Goal: Transaction & Acquisition: Purchase product/service

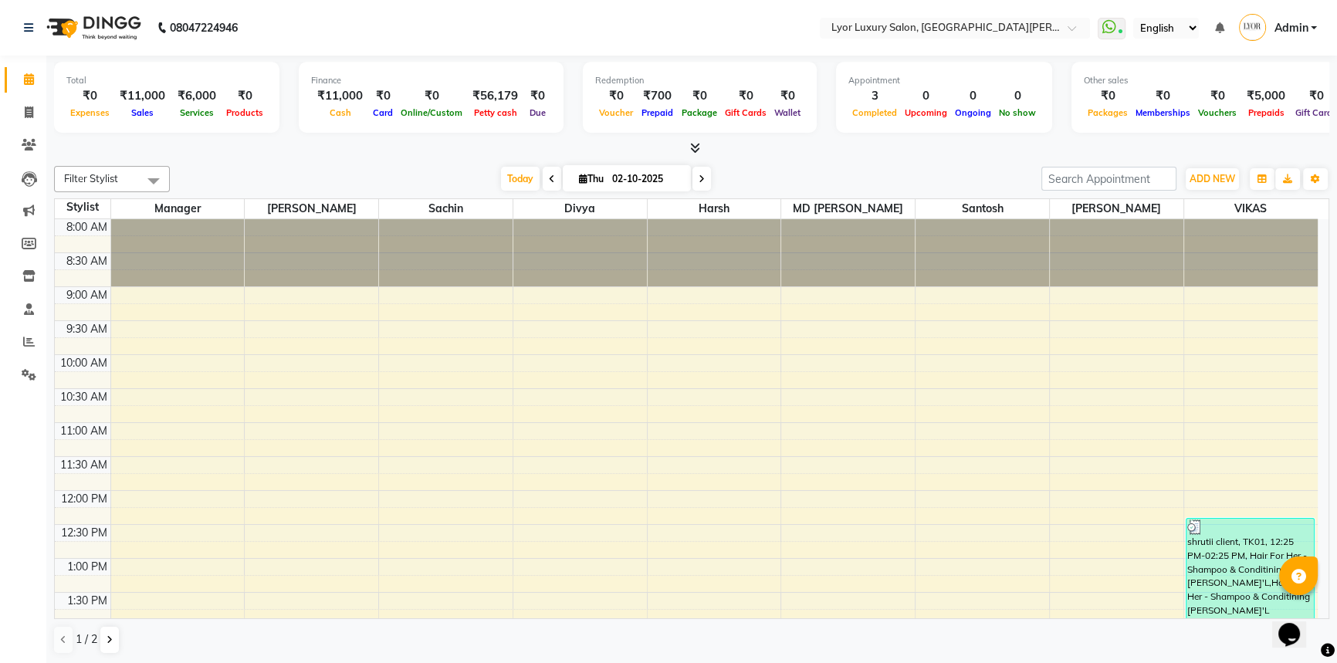
scroll to position [450, 0]
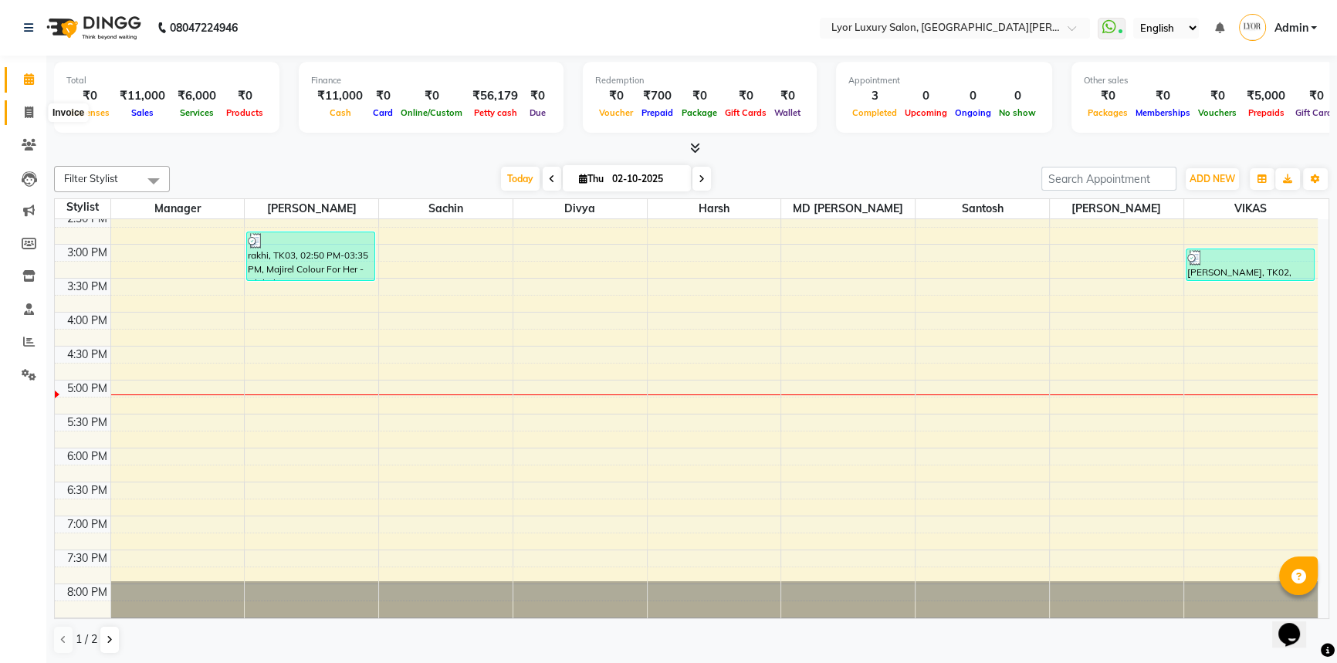
click at [16, 105] on span at bounding box center [28, 113] width 27 height 18
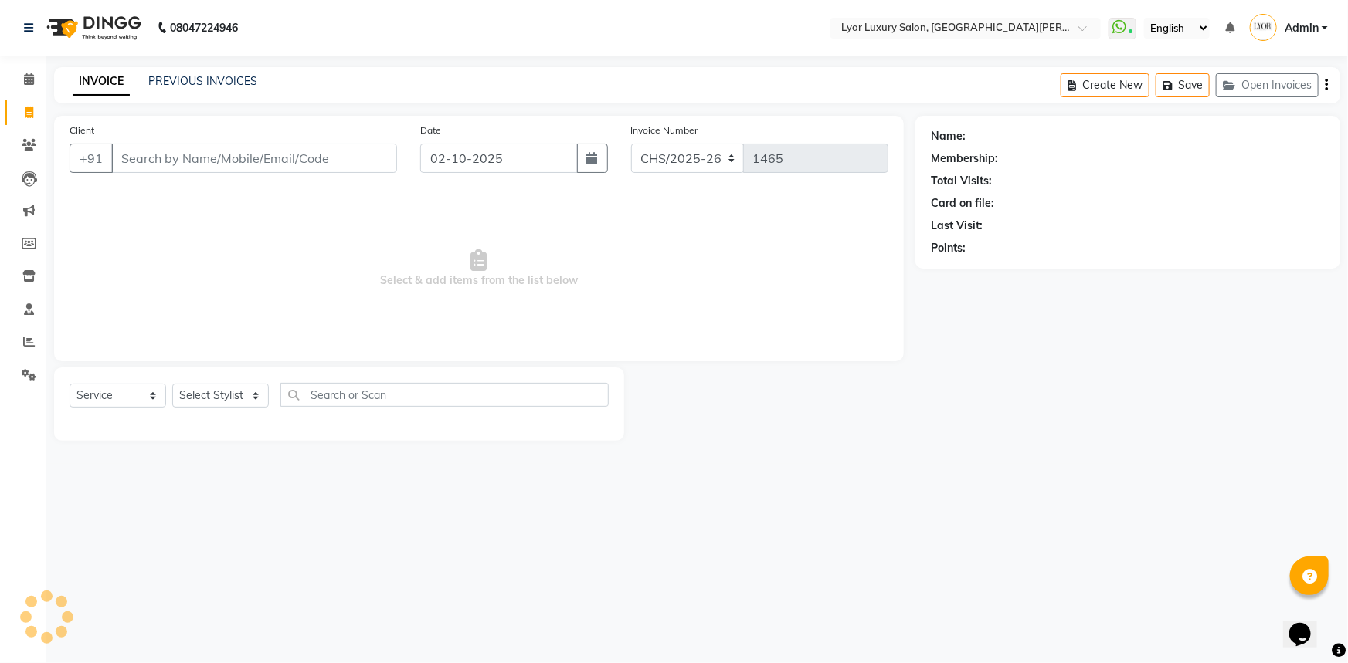
select select "P"
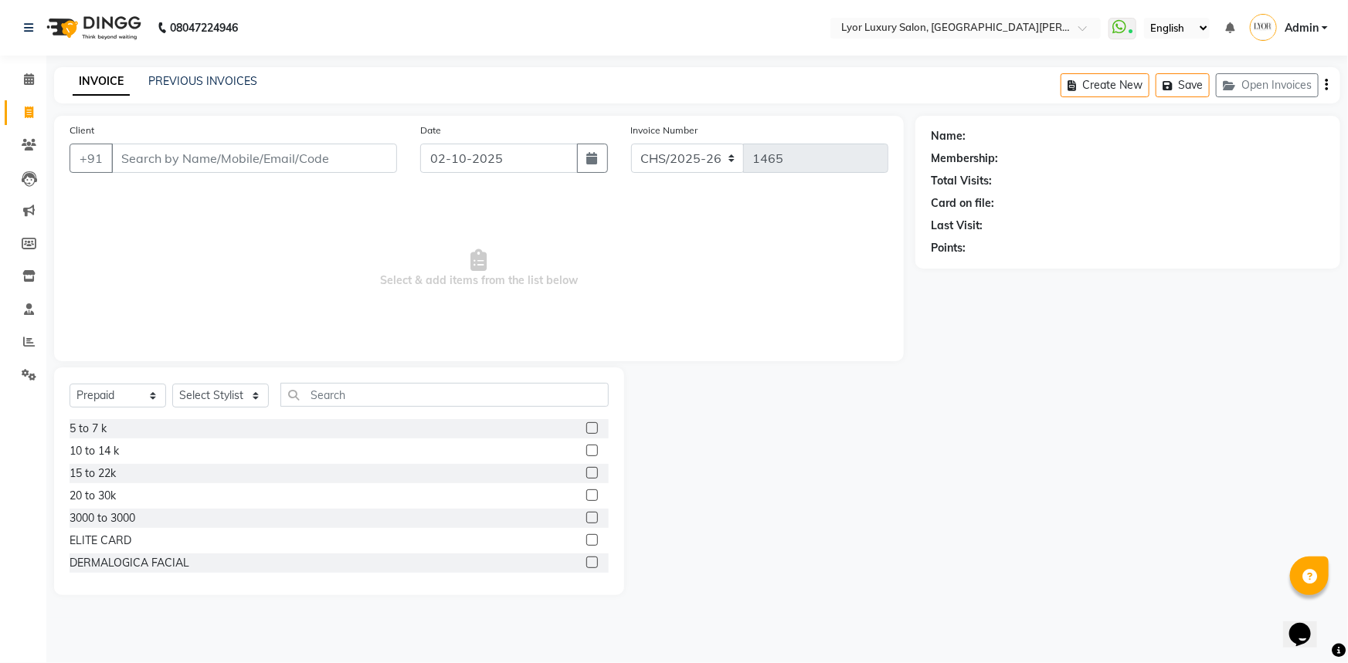
type input "k"
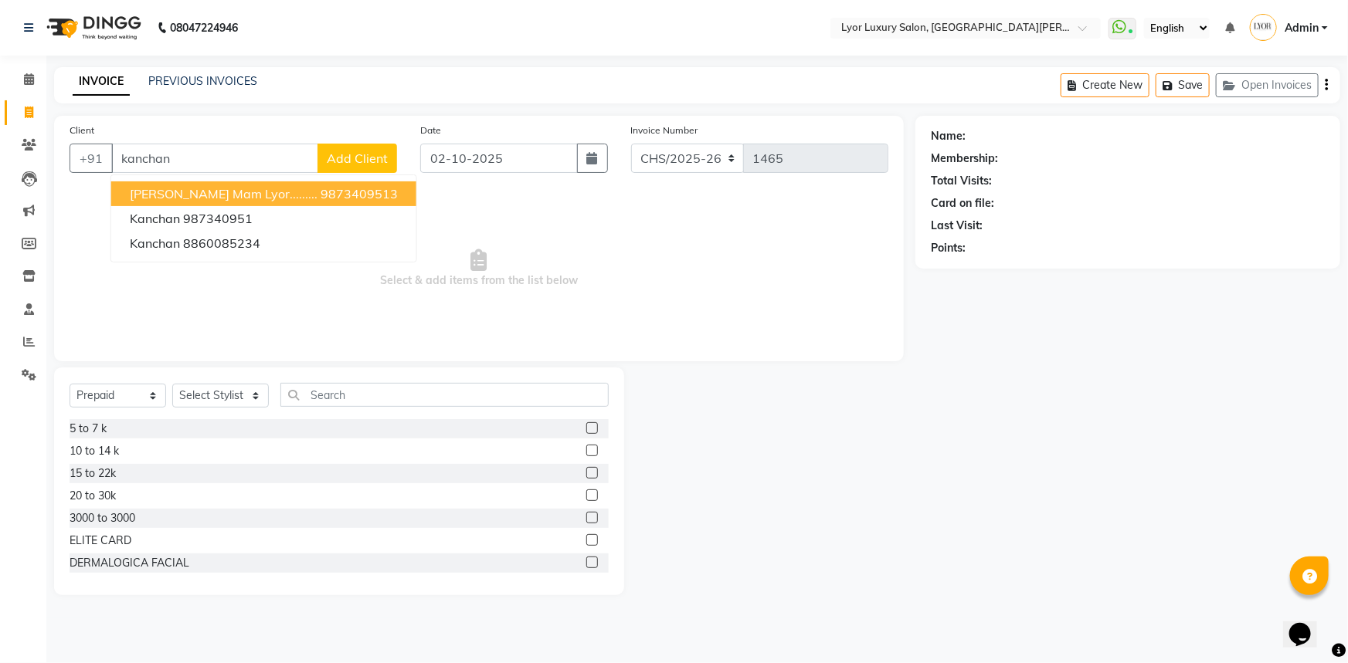
click at [162, 195] on span "[PERSON_NAME] mam lyor........." at bounding box center [224, 193] width 188 height 15
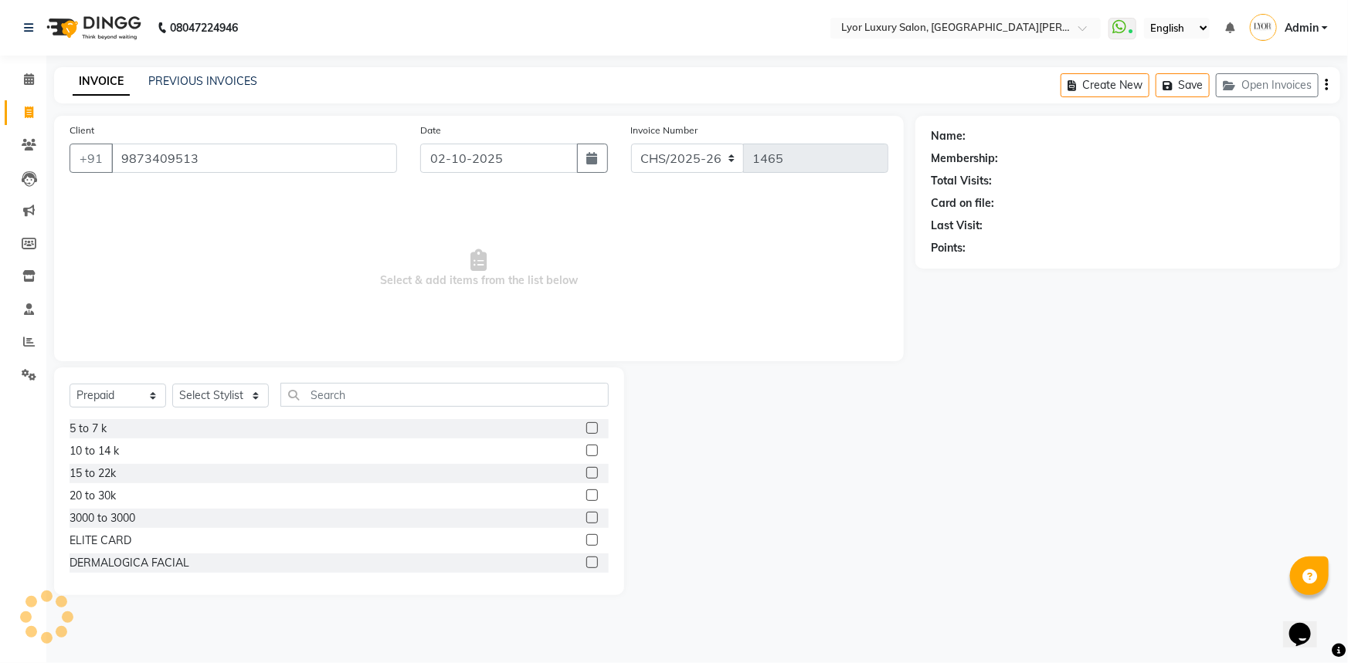
type input "9873409513"
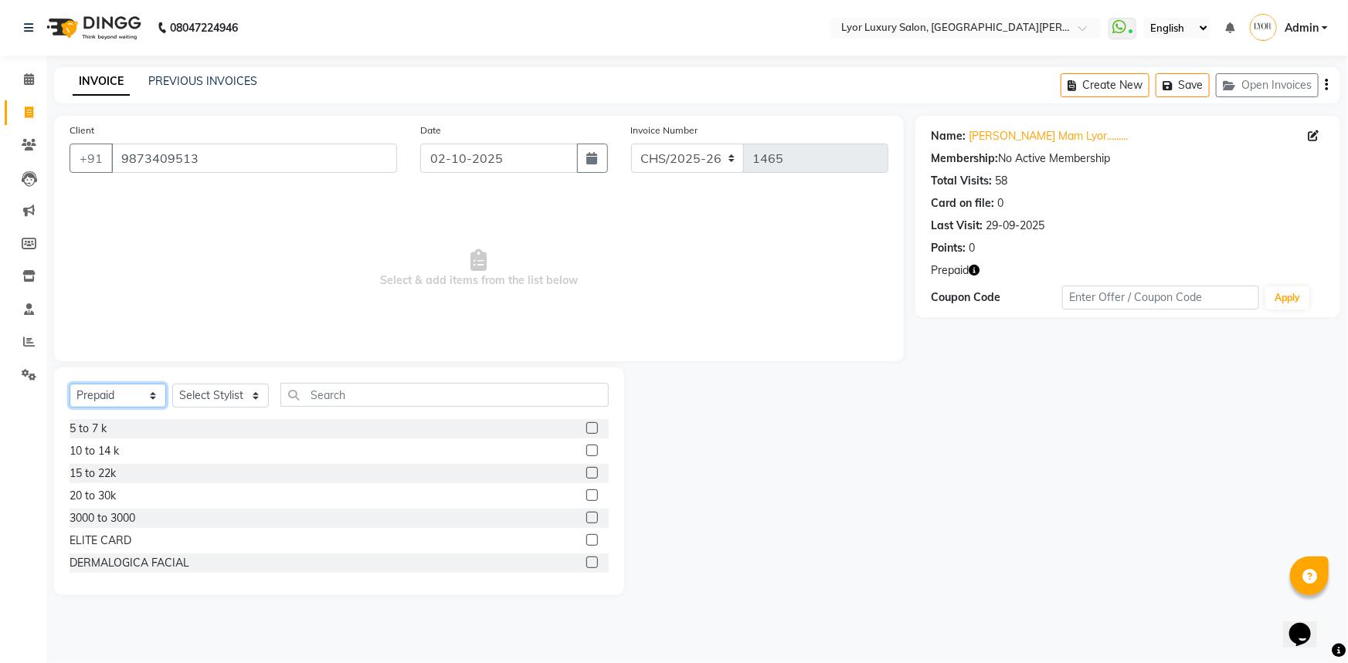
click at [139, 389] on select "Select Service Product Membership Package Voucher Prepaid Gift Card" at bounding box center [118, 396] width 97 height 24
select select "service"
click at [70, 384] on select "Select Service Product Membership Package Voucher Prepaid Gift Card" at bounding box center [118, 396] width 97 height 24
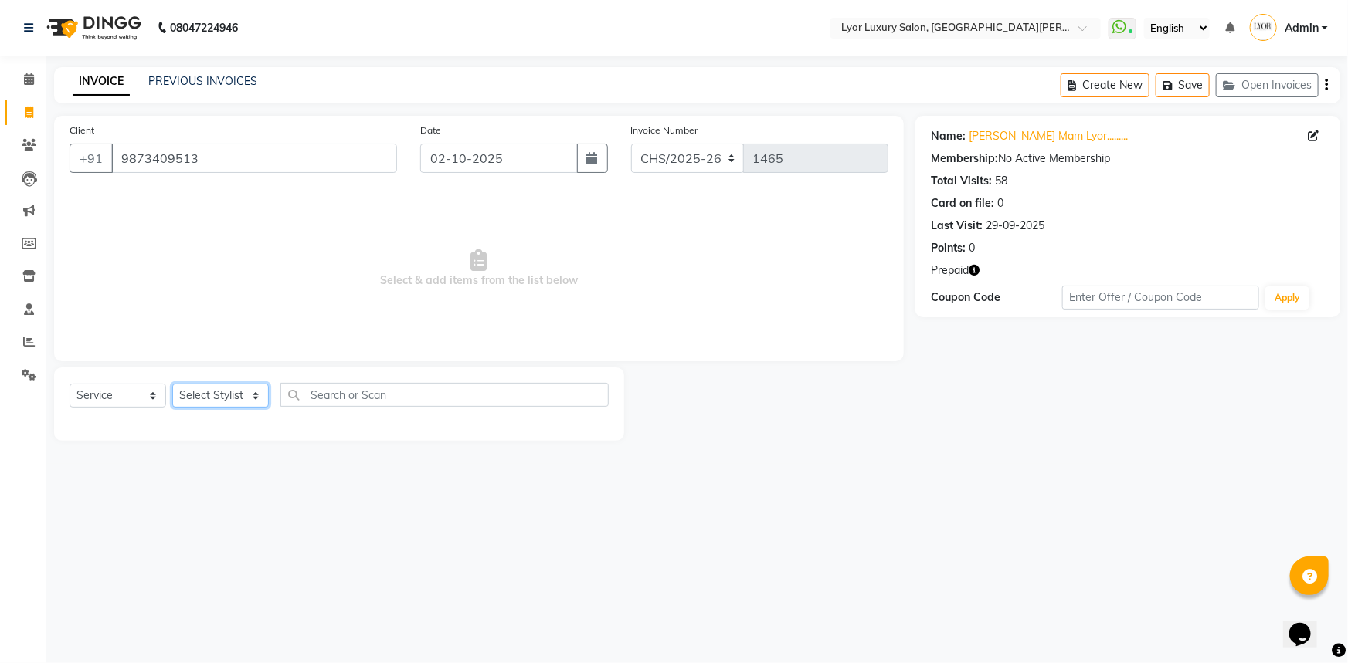
click at [232, 398] on select "Select Stylist [PERSON_NAME] Manager MD [PERSON_NAME] Sachin santosh [PERSON_NA…" at bounding box center [220, 396] width 97 height 24
select select "53177"
click at [172, 384] on select "Select Stylist [PERSON_NAME] Manager MD [PERSON_NAME] Sachin santosh [PERSON_NA…" at bounding box center [220, 396] width 97 height 24
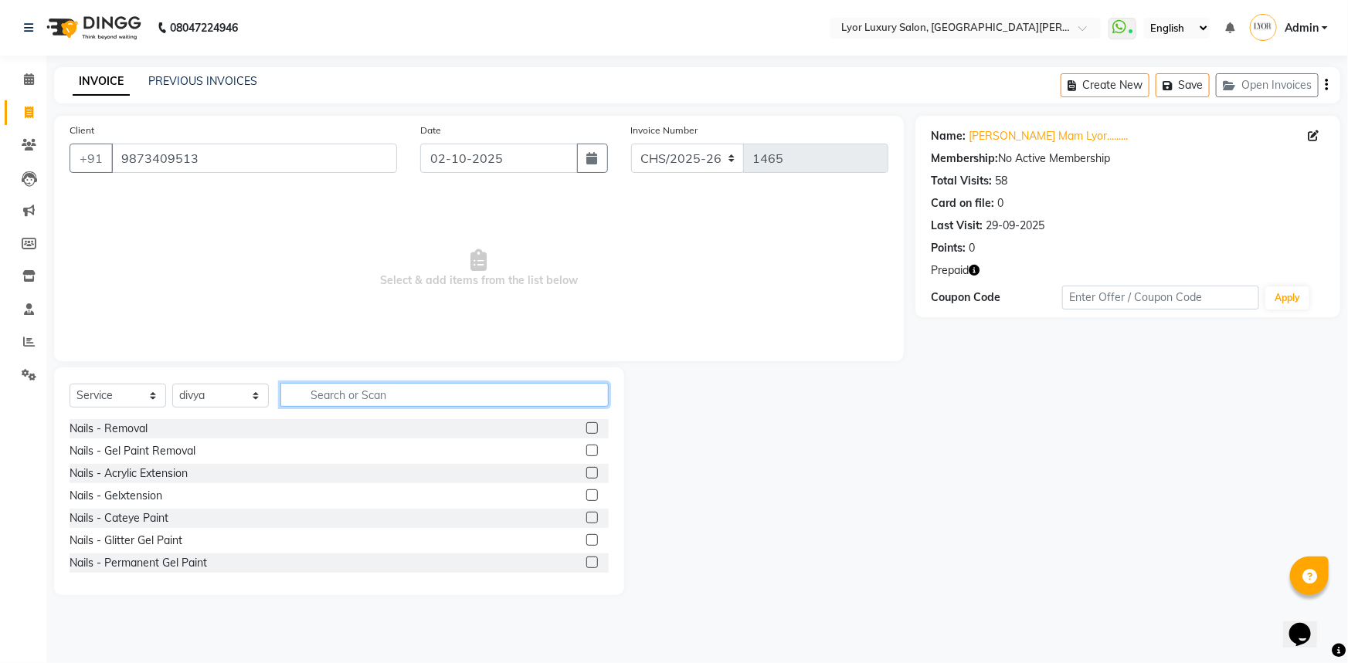
click at [356, 395] on input "text" at bounding box center [444, 395] width 328 height 24
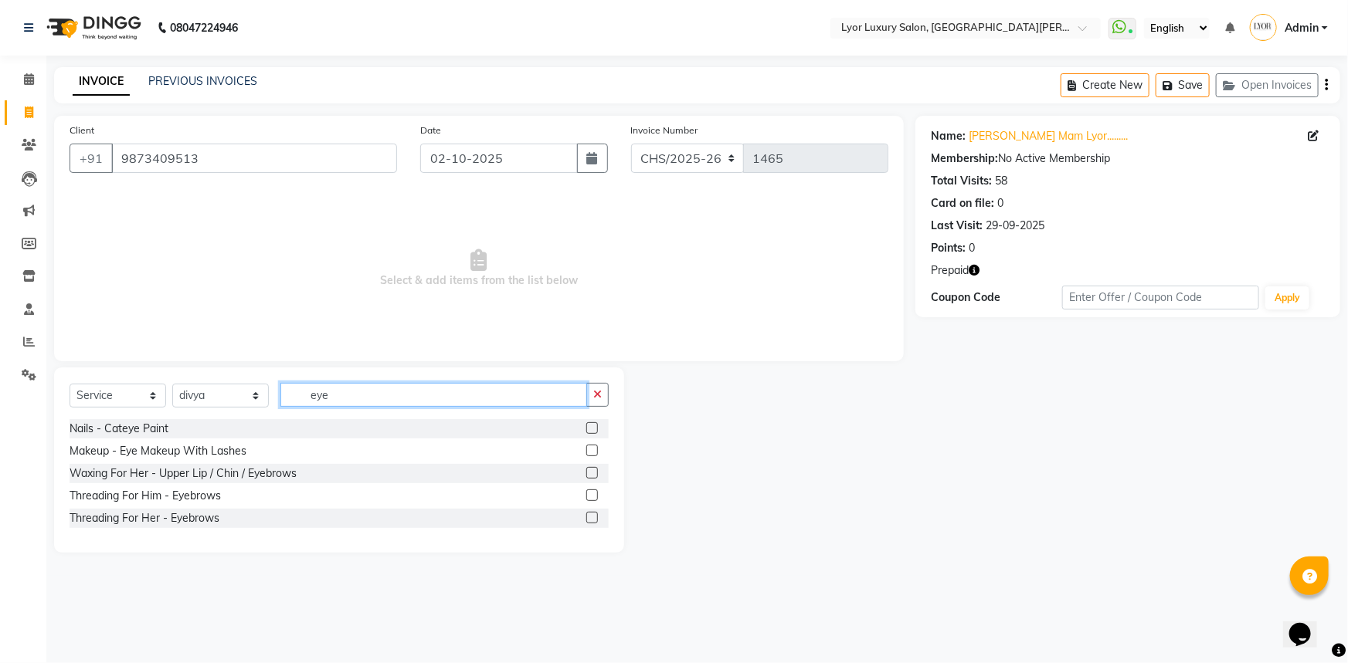
type input "eye"
click at [593, 517] on label at bounding box center [592, 518] width 12 height 12
click at [593, 517] on input "checkbox" at bounding box center [591, 519] width 10 height 10
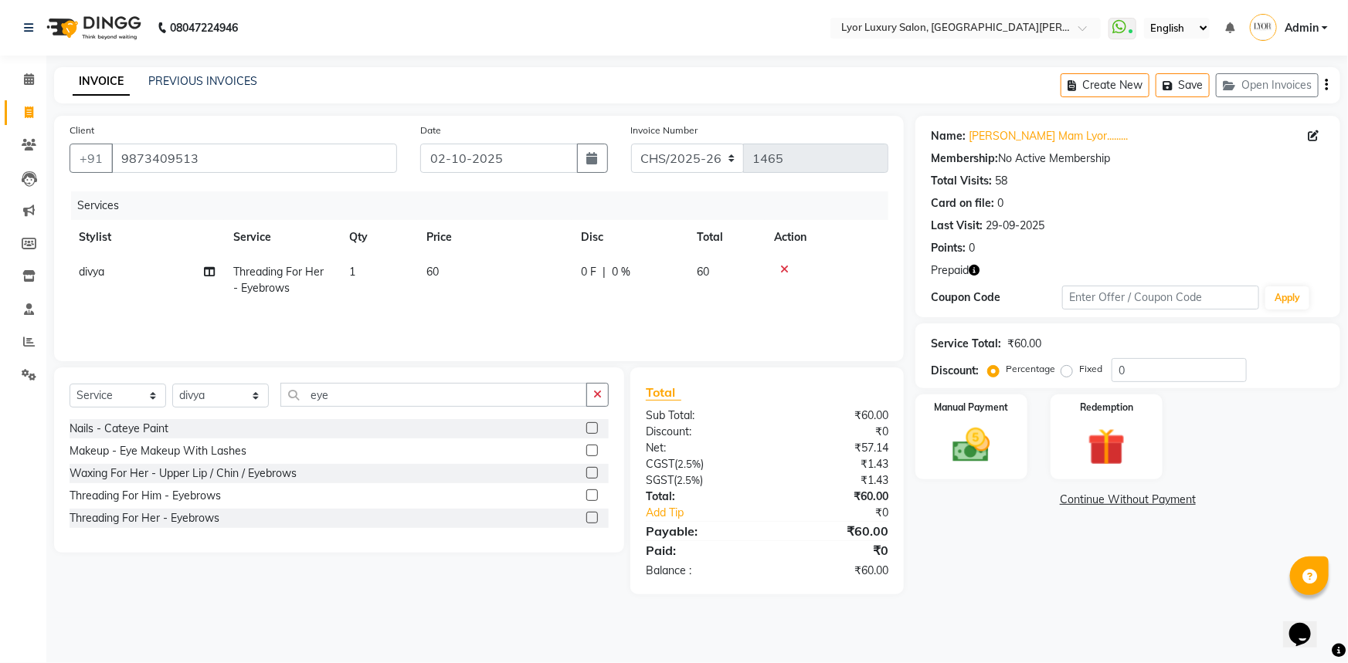
checkbox input "false"
click at [385, 270] on td "1" at bounding box center [378, 280] width 77 height 51
click at [456, 275] on input "1" at bounding box center [439, 276] width 56 height 24
type input "2"
click at [1015, 551] on div "Name: [PERSON_NAME]......... Membership: No Active Membership Total Visits: 58 …" at bounding box center [1133, 355] width 436 height 479
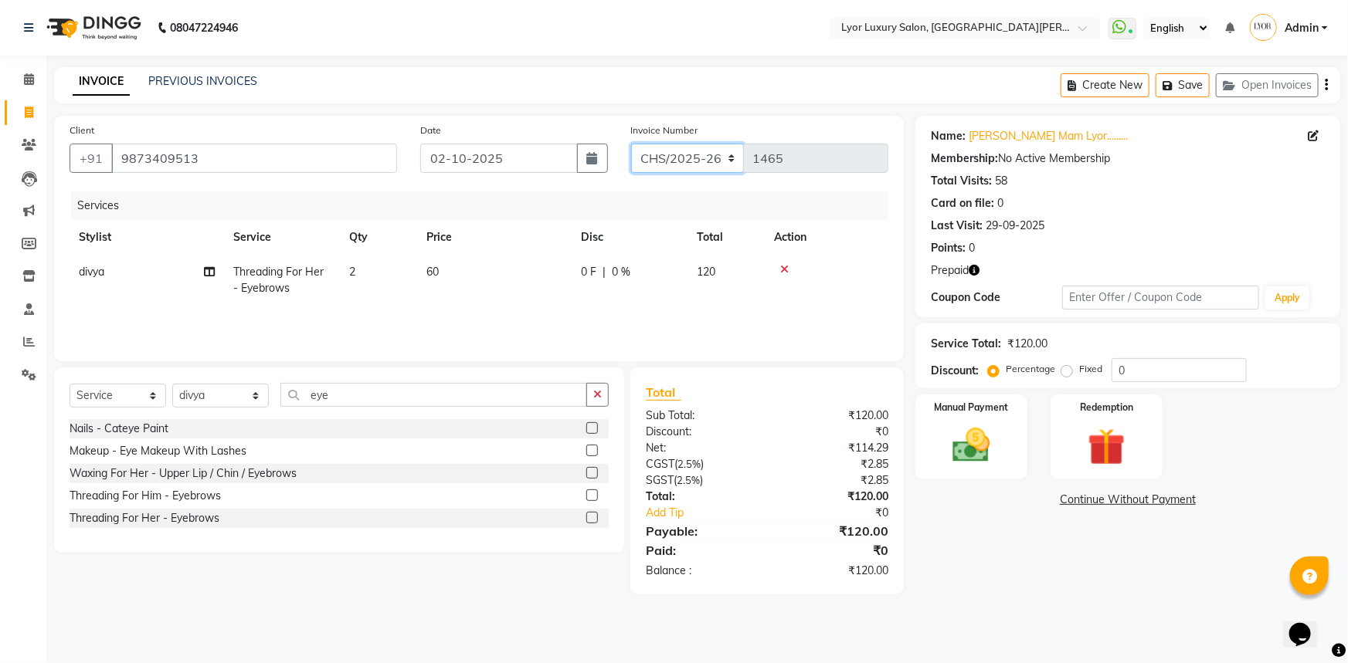
click at [679, 147] on select "CHS/2025-26 V/2025 V/2025-26" at bounding box center [688, 158] width 114 height 29
select select "4886"
click at [631, 144] on select "CHS/2025-26 V/2025 V/2025-26" at bounding box center [688, 158] width 114 height 29
type input "0556"
click at [1104, 459] on img at bounding box center [1106, 447] width 63 height 49
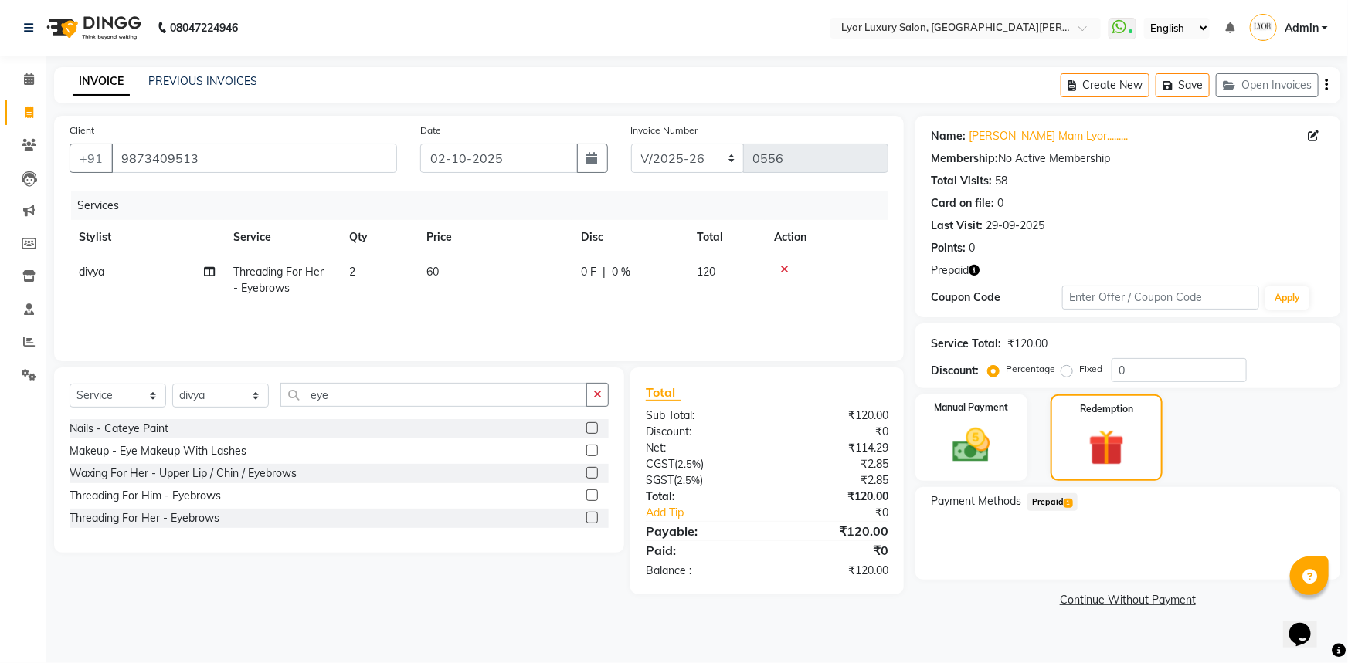
click at [1067, 500] on span "1" at bounding box center [1067, 503] width 8 height 9
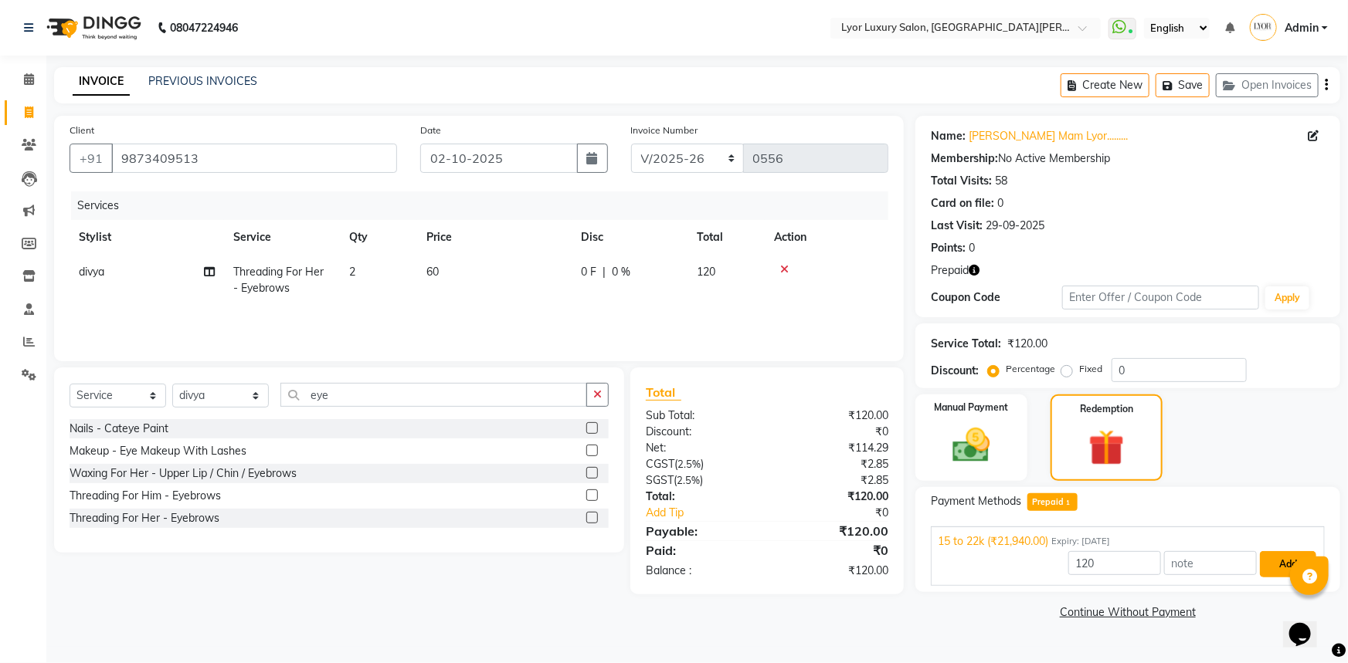
click at [1282, 560] on button "Add" at bounding box center [1287, 564] width 56 height 26
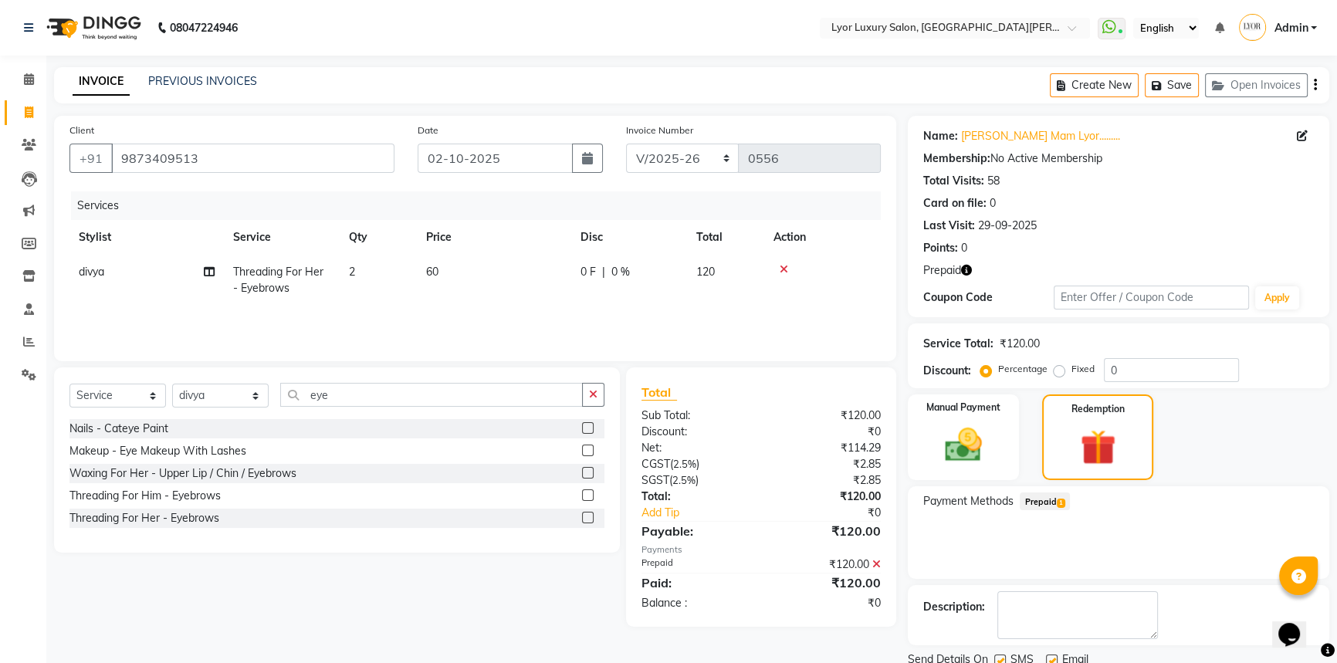
scroll to position [57, 0]
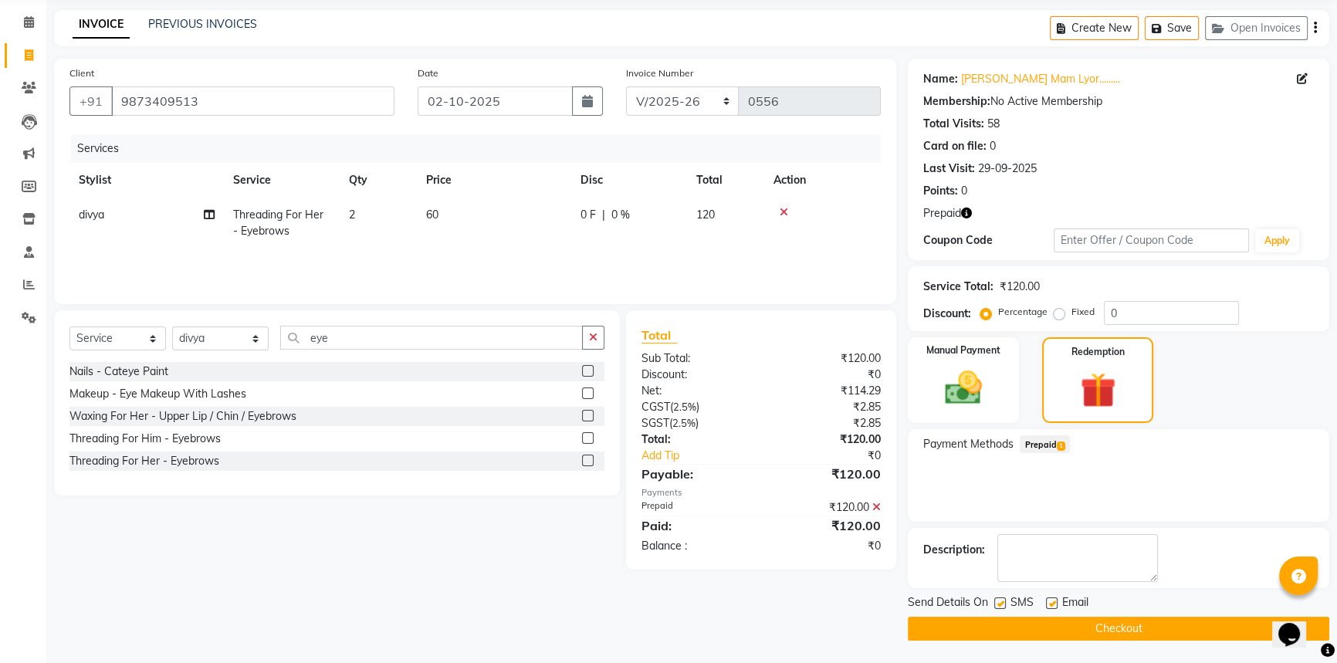
click at [1215, 625] on button "Checkout" at bounding box center [1119, 629] width 422 height 24
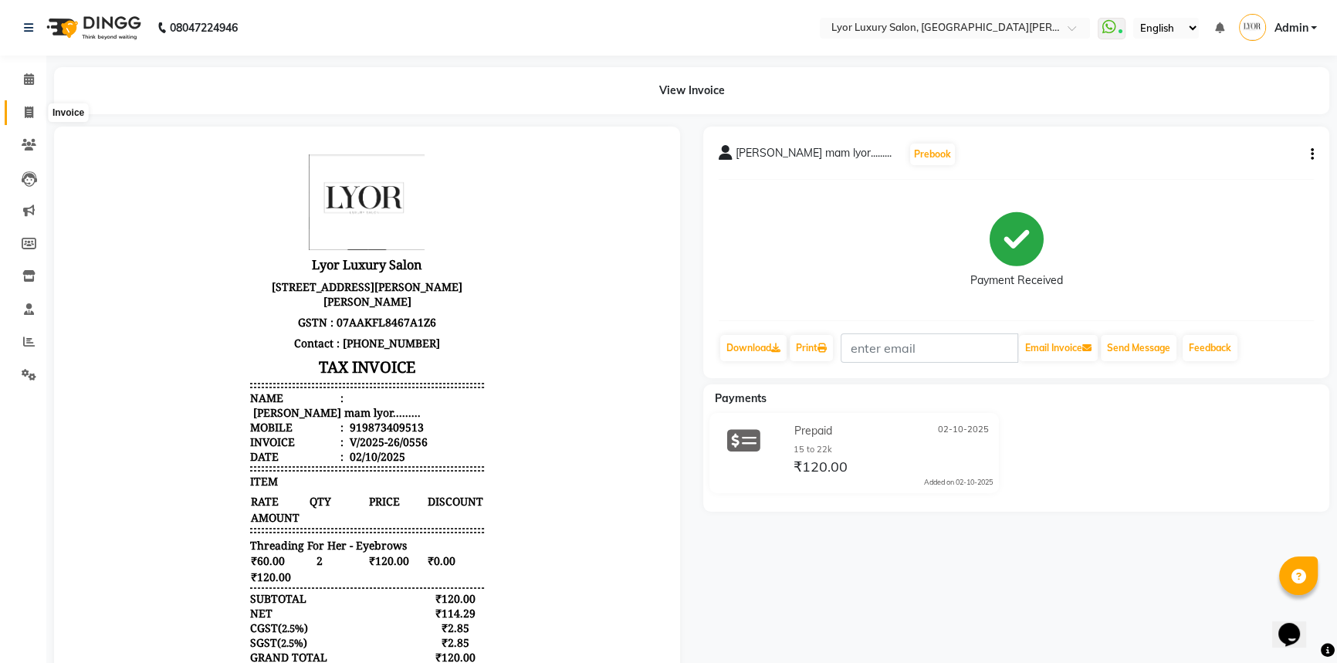
click at [25, 108] on icon at bounding box center [29, 113] width 8 height 12
select select "service"
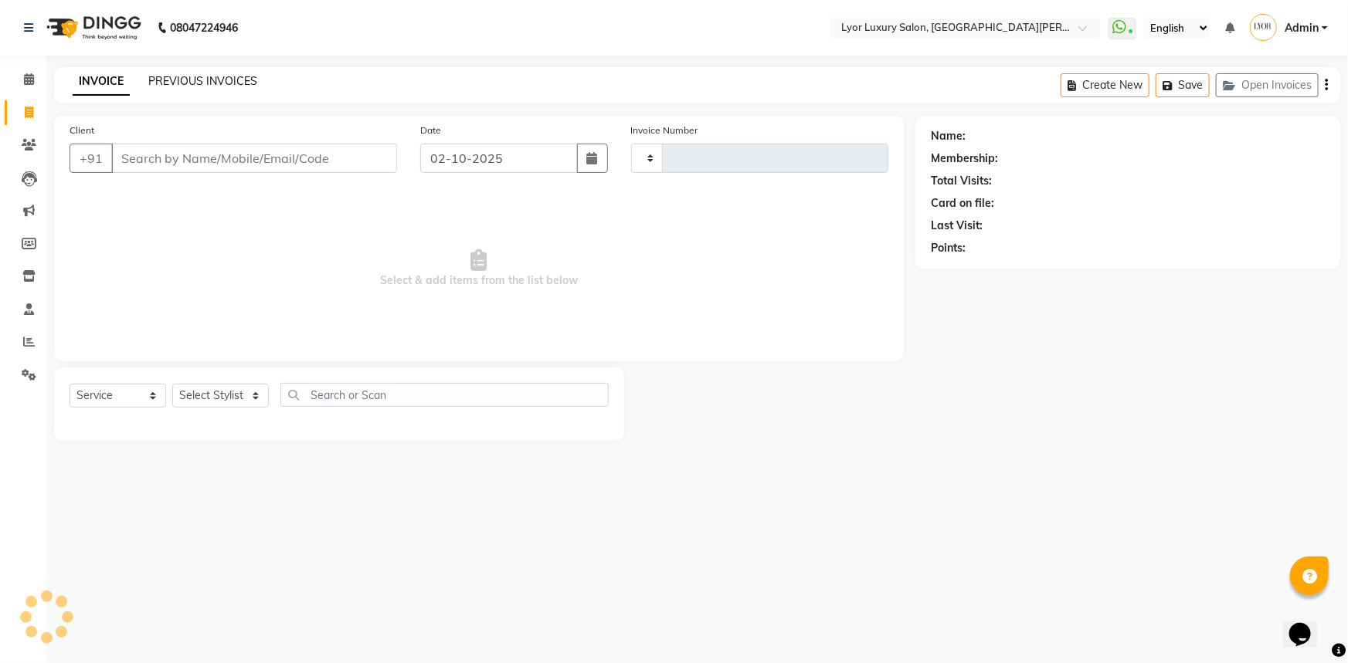
click at [201, 85] on link "PREVIOUS INVOICES" at bounding box center [202, 81] width 109 height 14
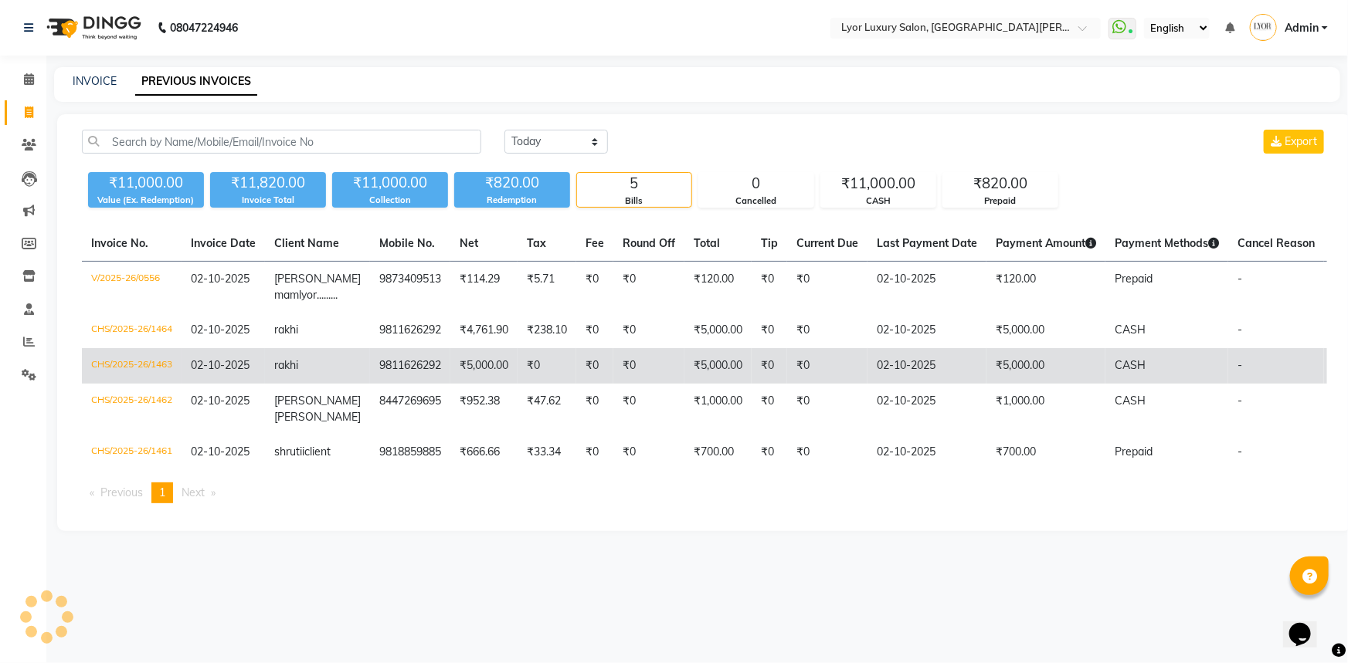
click at [411, 384] on td "9811626292" at bounding box center [410, 366] width 80 height 36
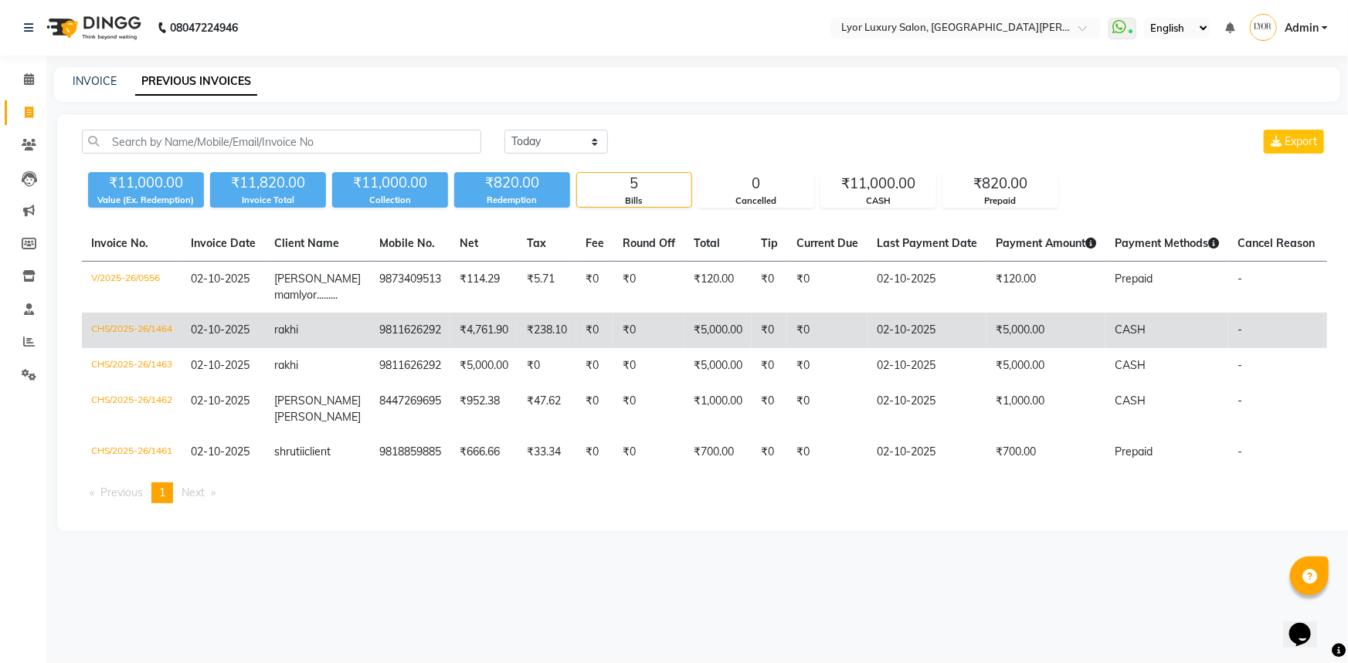
click at [576, 348] on td "₹0" at bounding box center [594, 331] width 37 height 36
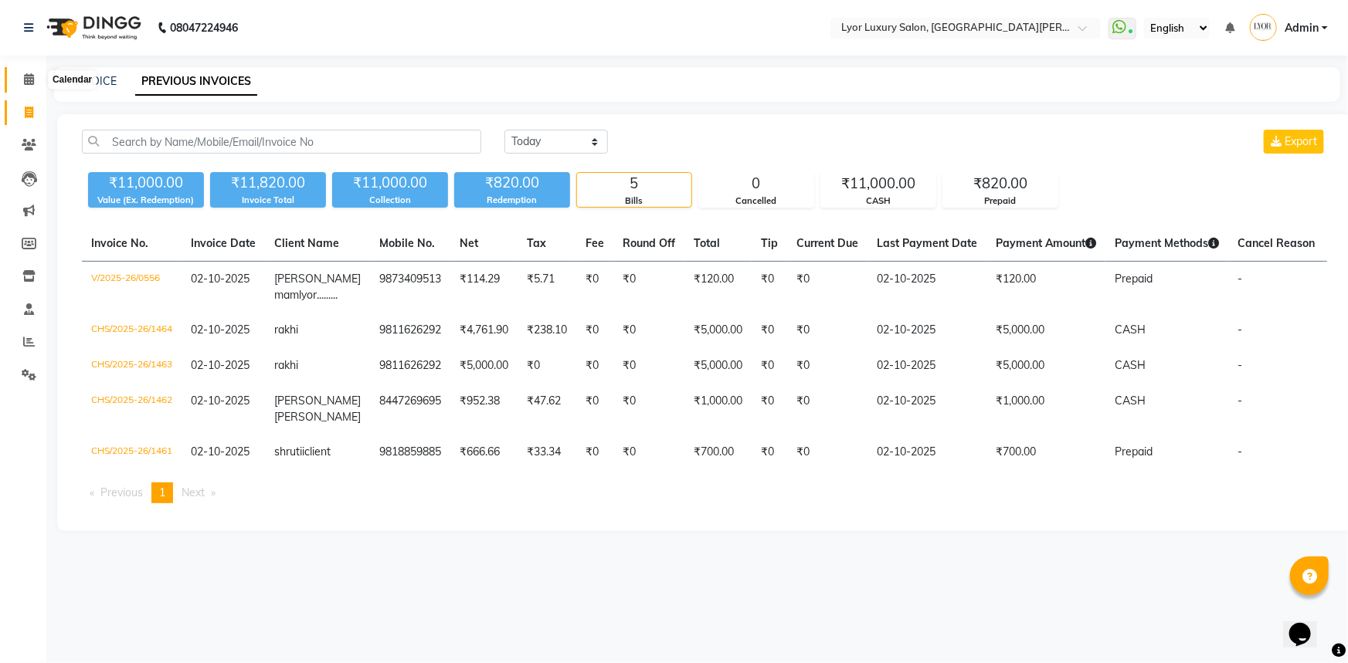
click at [19, 73] on span at bounding box center [28, 80] width 27 height 18
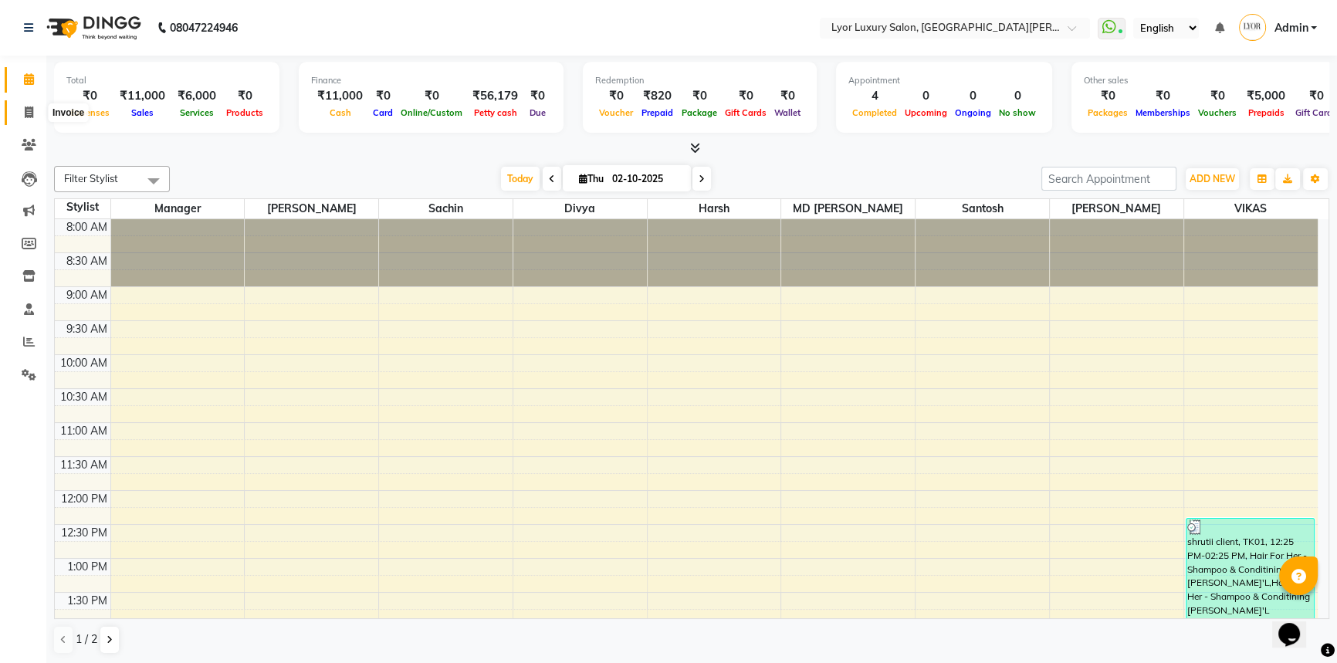
click at [21, 109] on span at bounding box center [28, 113] width 27 height 18
select select "service"
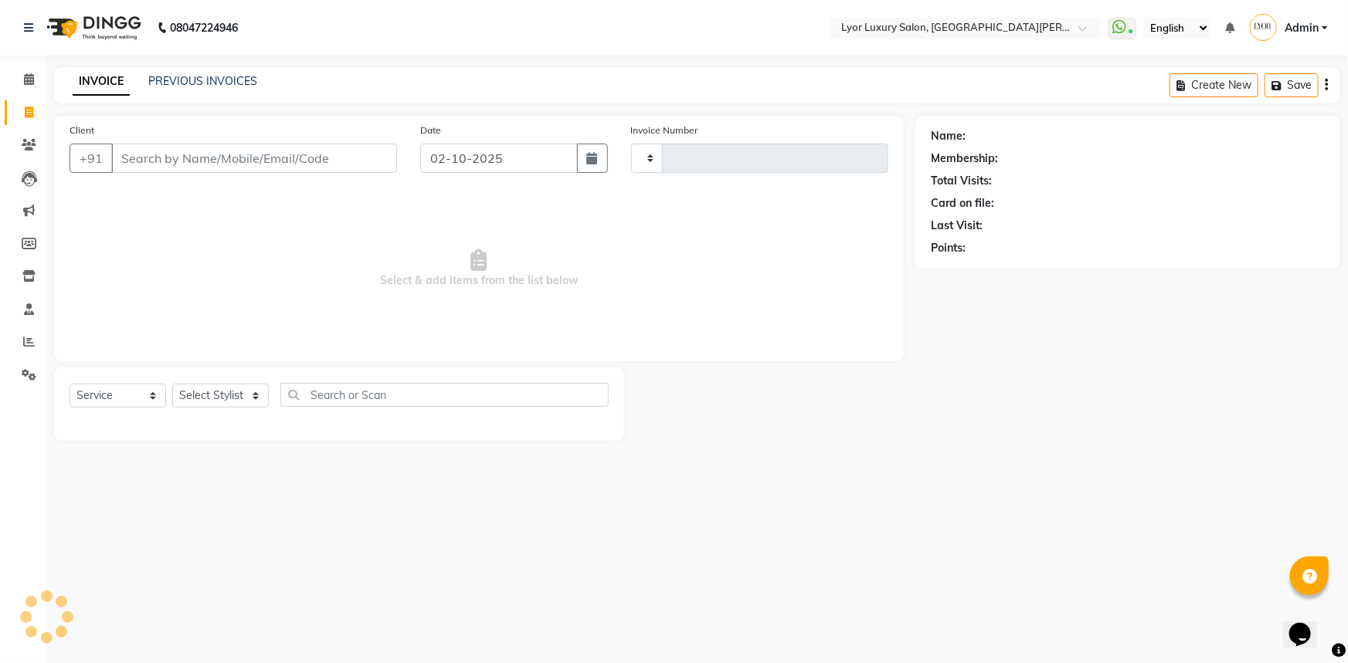
type input "1465"
select select "6597"
select select "P"
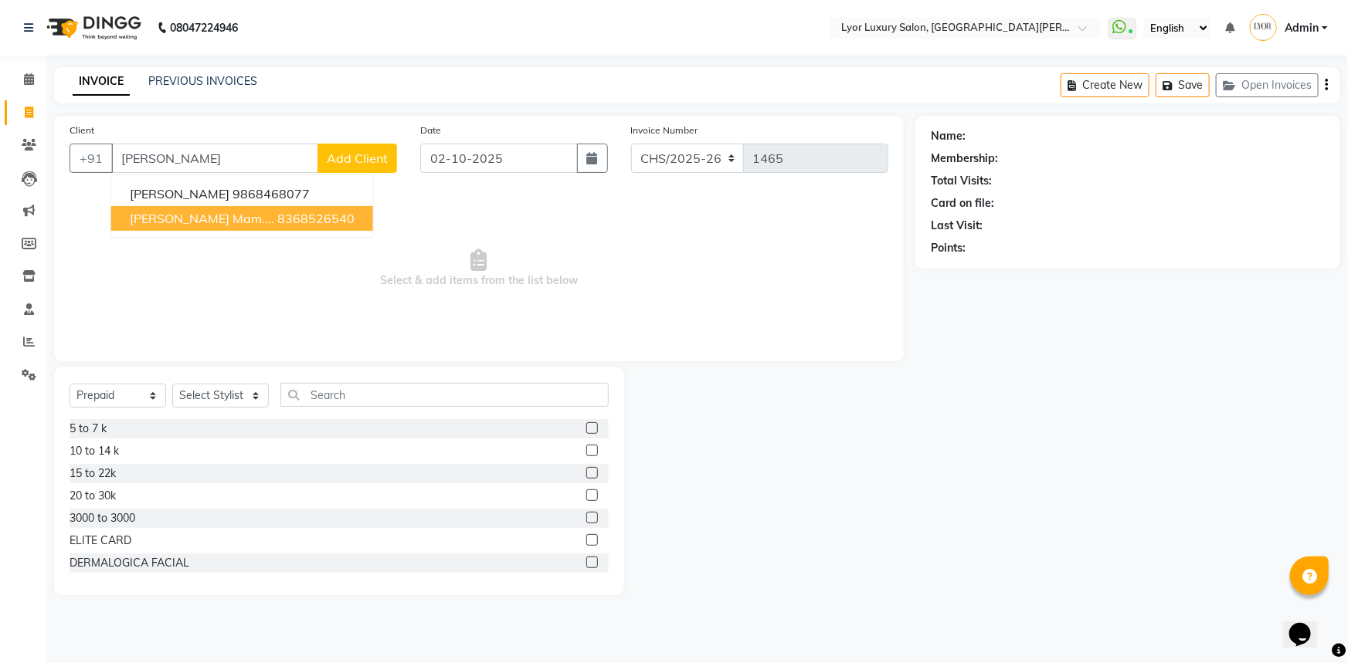
click at [277, 224] on ngb-highlight "8368526540" at bounding box center [315, 218] width 77 height 15
type input "8368526540"
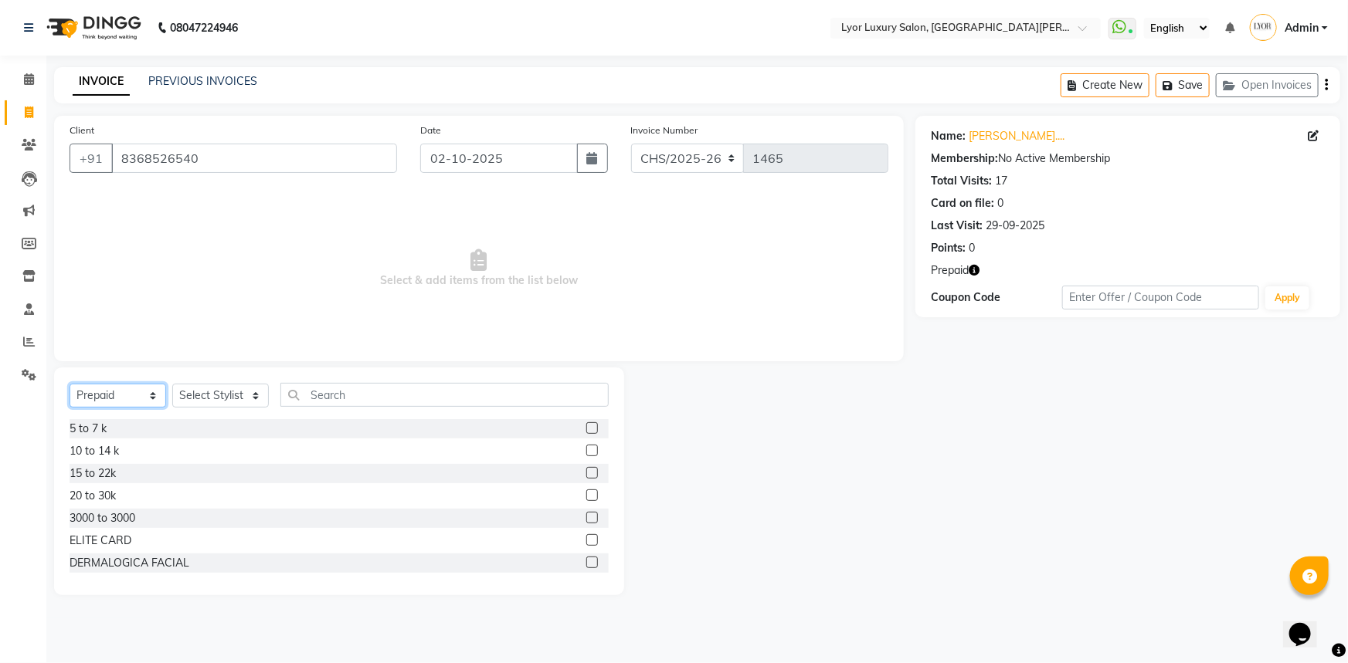
click at [139, 408] on select "Select Service Product Membership Package Voucher Prepaid Gift Card" at bounding box center [118, 396] width 97 height 24
select select "service"
click at [70, 384] on select "Select Service Product Membership Package Voucher Prepaid Gift Card" at bounding box center [118, 396] width 97 height 24
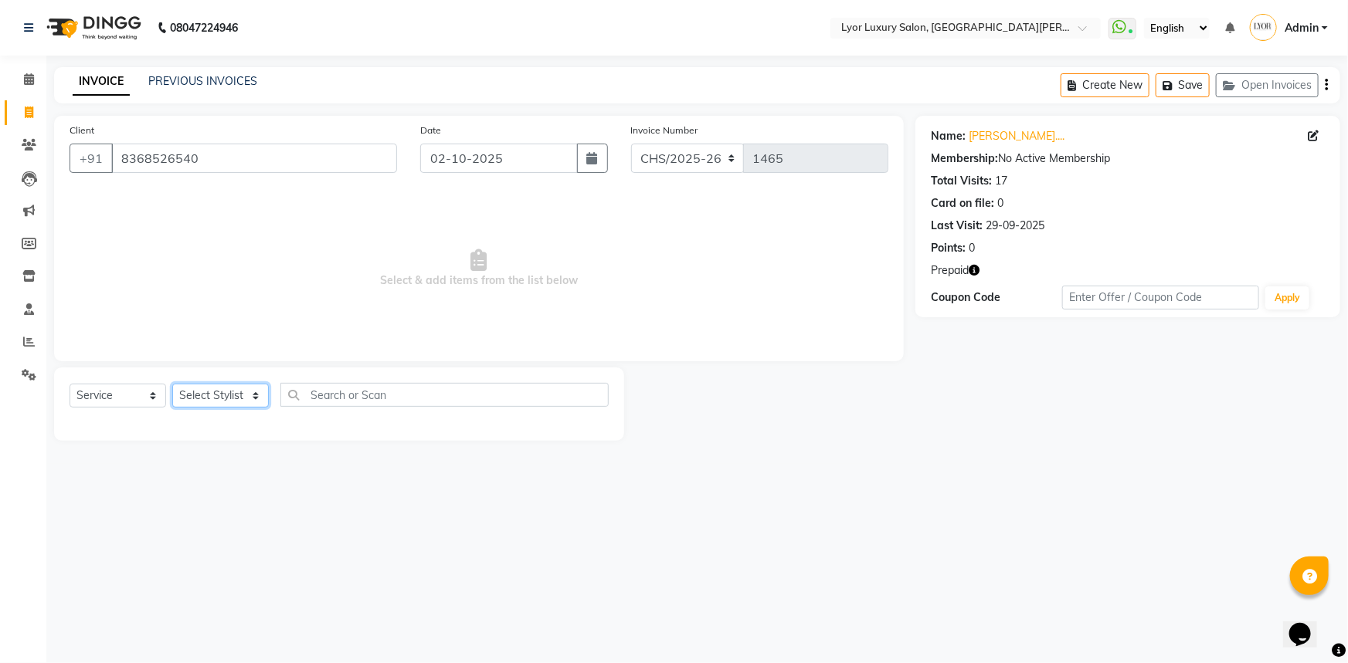
click at [246, 394] on select "Select Stylist [PERSON_NAME] Manager MD [PERSON_NAME] Sachin santosh [PERSON_NA…" at bounding box center [220, 396] width 97 height 24
select select "33184"
click at [172, 384] on select "Select Stylist [PERSON_NAME] Manager MD [PERSON_NAME] Sachin santosh [PERSON_NA…" at bounding box center [220, 396] width 97 height 24
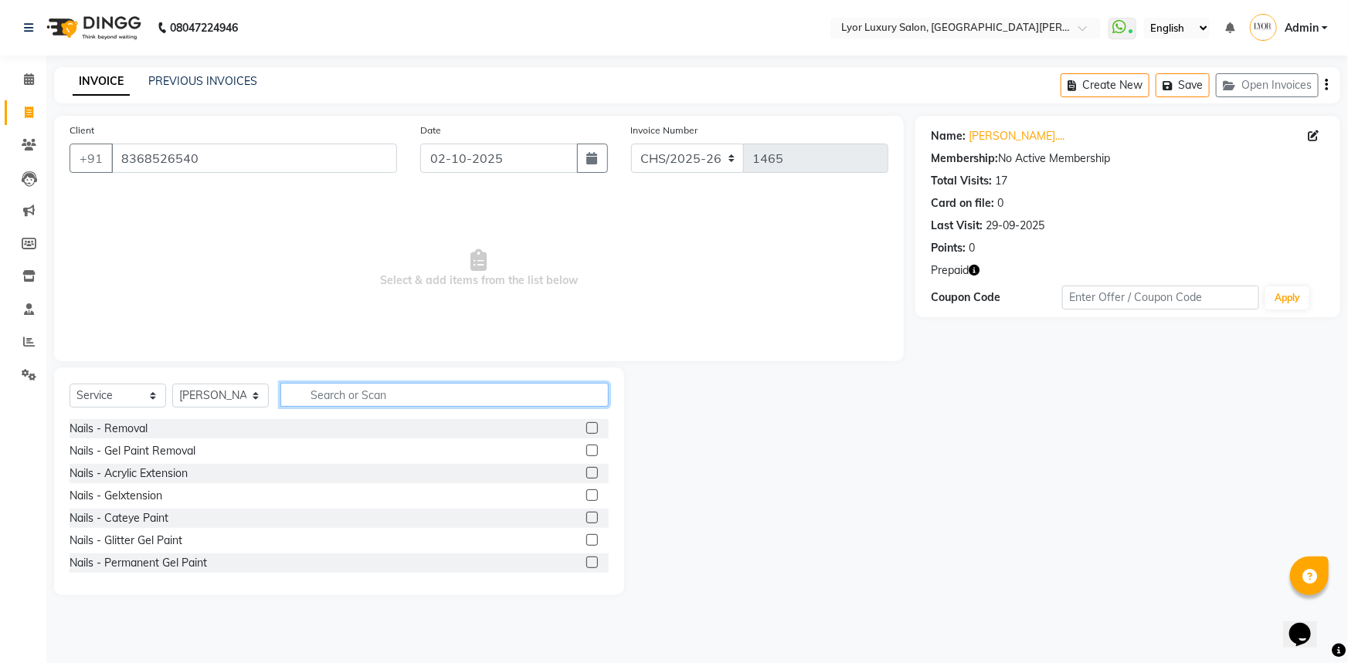
click at [371, 398] on input "text" at bounding box center [444, 395] width 328 height 24
type input "majirel"
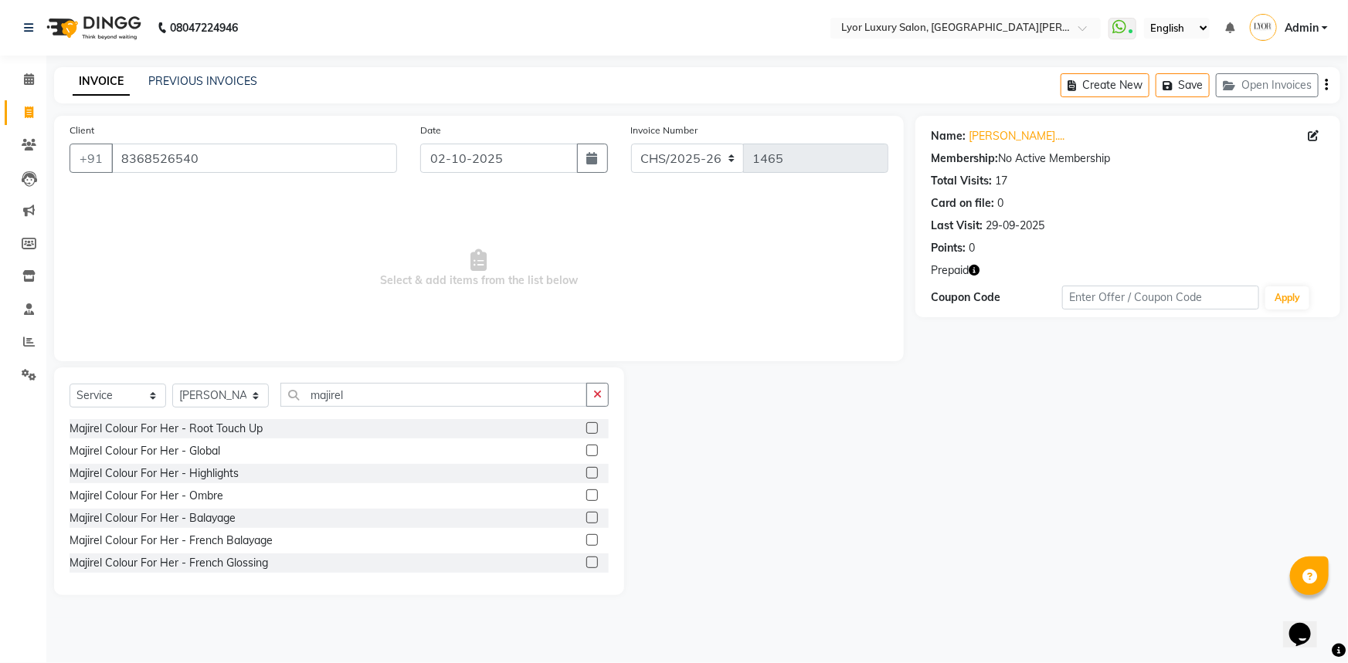
click at [586, 428] on label at bounding box center [592, 428] width 12 height 12
click at [586, 428] on input "checkbox" at bounding box center [591, 429] width 10 height 10
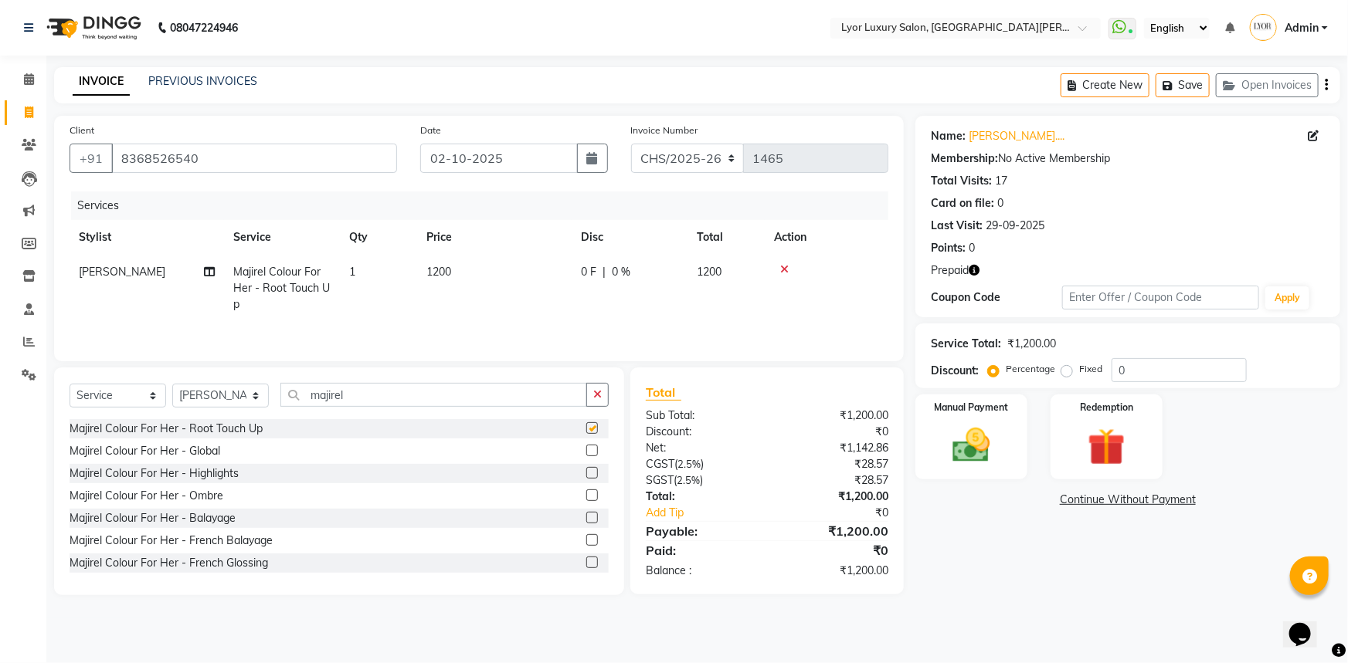
checkbox input "false"
click at [676, 154] on select "CHS/2025-26 V/2025 V/2025-26" at bounding box center [688, 158] width 114 height 29
select select "4886"
click at [631, 144] on select "CHS/2025-26 V/2025 V/2025-26" at bounding box center [688, 158] width 114 height 29
type input "0557"
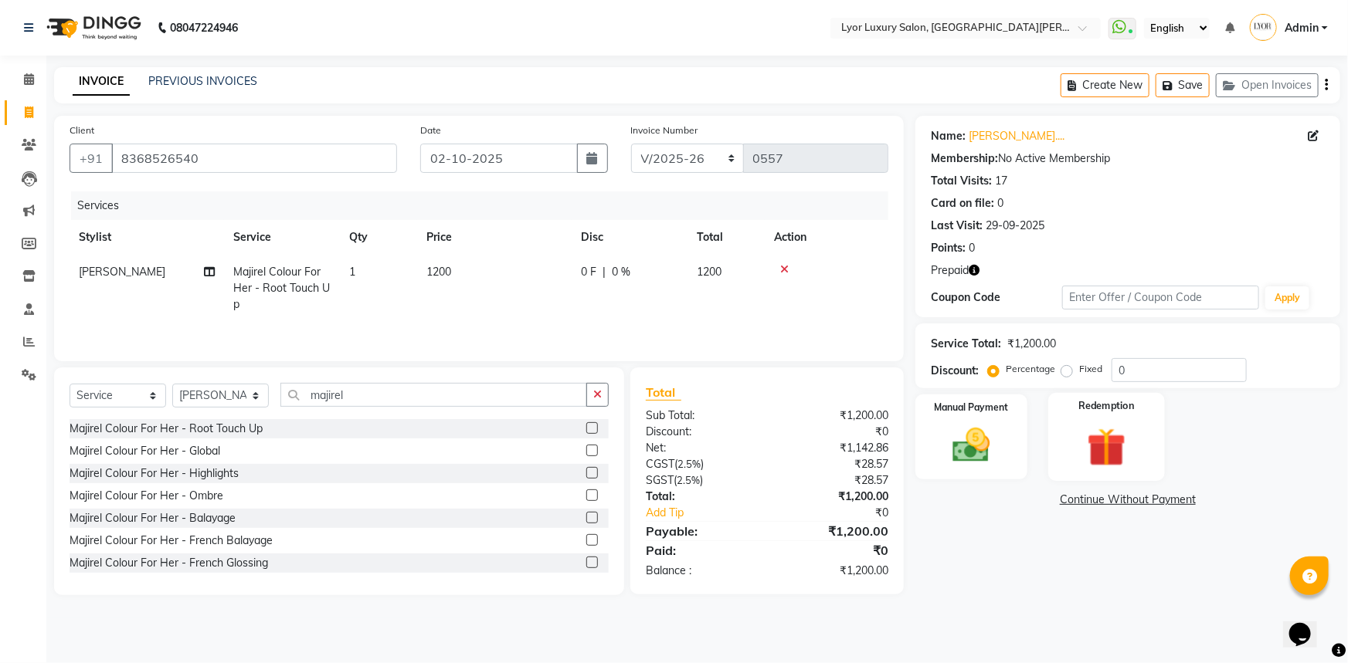
click at [1108, 445] on img at bounding box center [1106, 447] width 63 height 49
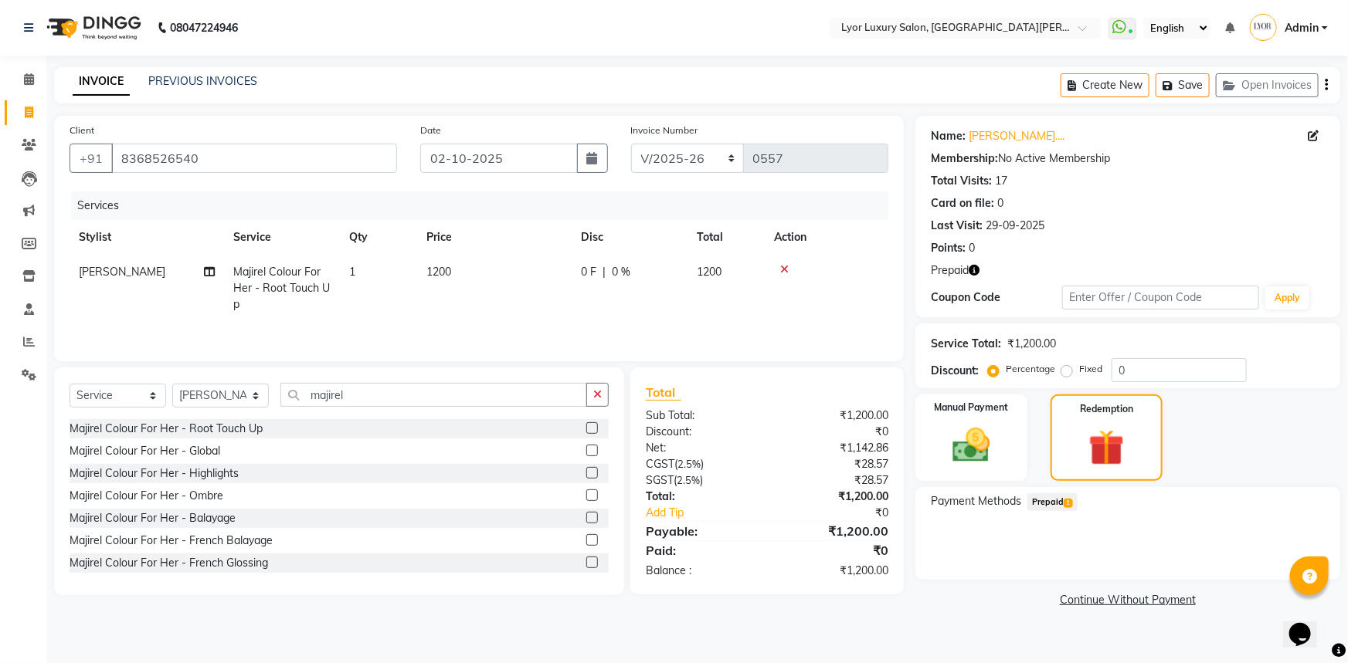
click at [1059, 497] on span "Prepaid 1" at bounding box center [1052, 502] width 50 height 18
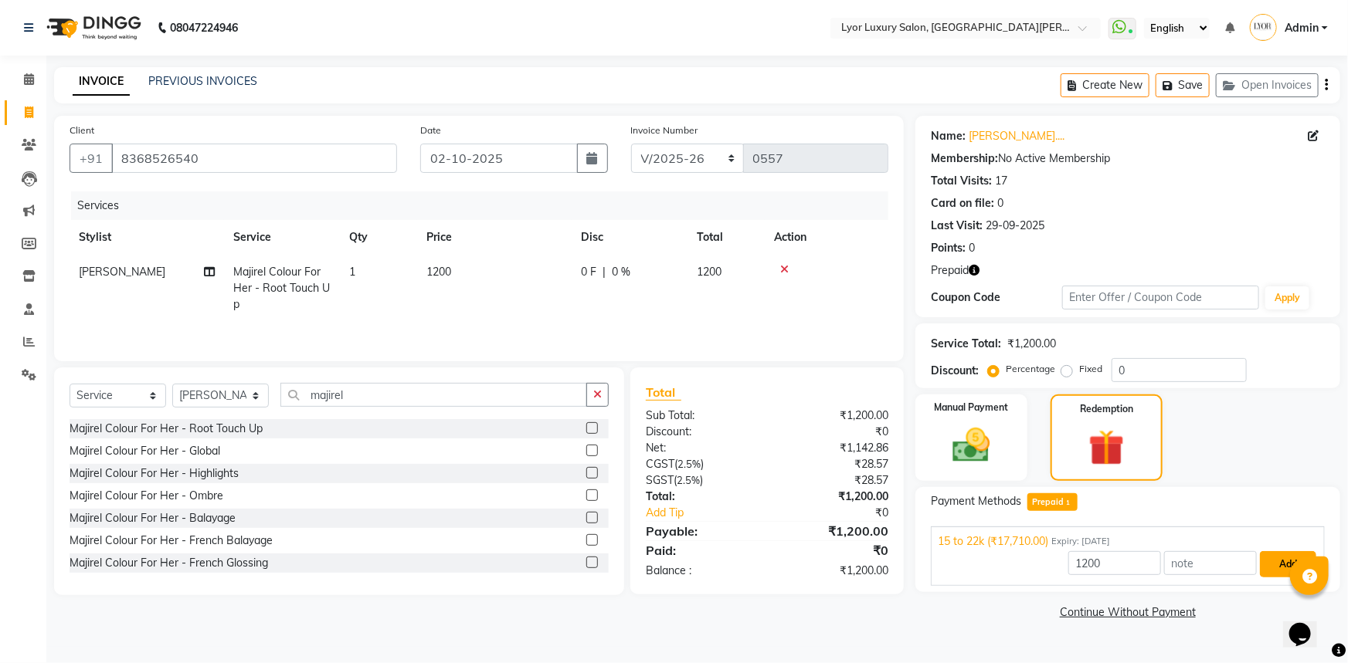
click at [1274, 560] on button "Add" at bounding box center [1287, 564] width 56 height 26
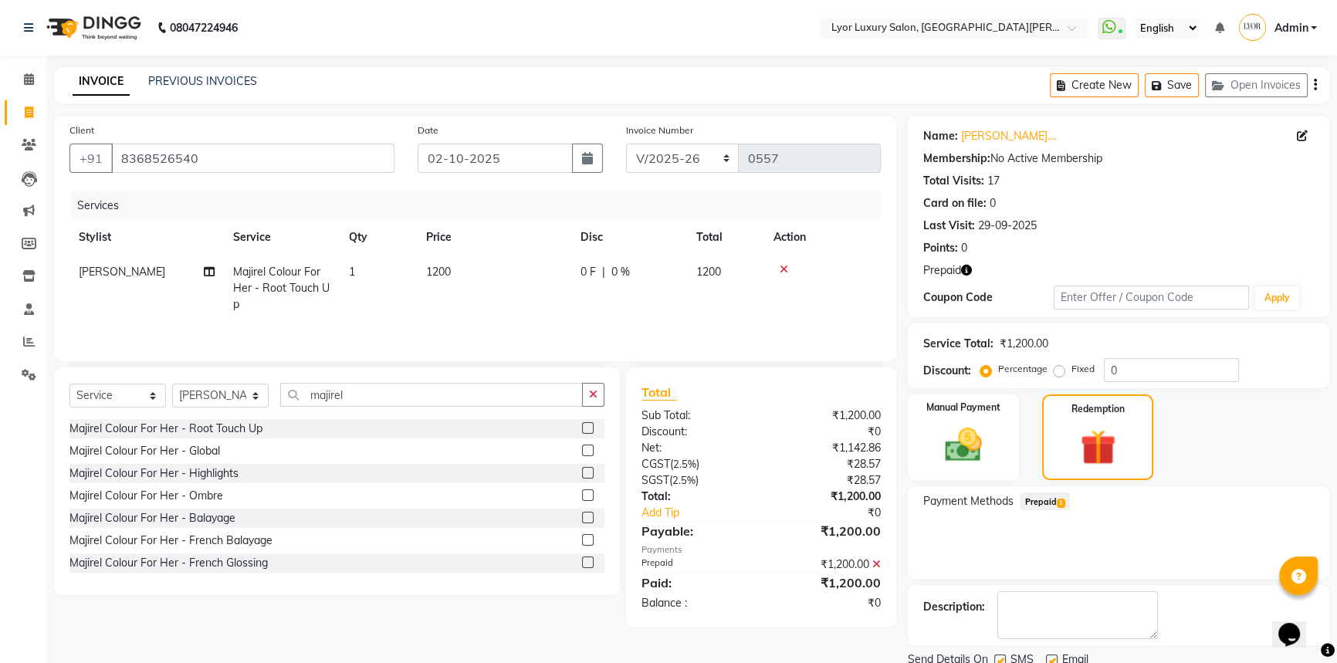
scroll to position [57, 0]
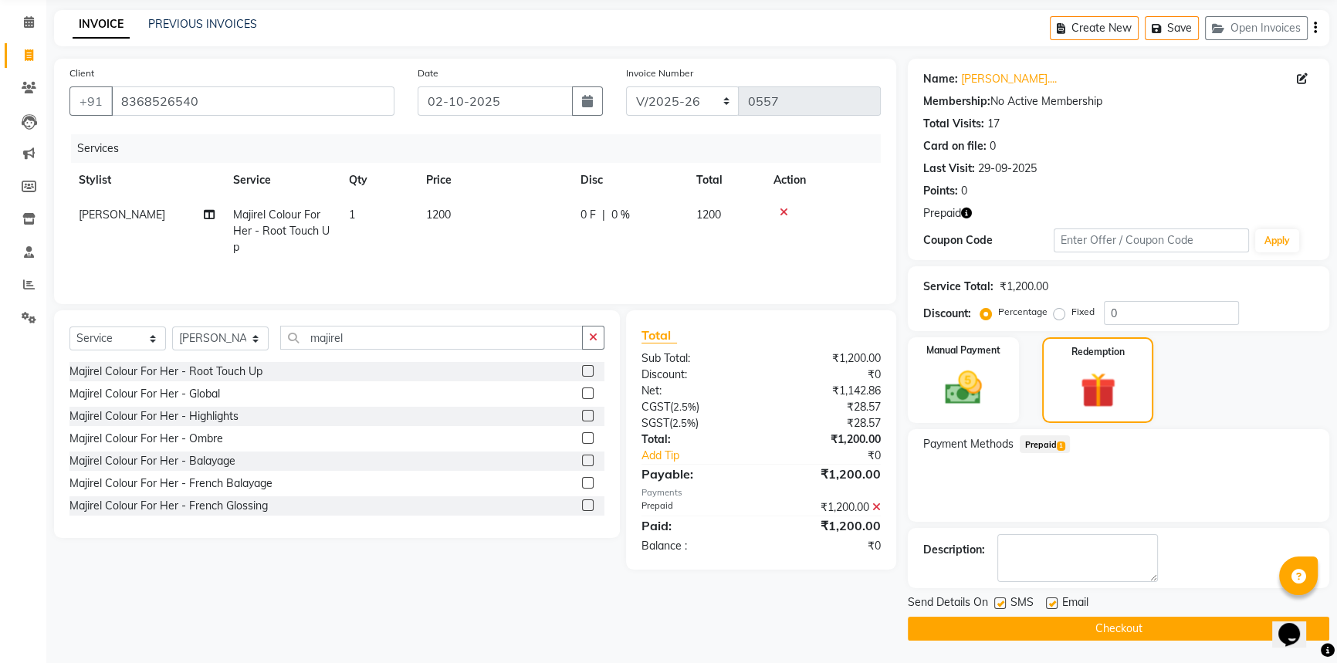
click at [1192, 628] on button "Checkout" at bounding box center [1119, 629] width 422 height 24
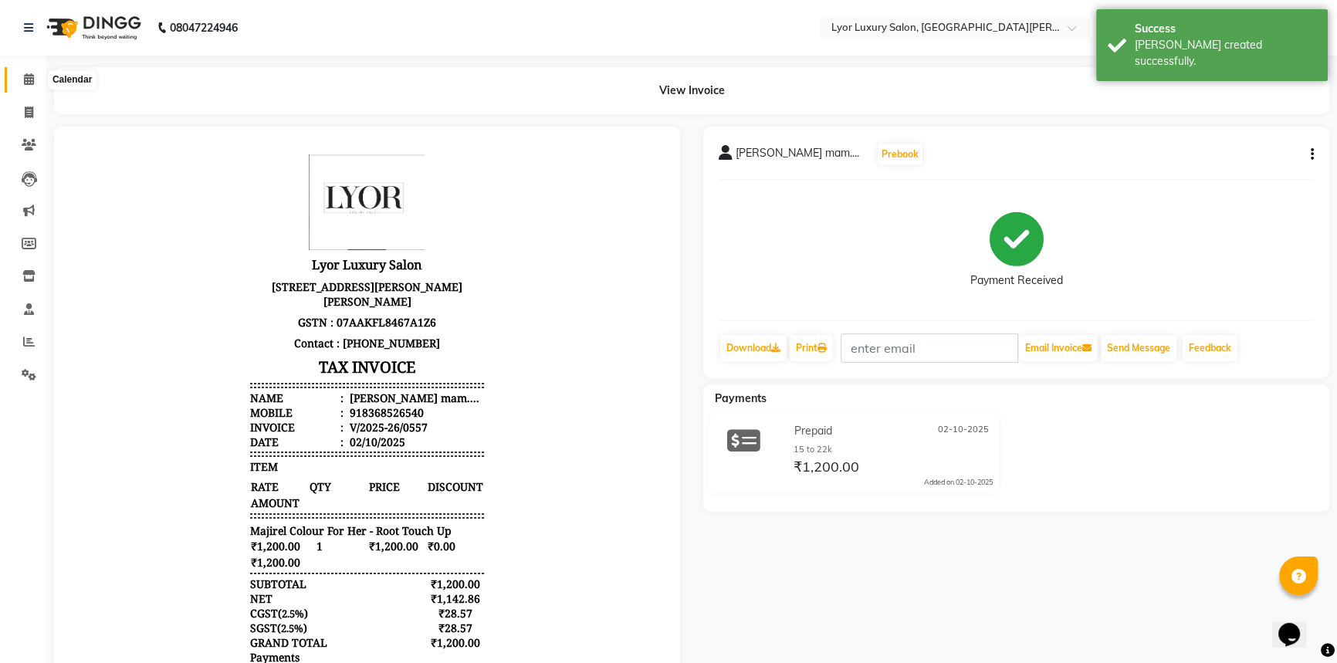
click at [19, 76] on span at bounding box center [28, 80] width 27 height 18
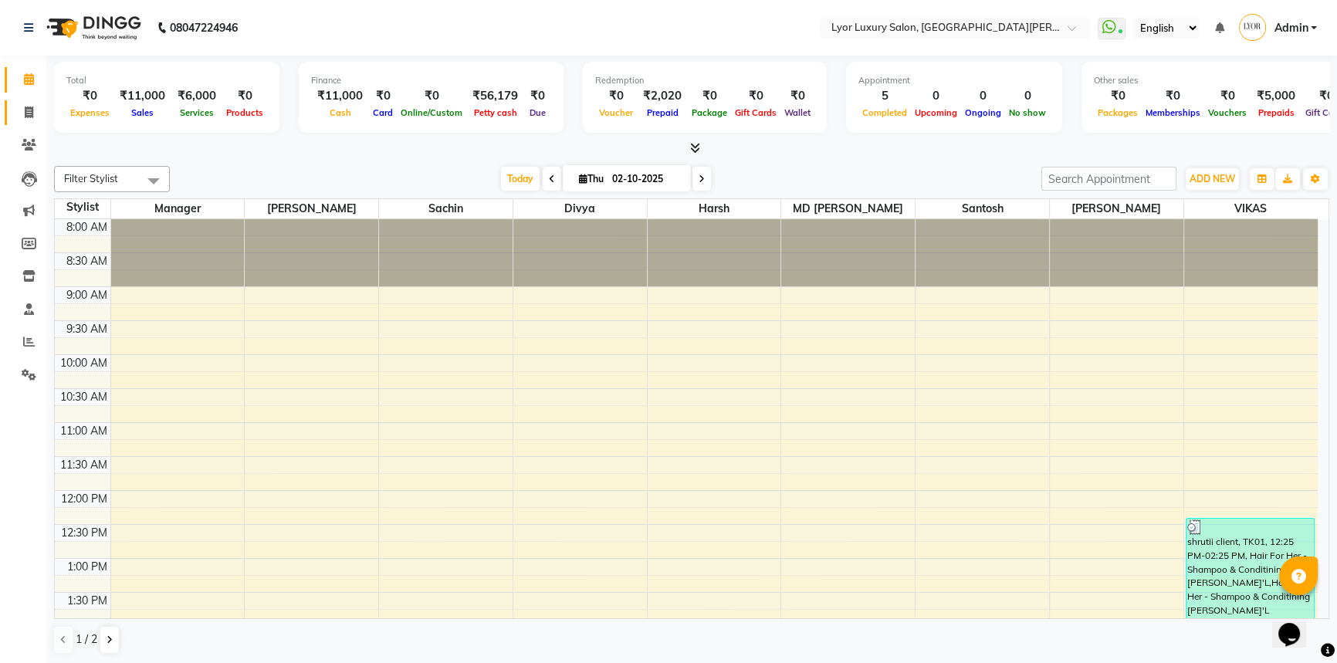
click at [11, 102] on link "Invoice" at bounding box center [23, 112] width 37 height 25
select select "service"
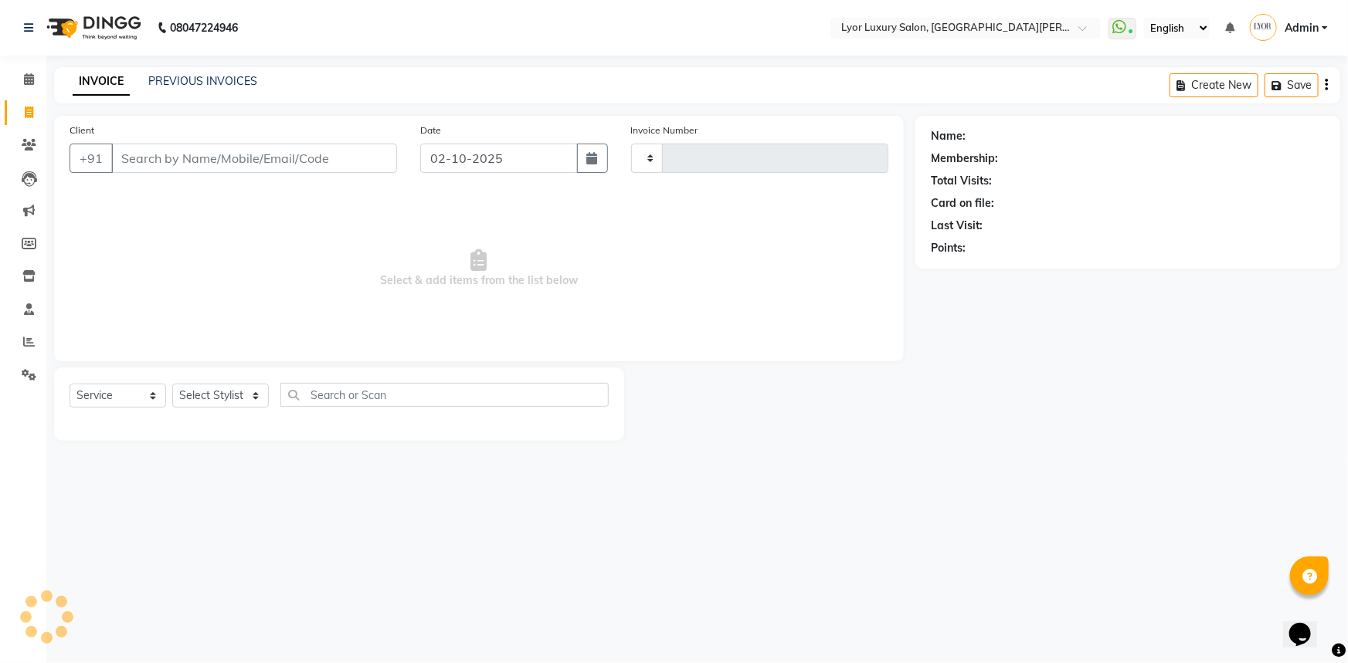
type input "1465"
select select "6597"
select select "P"
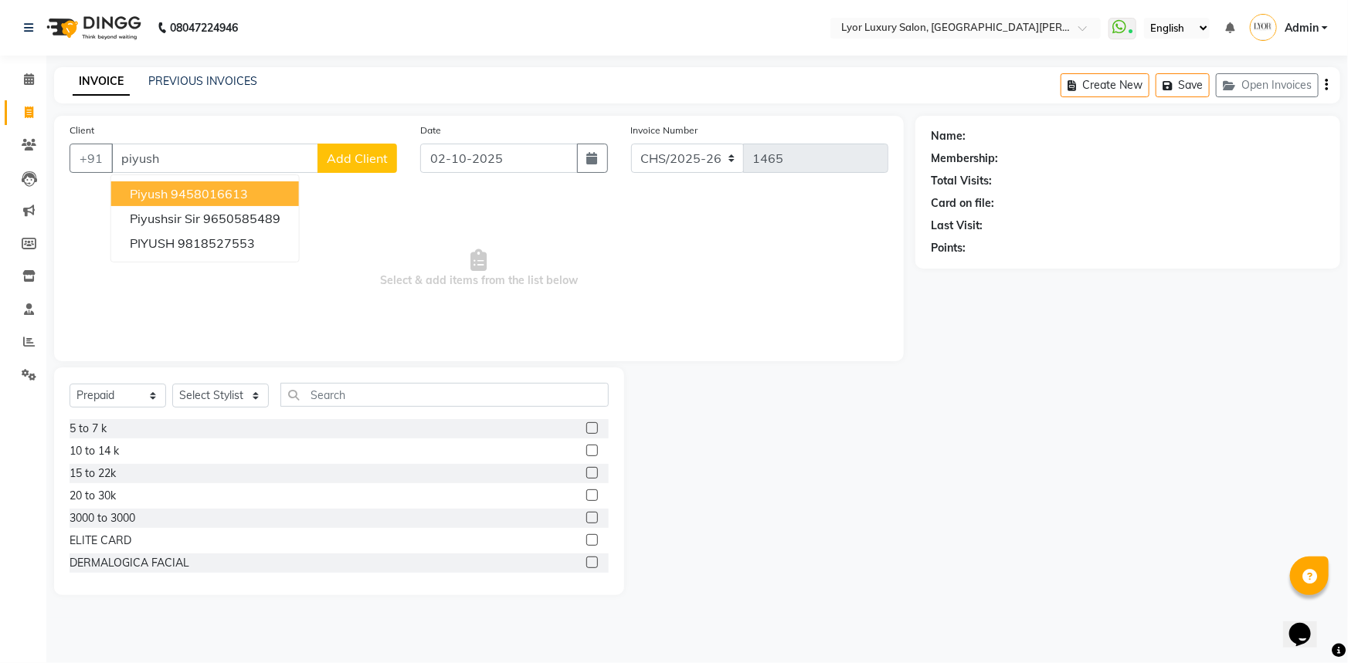
click at [246, 201] on ngb-highlight "9458016613" at bounding box center [209, 193] width 77 height 15
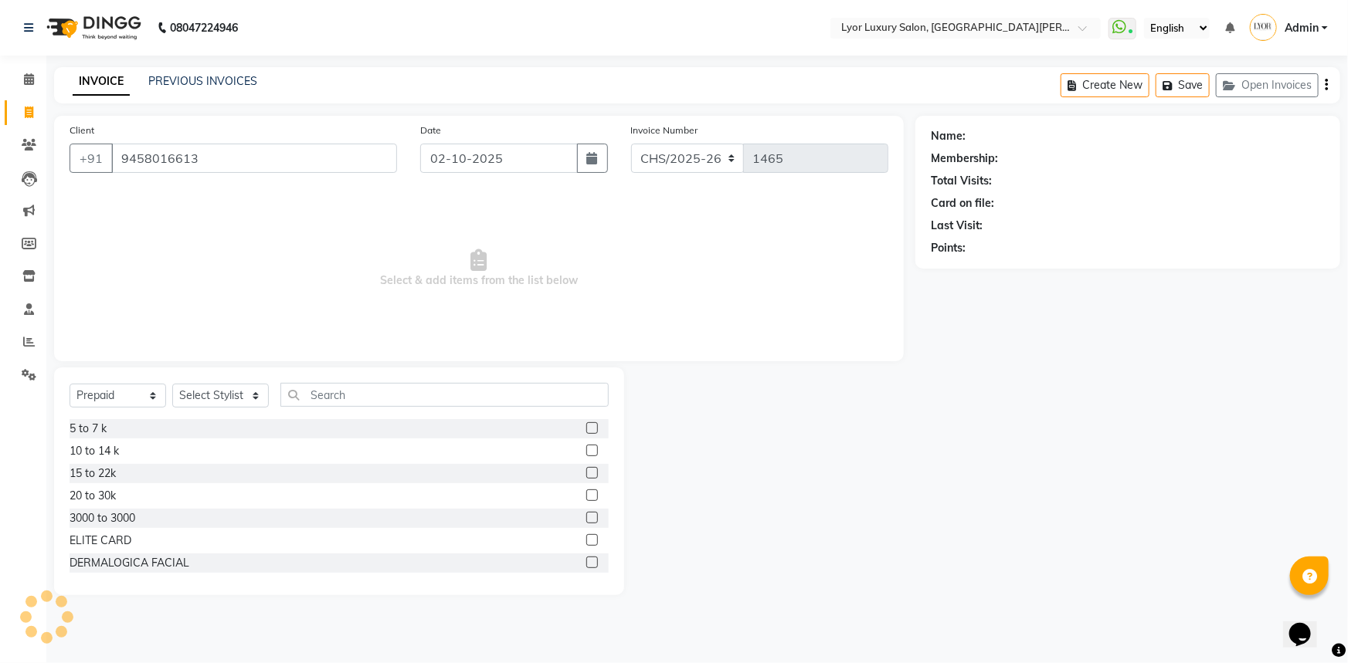
type input "9458016613"
click at [131, 400] on select "Select Service Product Membership Package Voucher Prepaid Gift Card" at bounding box center [118, 396] width 97 height 24
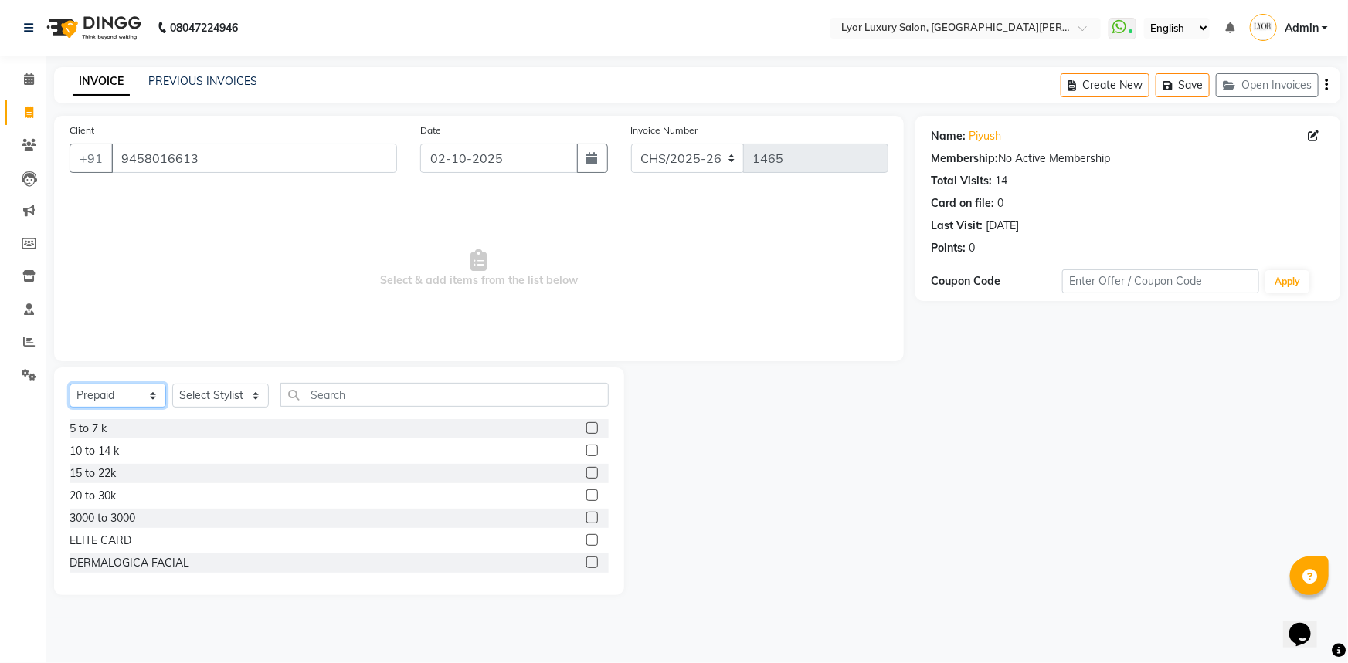
select select "service"
click at [70, 384] on select "Select Service Product Membership Package Voucher Prepaid Gift Card" at bounding box center [118, 396] width 97 height 24
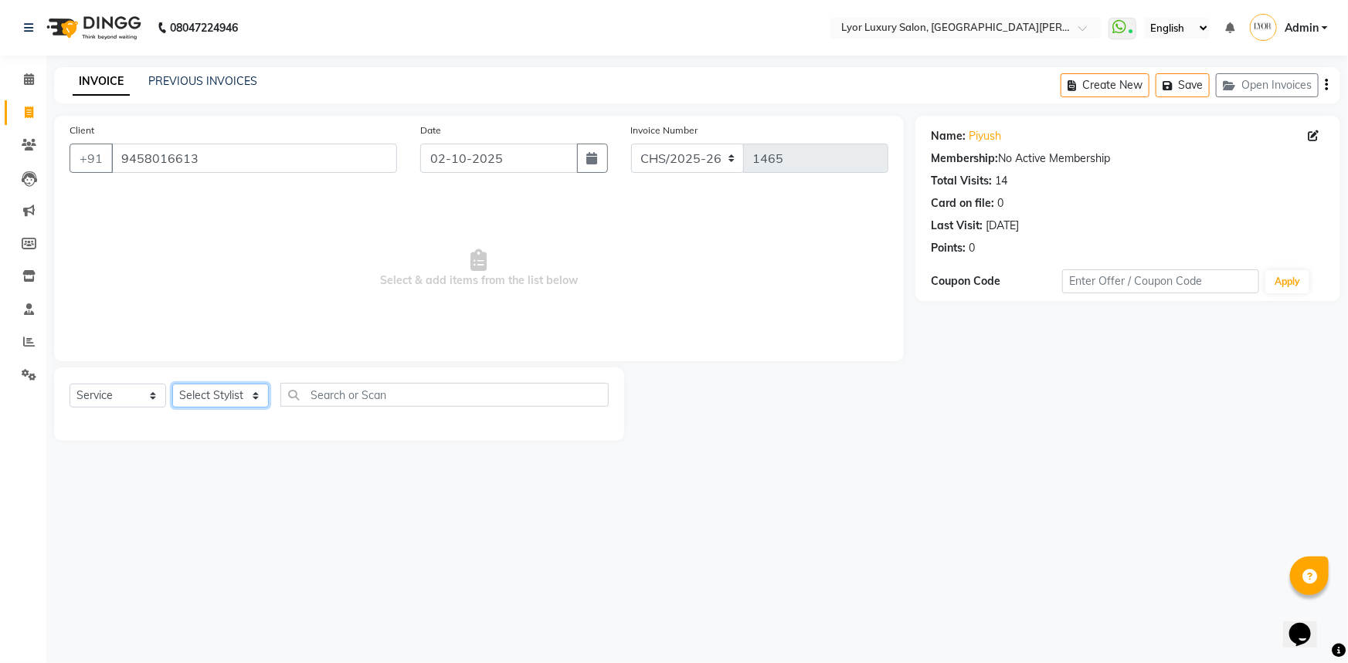
click at [219, 394] on select "Select Stylist [PERSON_NAME] Manager MD [PERSON_NAME] Sachin santosh [PERSON_NA…" at bounding box center [220, 396] width 97 height 24
select select "62882"
click at [172, 384] on select "Select Stylist [PERSON_NAME] Manager MD [PERSON_NAME] Sachin santosh [PERSON_NA…" at bounding box center [220, 396] width 97 height 24
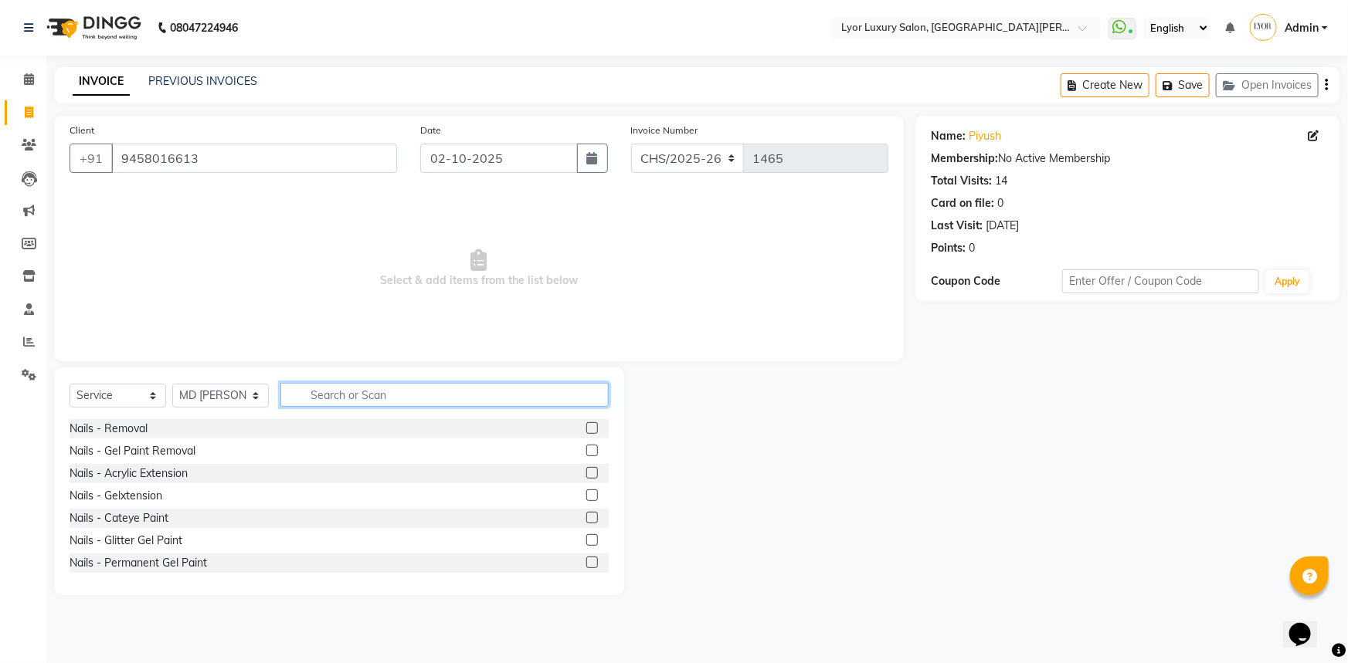
click at [384, 397] on input "text" at bounding box center [444, 395] width 328 height 24
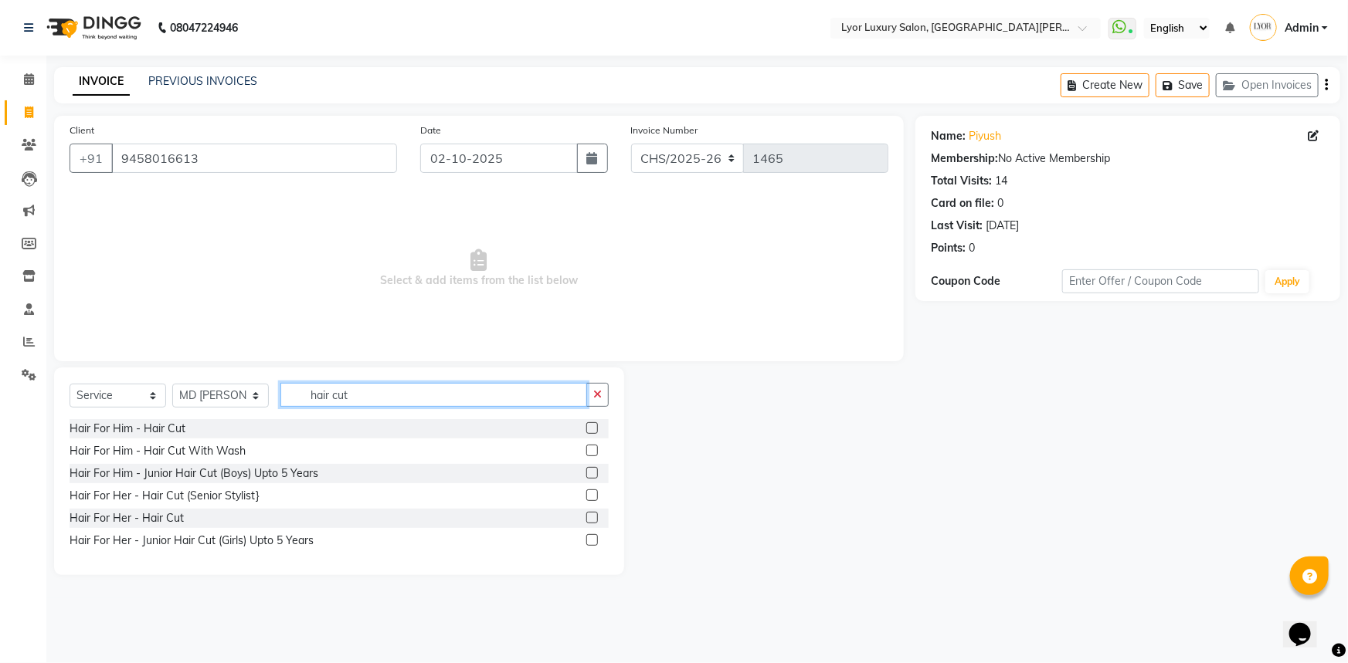
type input "hair cut"
click at [592, 429] on label at bounding box center [592, 428] width 12 height 12
click at [592, 429] on input "checkbox" at bounding box center [591, 429] width 10 height 10
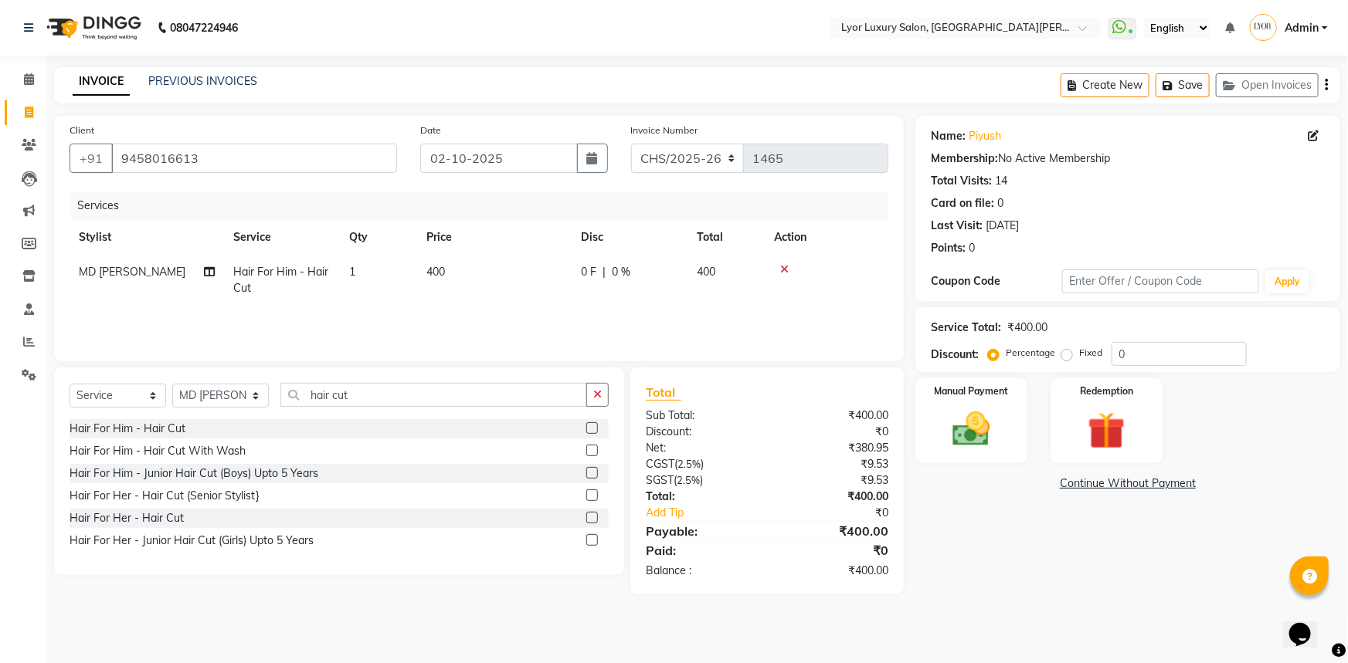
checkbox input "false"
click at [463, 288] on td "400" at bounding box center [494, 280] width 154 height 51
select select "62882"
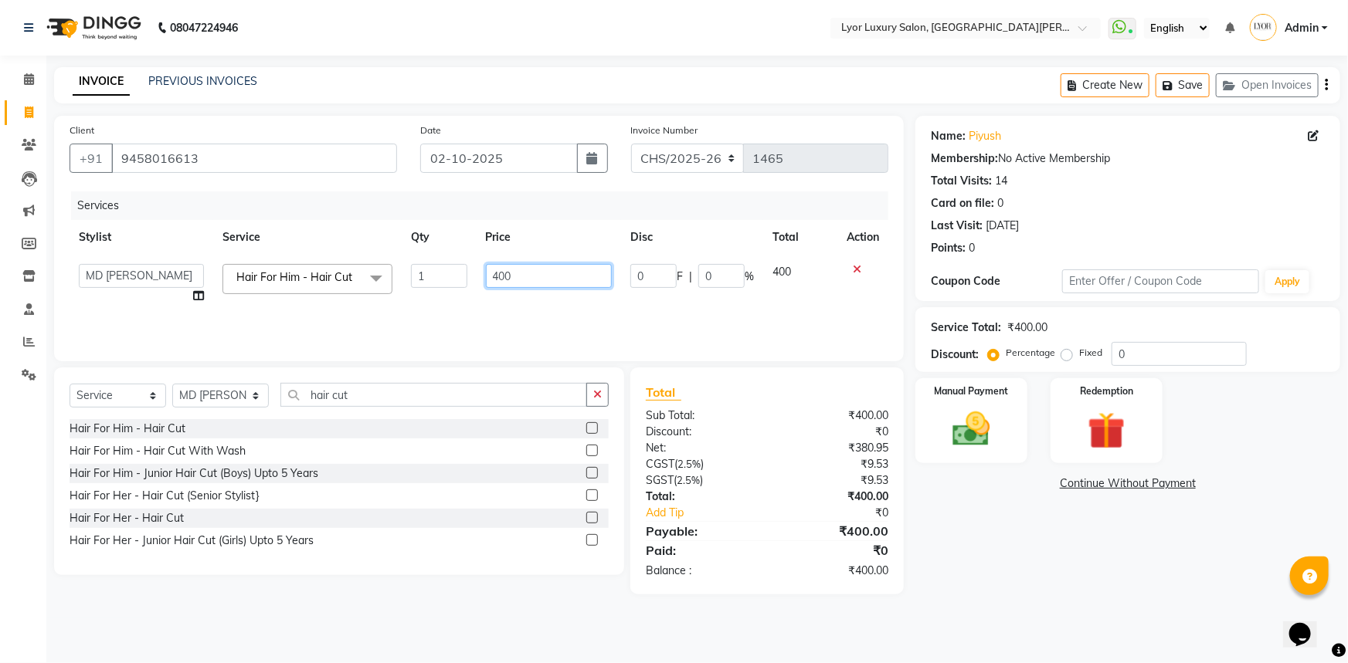
click at [499, 279] on input "400" at bounding box center [549, 276] width 127 height 24
click at [503, 279] on input "400" at bounding box center [549, 276] width 127 height 24
type input "350"
click at [1006, 578] on div "Name: Piyush Membership: No Active Membership Total Visits: 14 Card on file: 0 …" at bounding box center [1133, 355] width 436 height 479
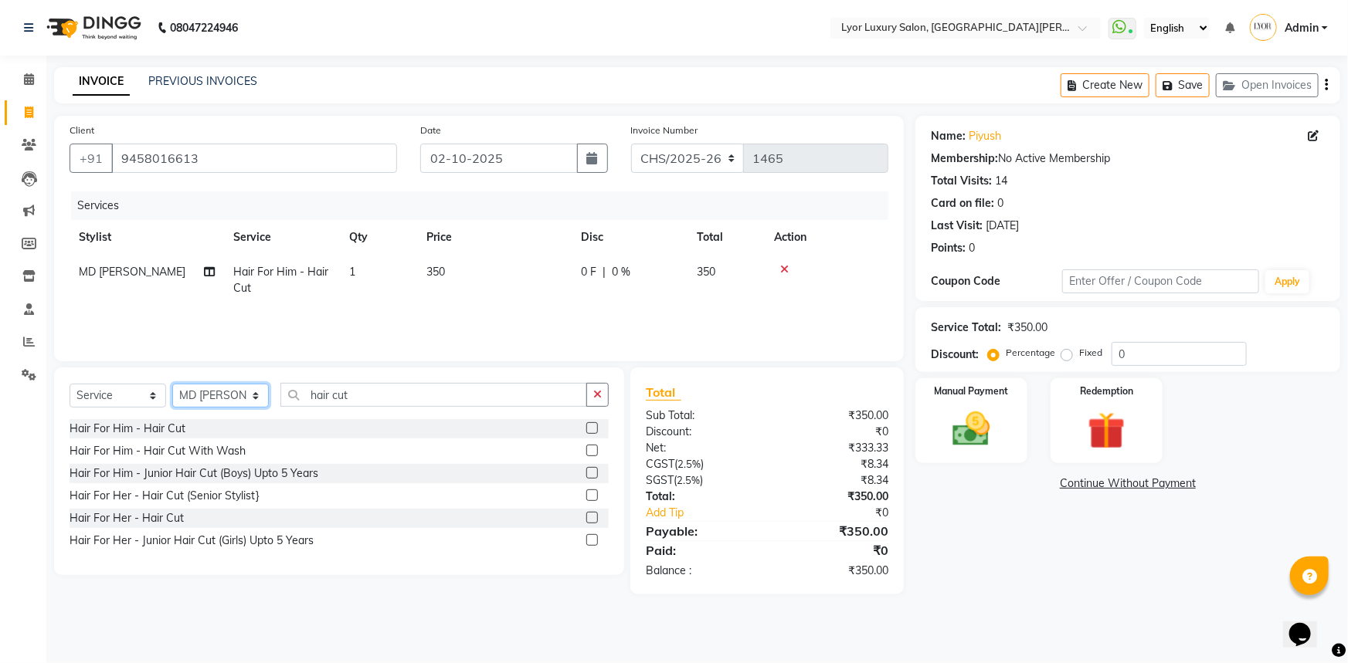
click at [242, 390] on select "Select Stylist [PERSON_NAME] Manager MD [PERSON_NAME] Sachin santosh [PERSON_NA…" at bounding box center [220, 396] width 97 height 24
select select "63144"
click at [172, 384] on select "Select Stylist [PERSON_NAME] Manager MD [PERSON_NAME] Sachin santosh [PERSON_NA…" at bounding box center [220, 396] width 97 height 24
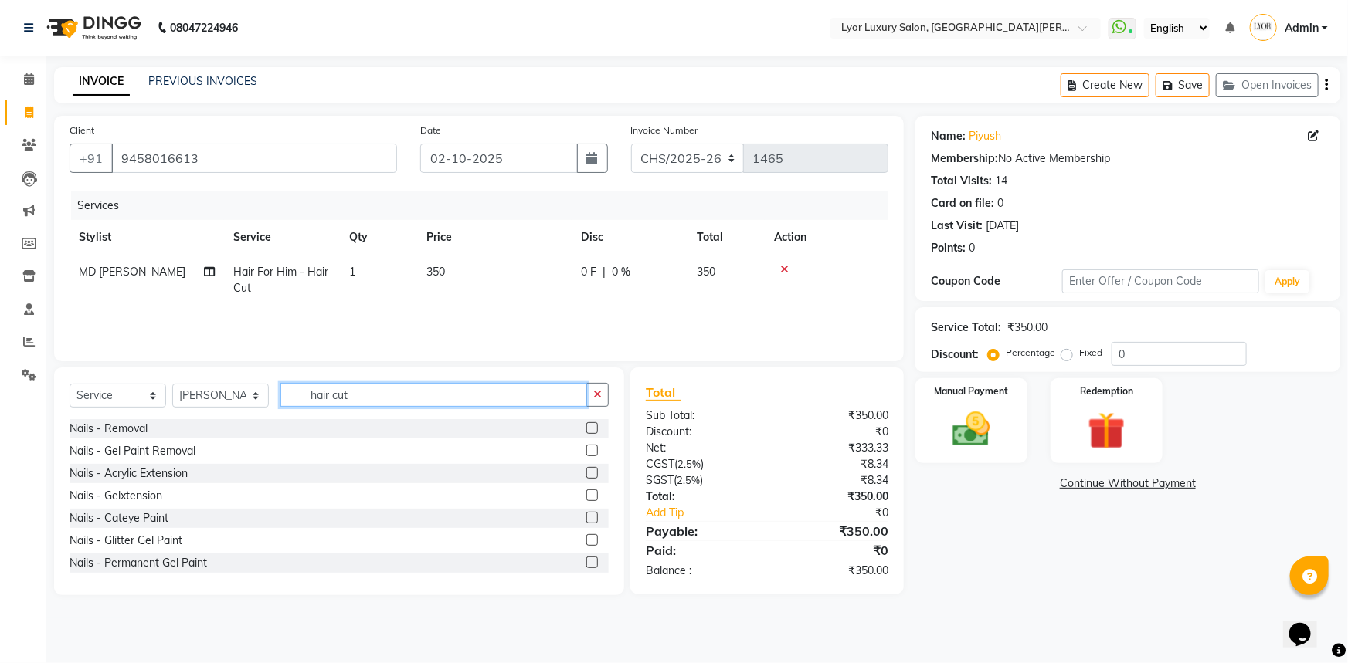
click at [362, 398] on input "hair cut" at bounding box center [433, 395] width 307 height 24
type input "h"
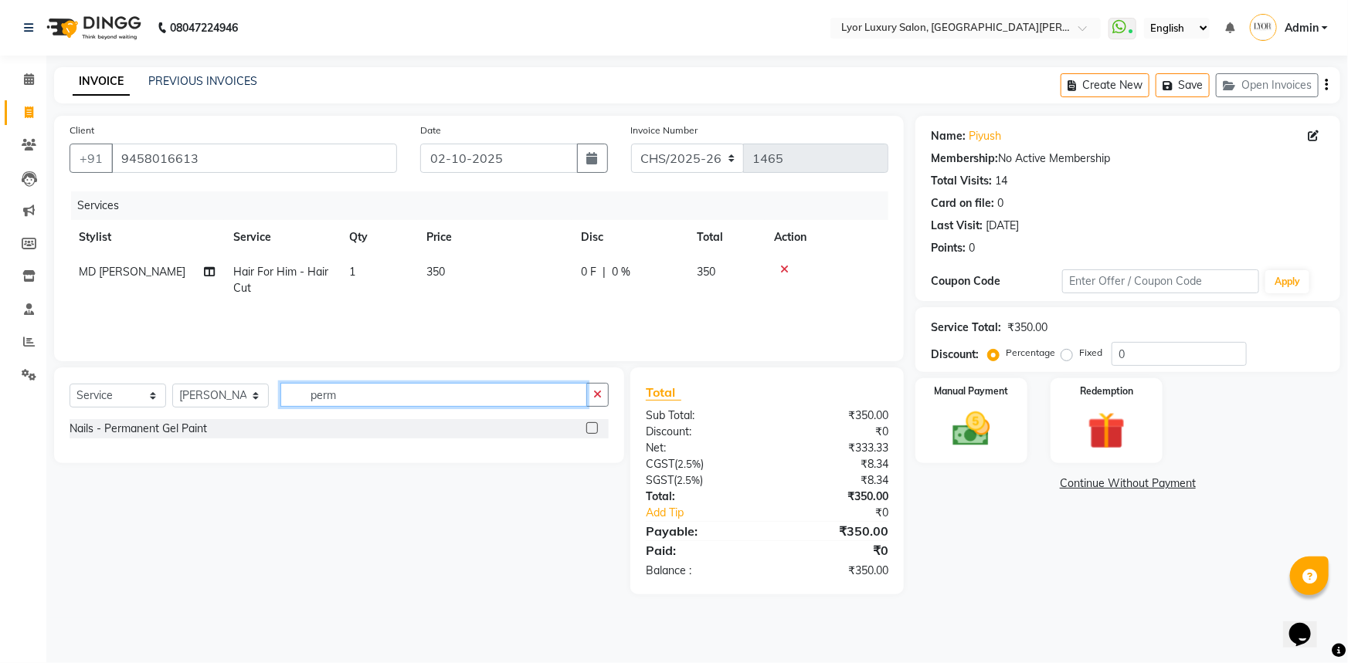
type input "perm"
click at [592, 430] on label at bounding box center [592, 428] width 12 height 12
click at [592, 430] on input "checkbox" at bounding box center [591, 429] width 10 height 10
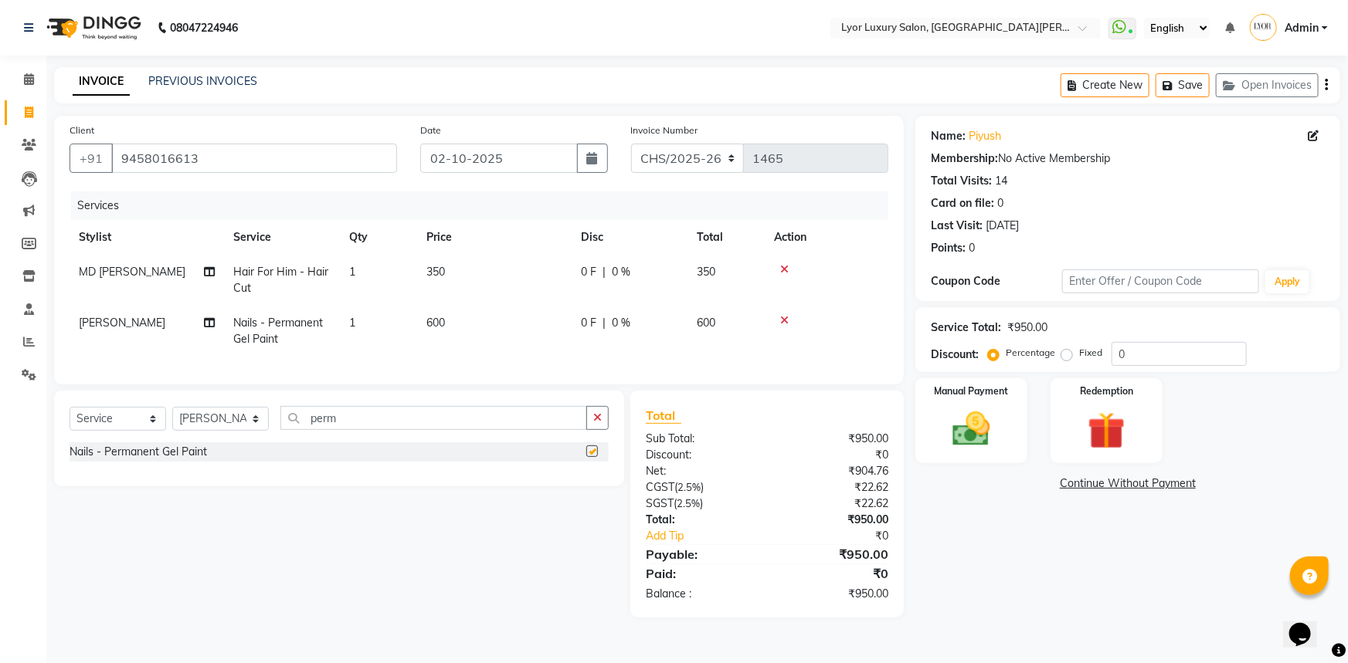
checkbox input "false"
click at [368, 317] on td "1" at bounding box center [378, 331] width 77 height 51
select select "63144"
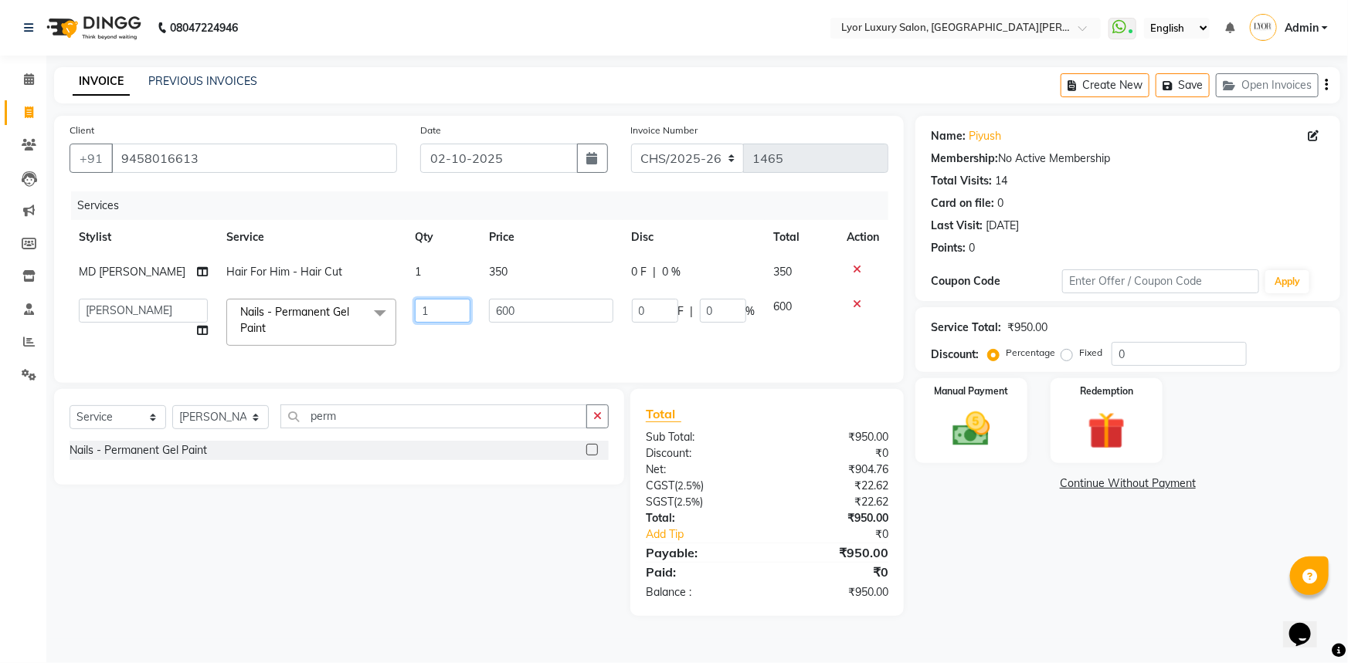
click at [428, 310] on input "1" at bounding box center [443, 311] width 56 height 24
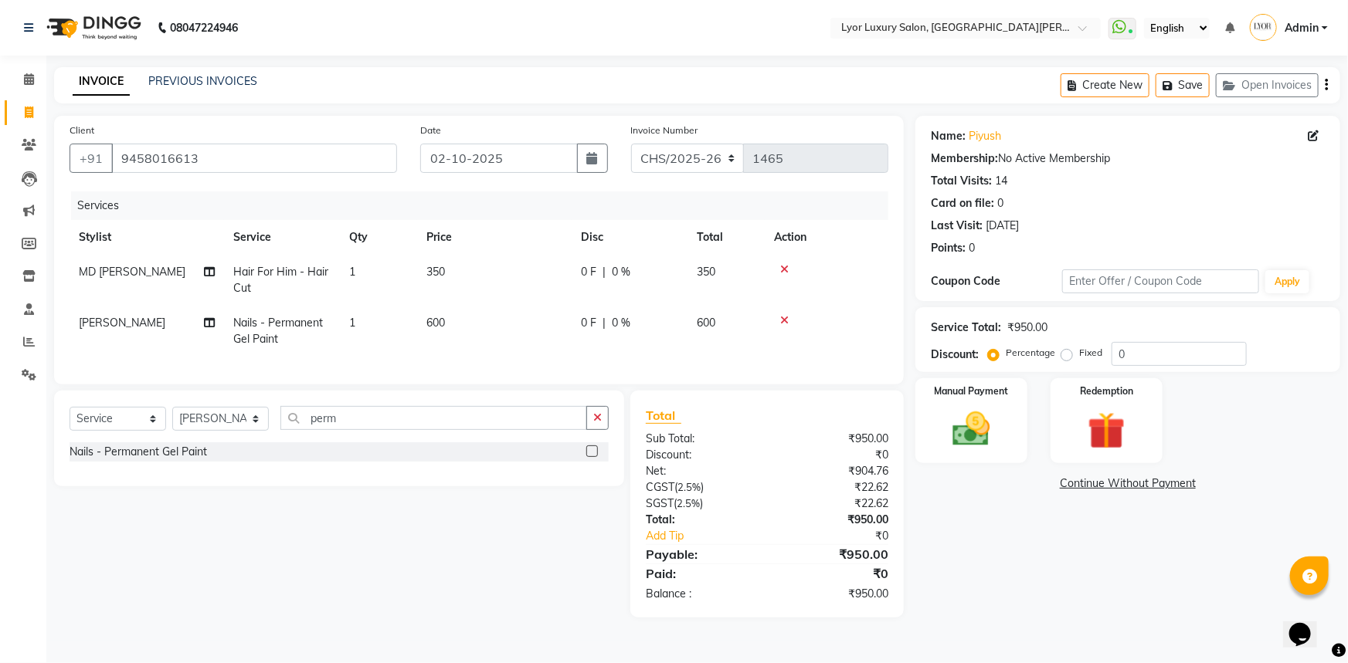
click at [543, 309] on td "600" at bounding box center [494, 331] width 154 height 51
select select "63144"
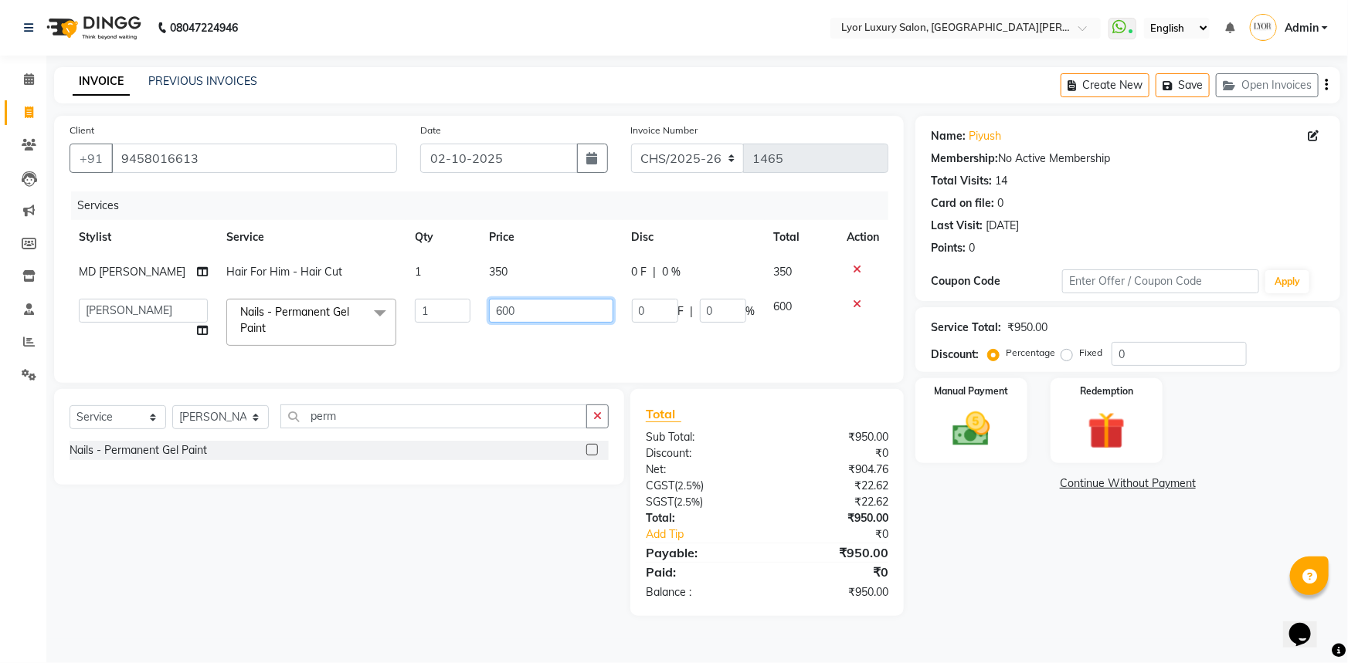
click at [535, 314] on input "600" at bounding box center [551, 311] width 124 height 24
type input "6"
type input "950"
click at [1059, 533] on div "Name: Piyush Membership: No Active Membership Total Visits: 14 Card on file: 0 …" at bounding box center [1133, 366] width 436 height 500
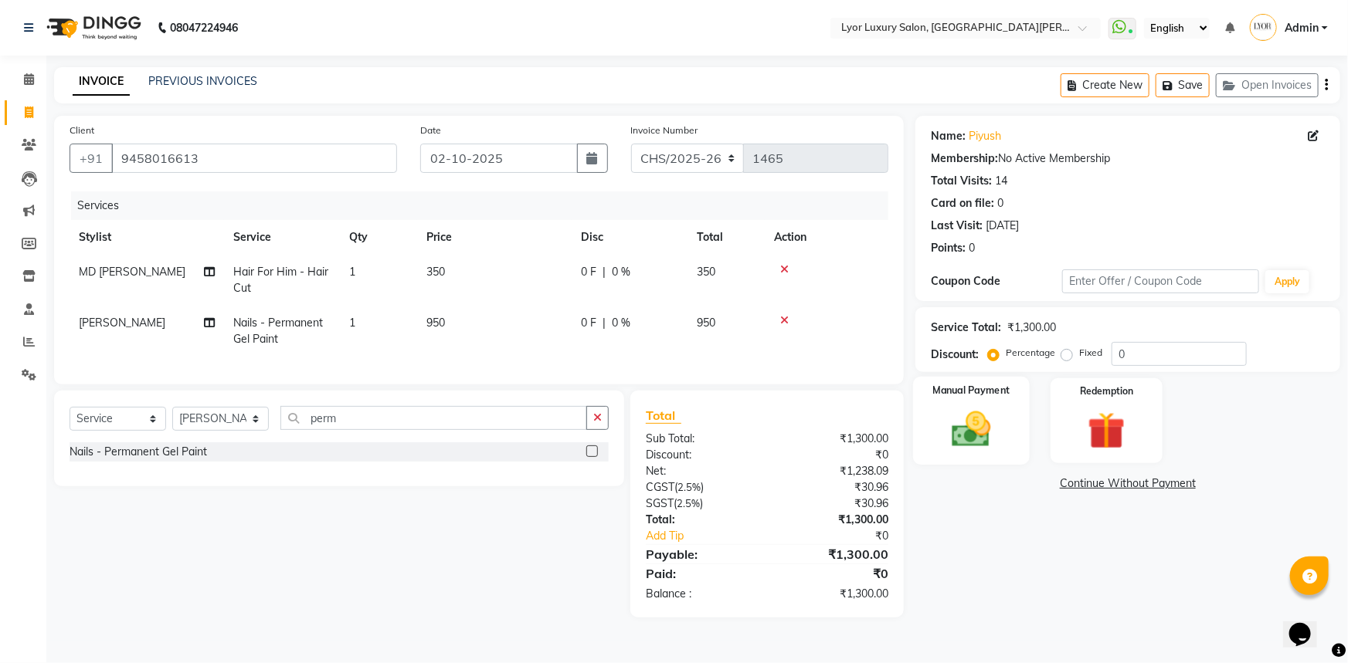
click at [970, 432] on img at bounding box center [971, 429] width 63 height 45
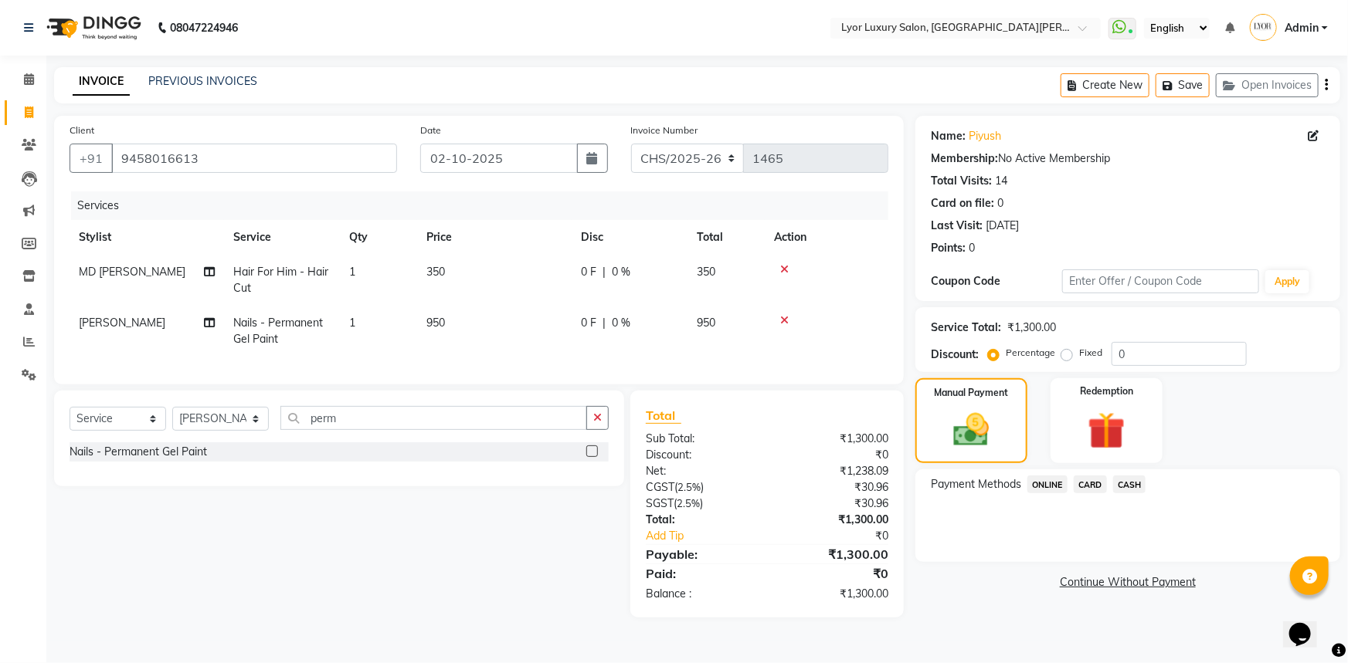
click at [1037, 489] on span "ONLINE" at bounding box center [1047, 485] width 40 height 18
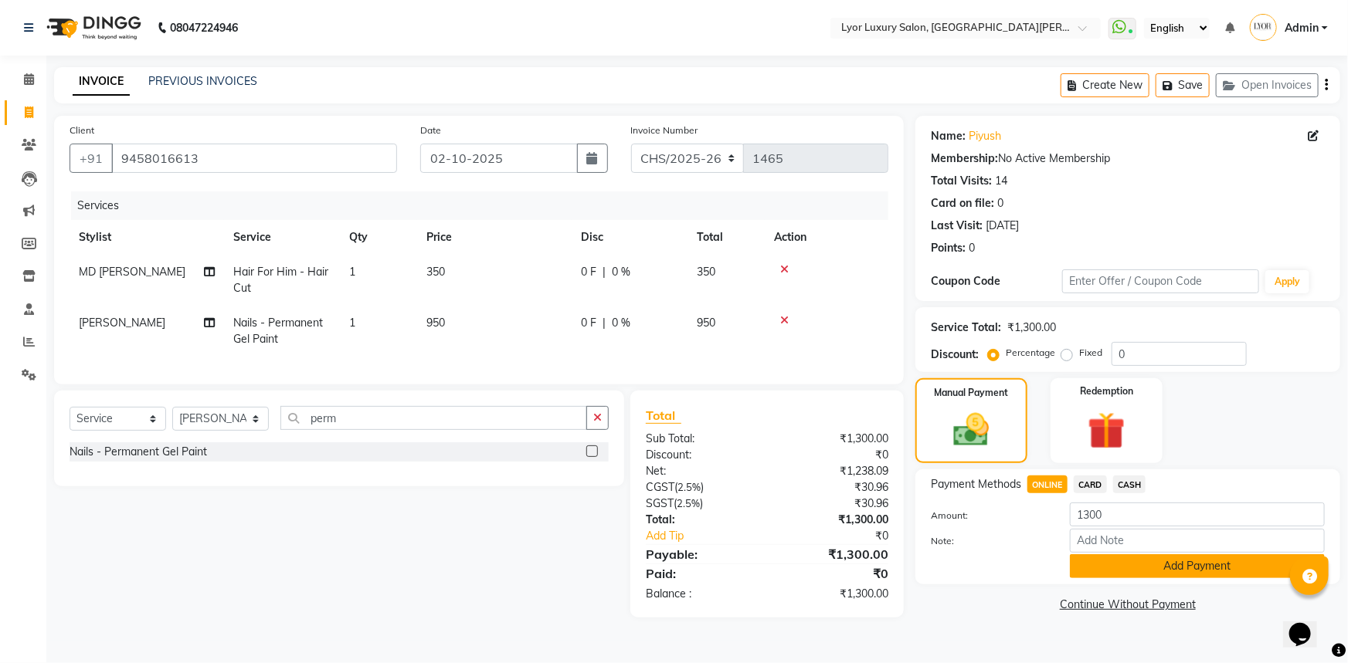
click at [1115, 558] on button "Add Payment" at bounding box center [1197, 566] width 255 height 24
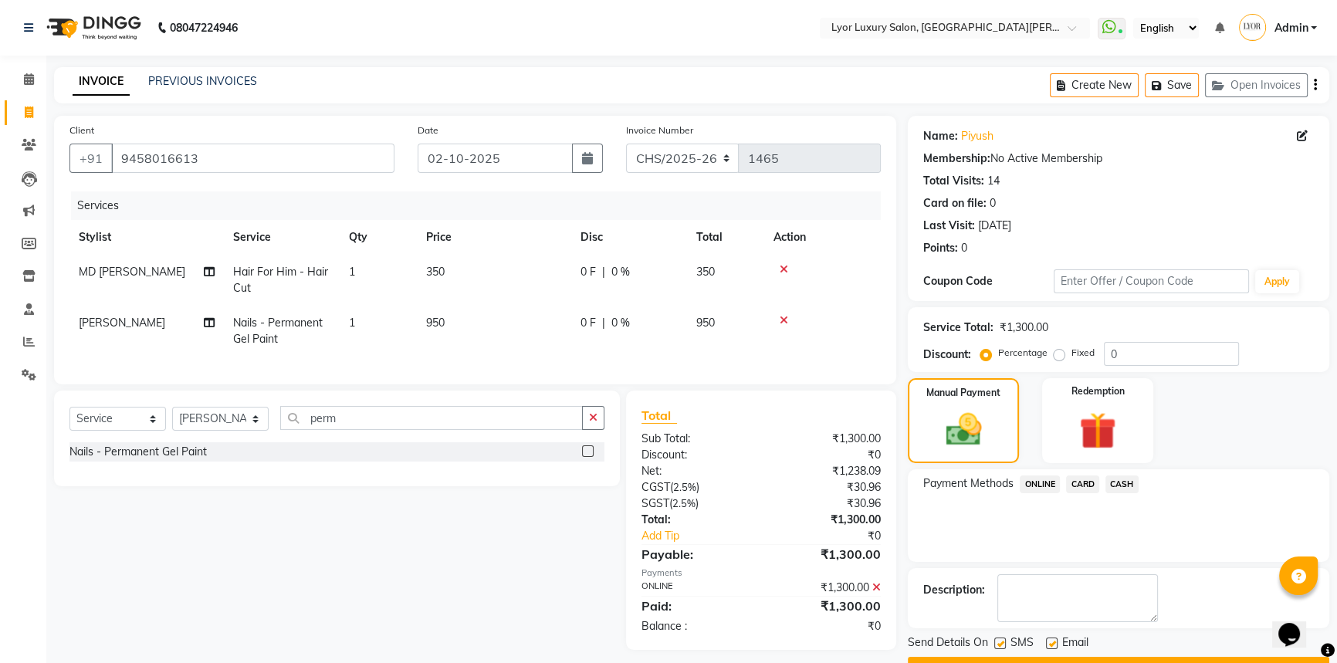
drag, startPoint x: 1151, startPoint y: 659, endPoint x: 1000, endPoint y: 631, distance: 153.9
click at [1000, 631] on div "Name: Piyush Membership: No Active Membership Total Visits: 14 Card on file: 0 …" at bounding box center [1124, 398] width 433 height 565
click at [998, 642] on label at bounding box center [1001, 644] width 12 height 12
click at [998, 642] on input "checkbox" at bounding box center [1000, 644] width 10 height 10
checkbox input "false"
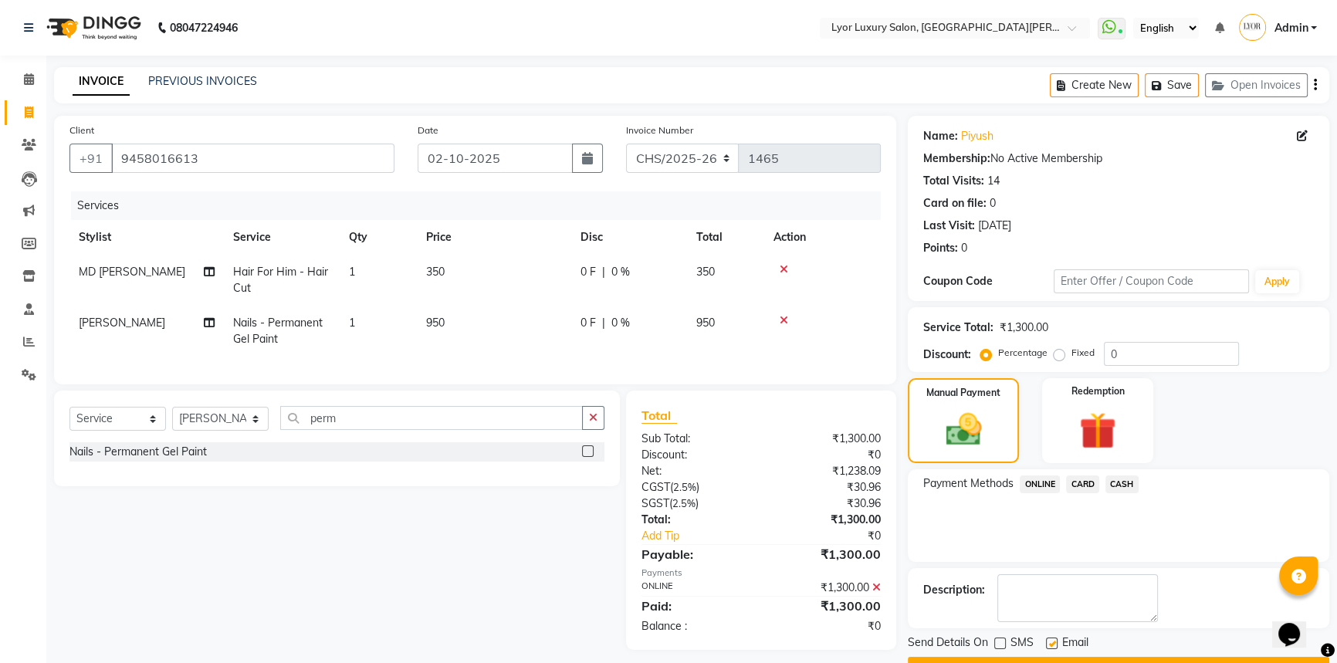
click at [1002, 658] on button "Checkout" at bounding box center [1119, 669] width 422 height 24
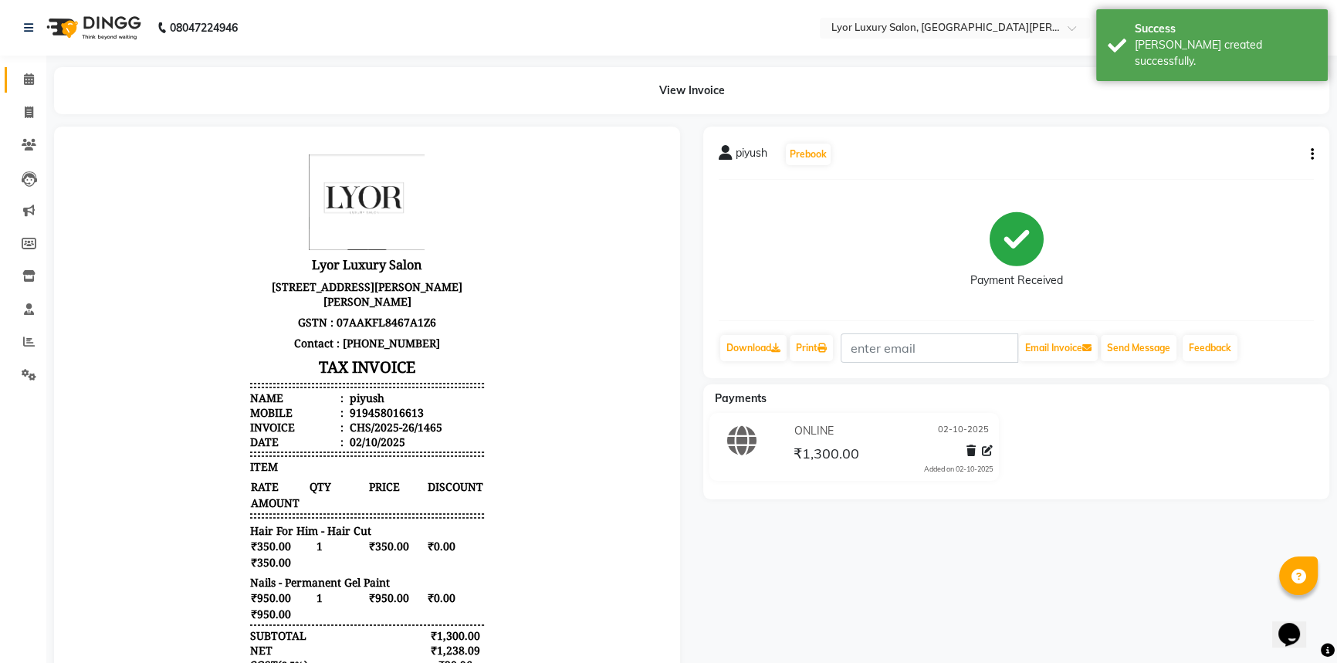
click at [33, 70] on link "Calendar" at bounding box center [23, 79] width 37 height 25
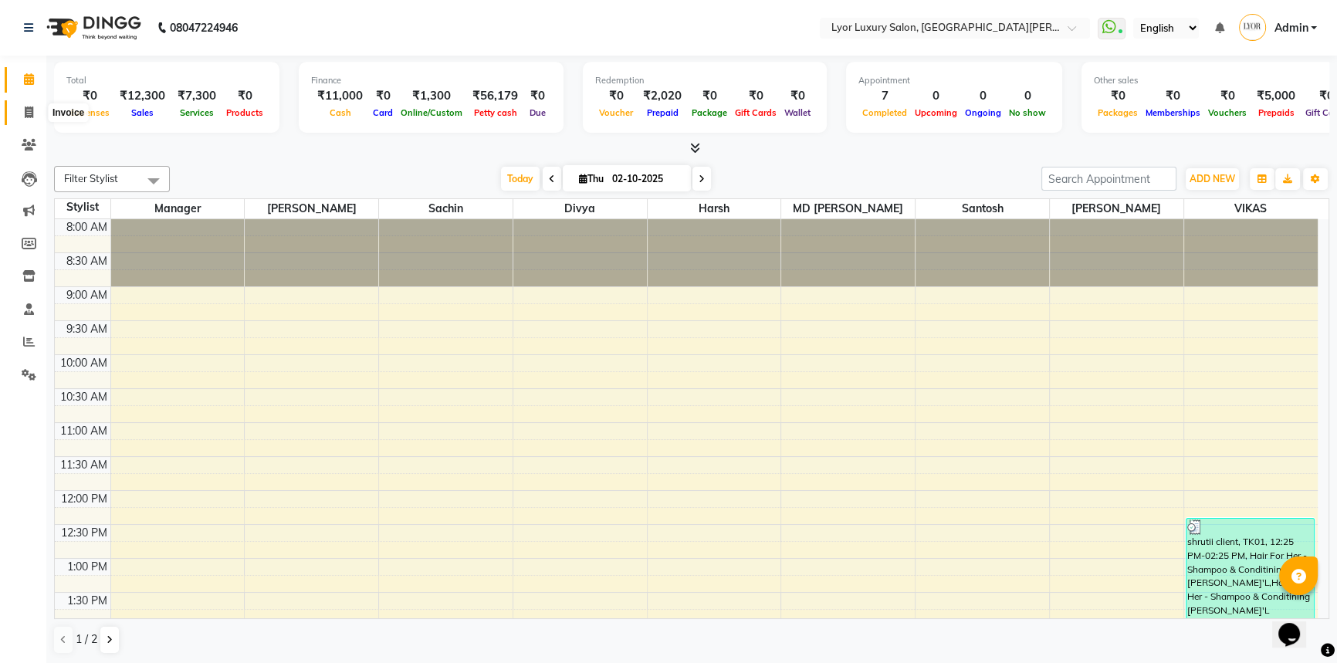
drag, startPoint x: 36, startPoint y: 111, endPoint x: 50, endPoint y: 108, distance: 14.2
click at [36, 111] on span at bounding box center [28, 113] width 27 height 18
select select "service"
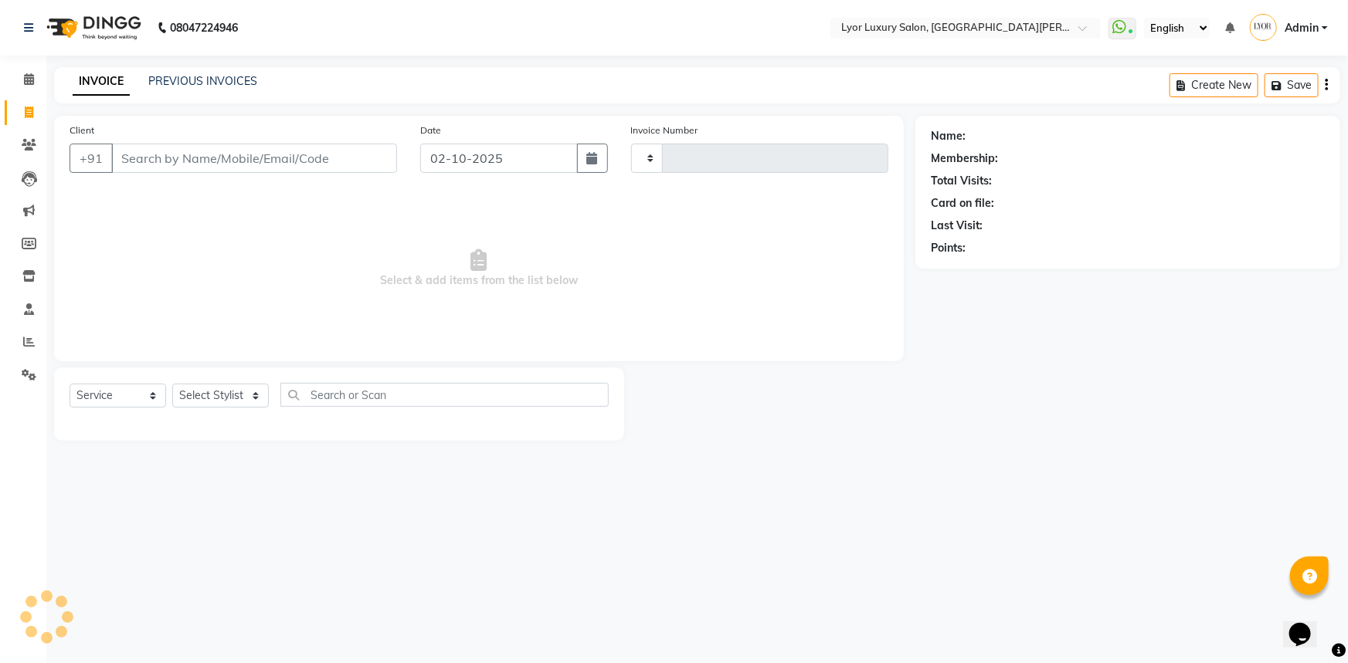
type input "1466"
select select "6597"
click at [208, 86] on link "PREVIOUS INVOICES" at bounding box center [202, 81] width 109 height 14
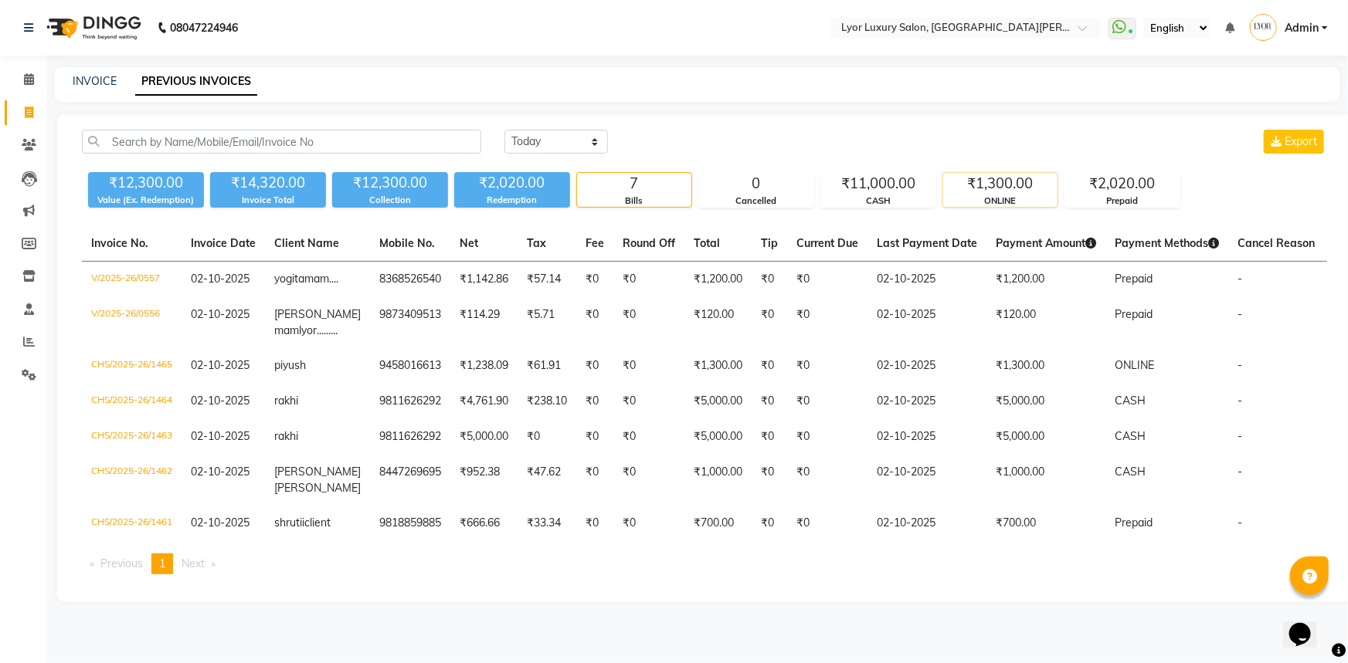
click at [1009, 173] on div "₹1,300.00" at bounding box center [1000, 184] width 114 height 22
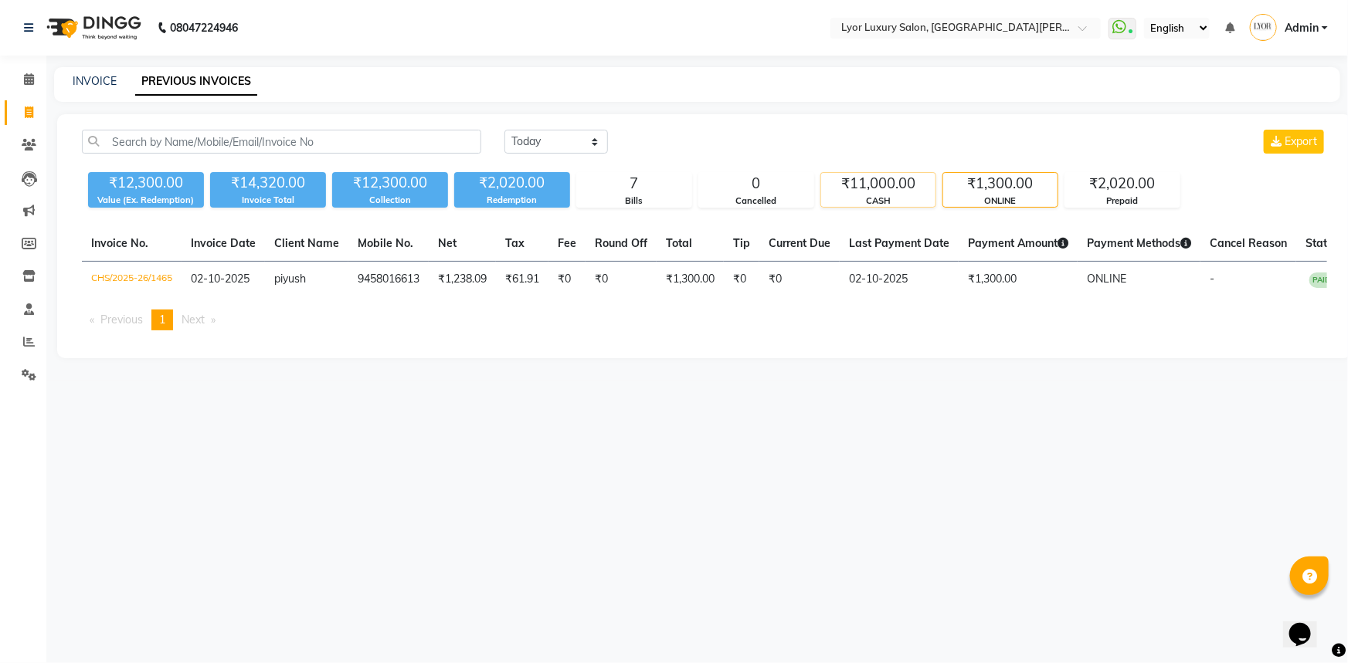
click at [896, 188] on div "₹11,000.00" at bounding box center [878, 184] width 114 height 22
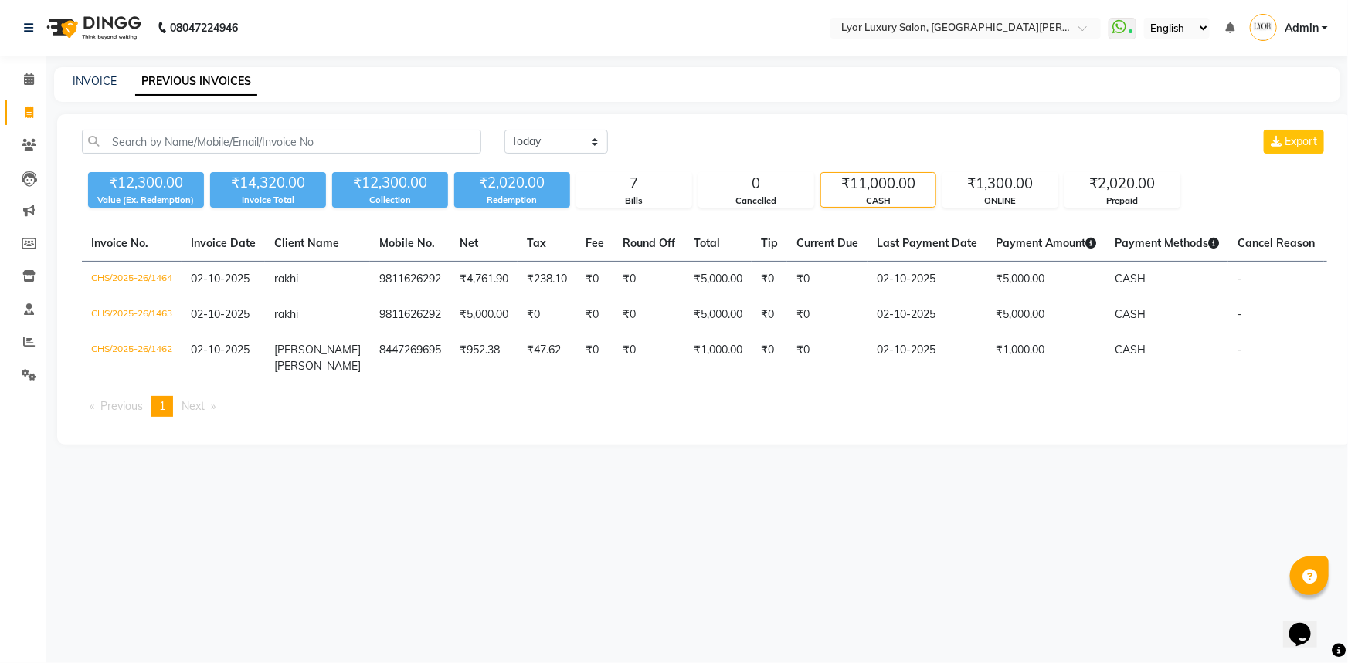
drag, startPoint x: 1273, startPoint y: 281, endPoint x: 26, endPoint y: 110, distance: 1258.0
click at [26, 110] on icon at bounding box center [29, 113] width 8 height 12
select select "service"
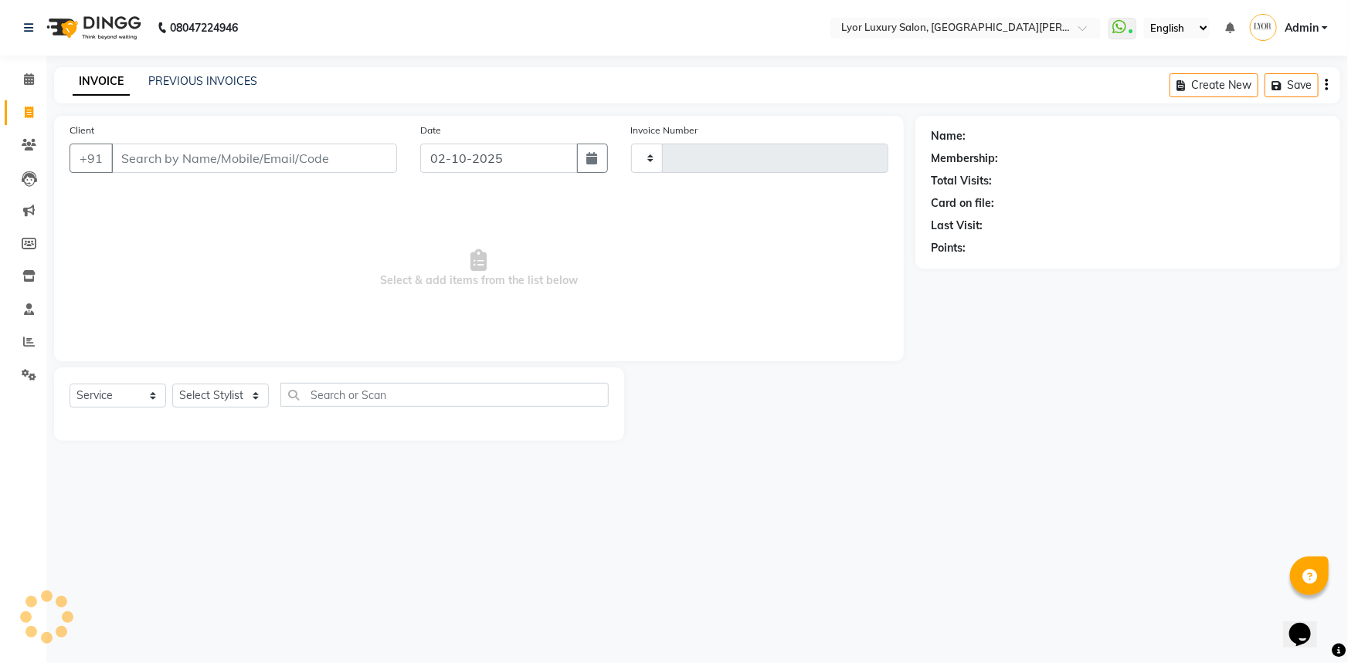
type input "1466"
select select "6597"
select select "P"
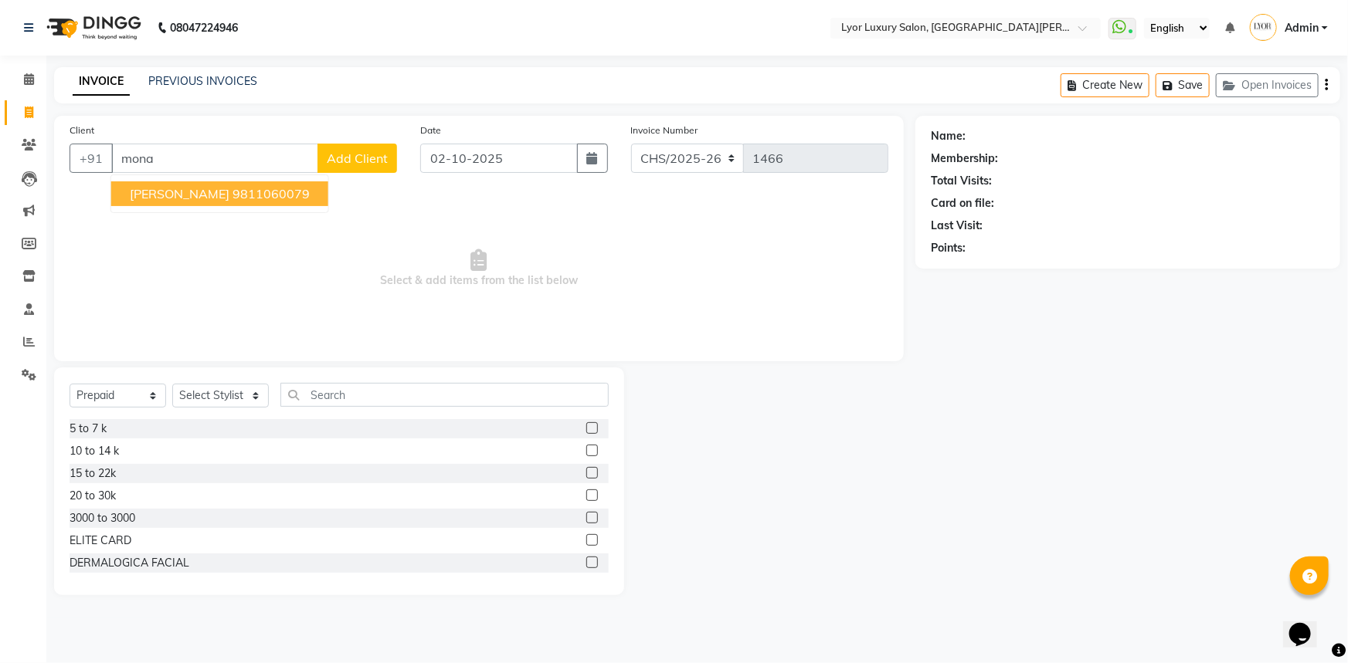
click at [232, 192] on ngb-highlight "9811060079" at bounding box center [270, 193] width 77 height 15
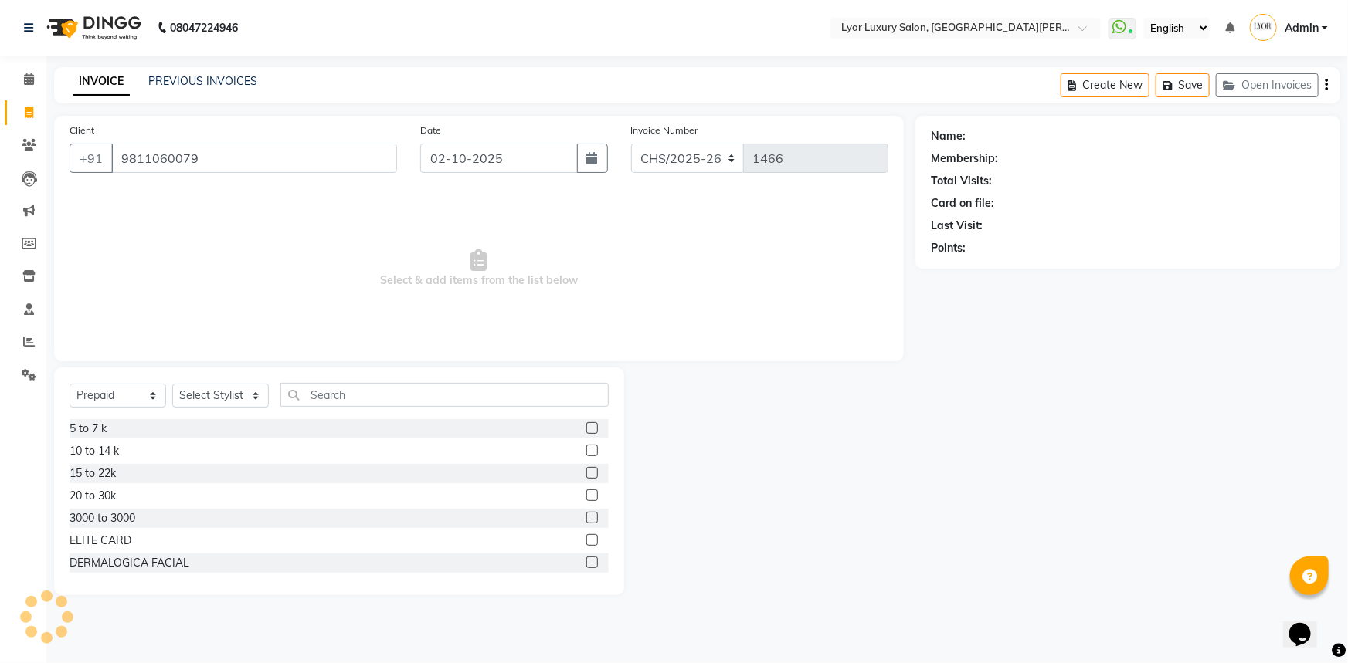
type input "9811060079"
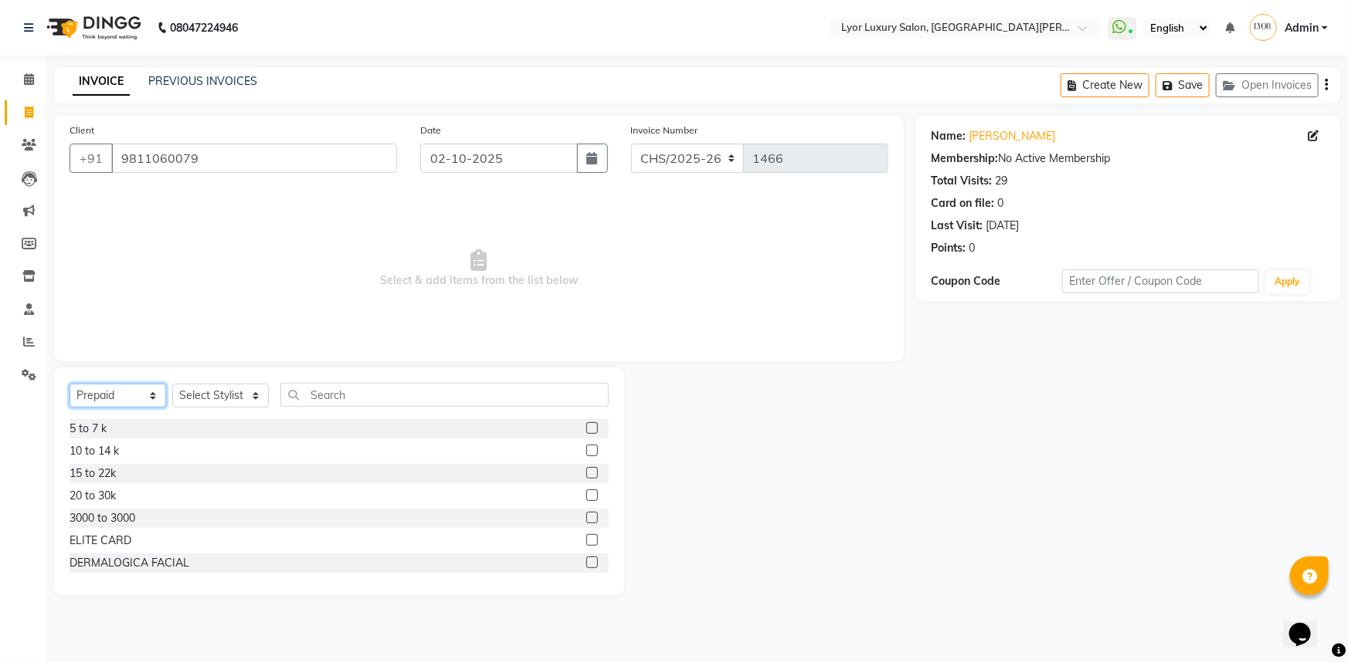
drag, startPoint x: 128, startPoint y: 397, endPoint x: 128, endPoint y: 408, distance: 10.8
click at [128, 397] on select "Select Service Product Membership Package Voucher Prepaid Gift Card" at bounding box center [118, 396] width 97 height 24
select select "service"
click at [70, 384] on select "Select Service Product Membership Package Voucher Prepaid Gift Card" at bounding box center [118, 396] width 97 height 24
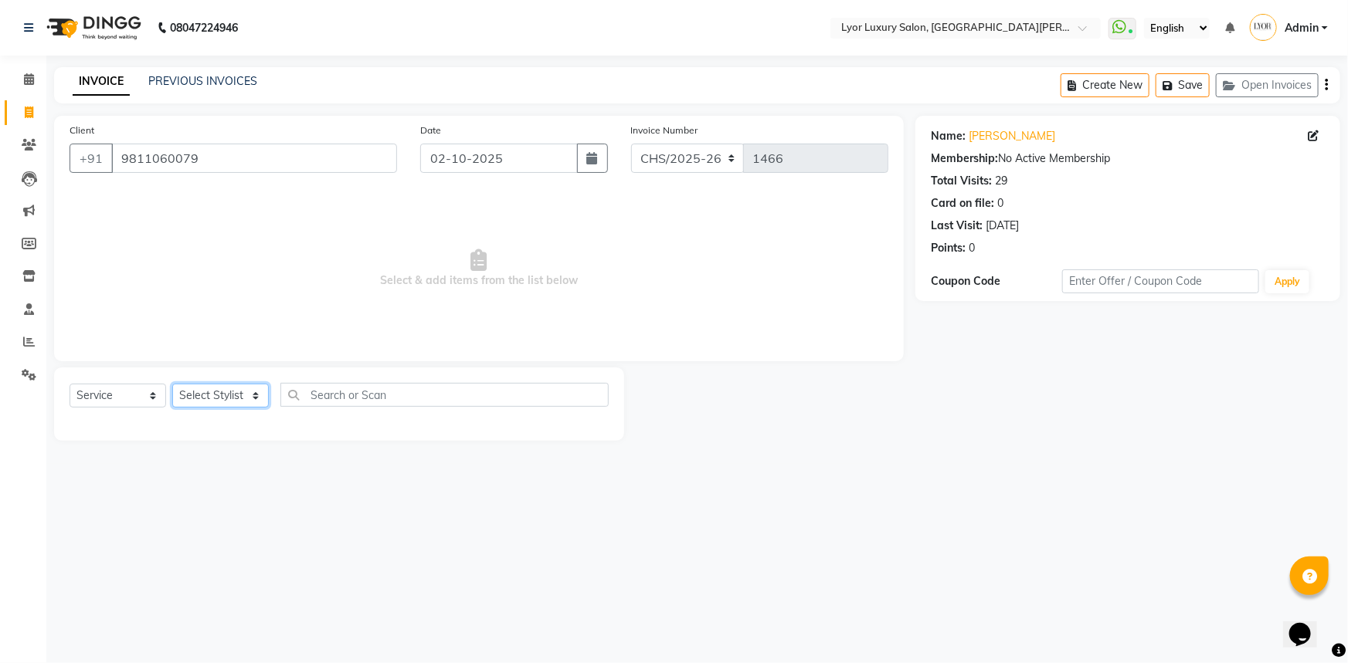
click at [222, 392] on select "Select Stylist [PERSON_NAME] Manager MD [PERSON_NAME] Sachin santosh [PERSON_NA…" at bounding box center [220, 396] width 97 height 24
select select "53083"
click at [172, 384] on select "Select Stylist [PERSON_NAME] Manager MD [PERSON_NAME] Sachin santosh [PERSON_NA…" at bounding box center [220, 396] width 97 height 24
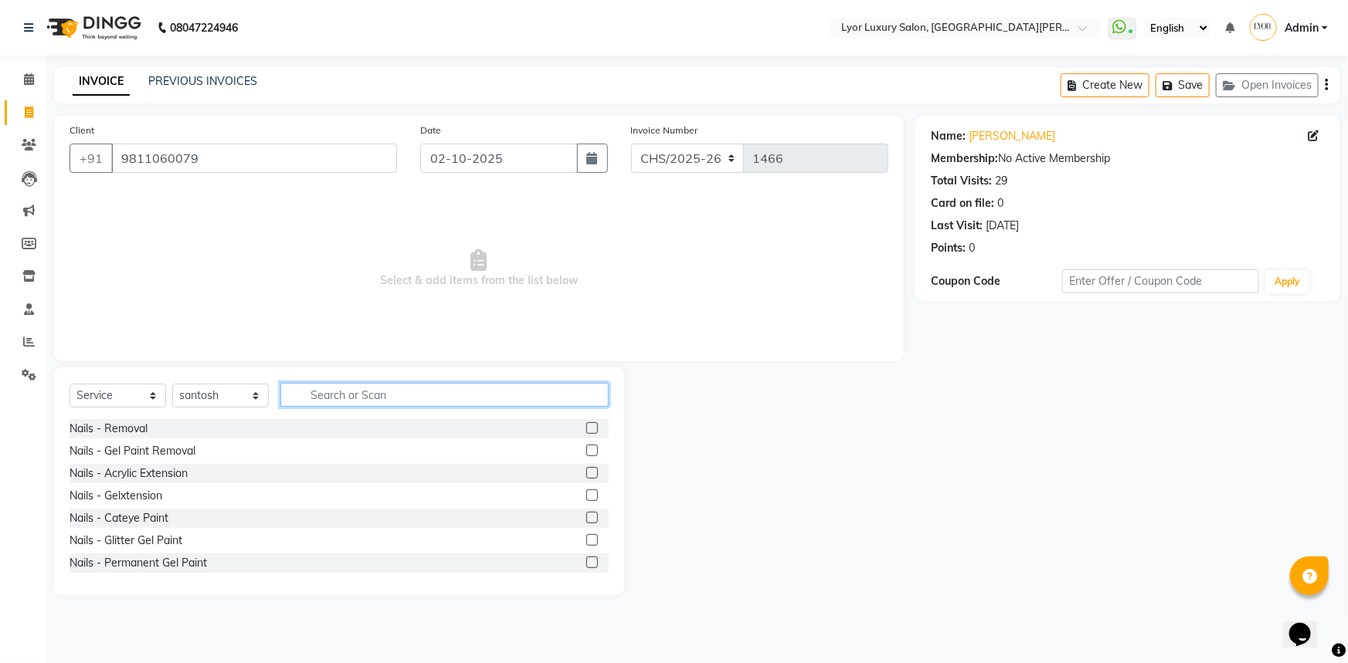
click at [402, 396] on input "text" at bounding box center [444, 395] width 328 height 24
type input "majire"
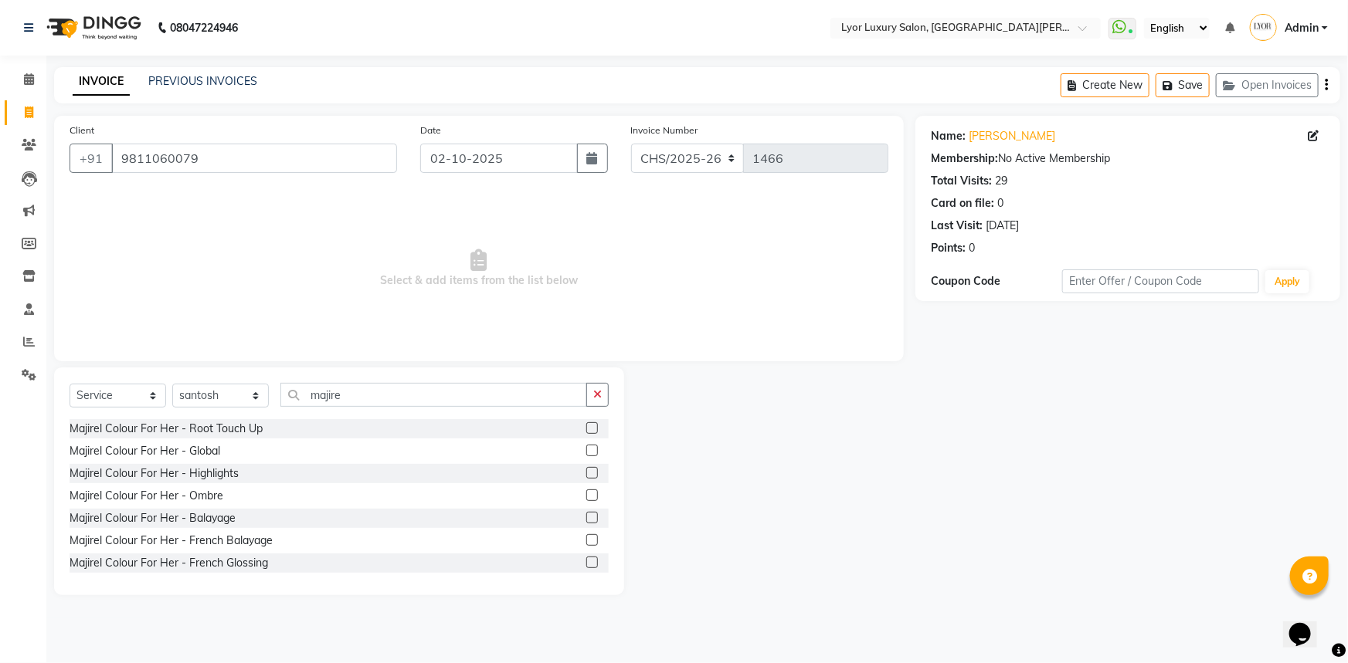
click at [586, 429] on label at bounding box center [592, 428] width 12 height 12
click at [586, 429] on input "checkbox" at bounding box center [591, 429] width 10 height 10
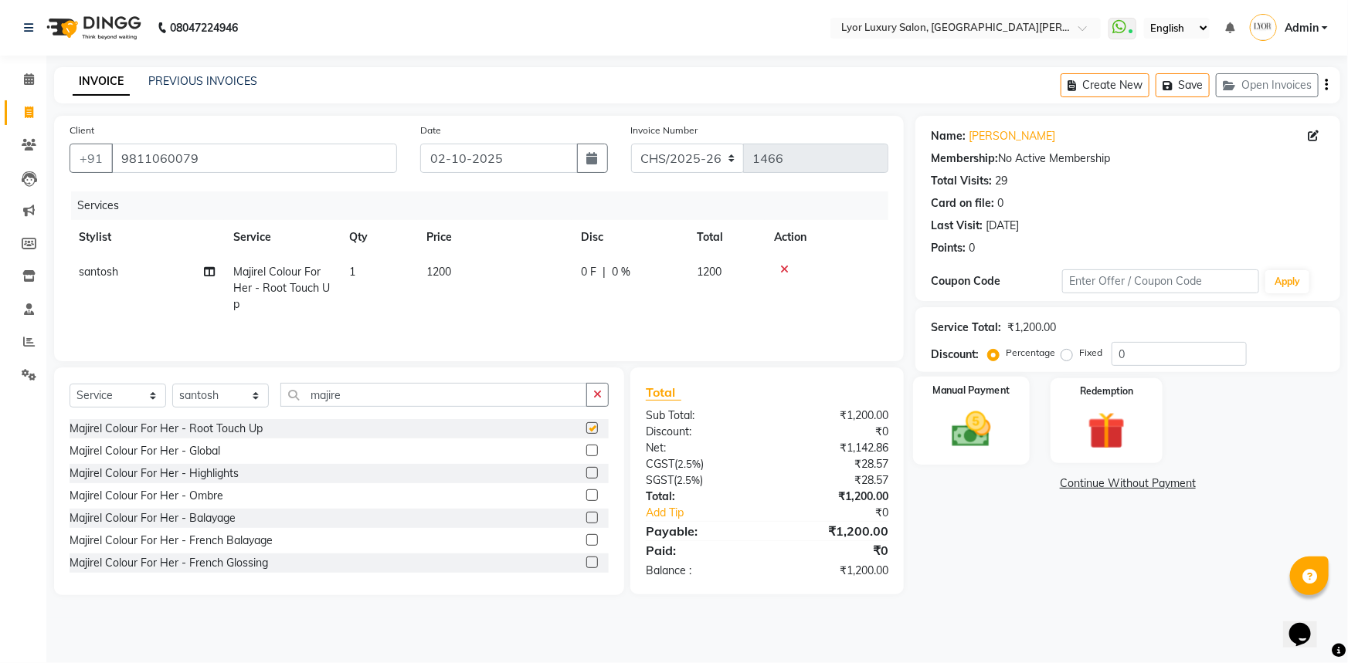
checkbox input "false"
click at [979, 426] on img at bounding box center [971, 429] width 63 height 45
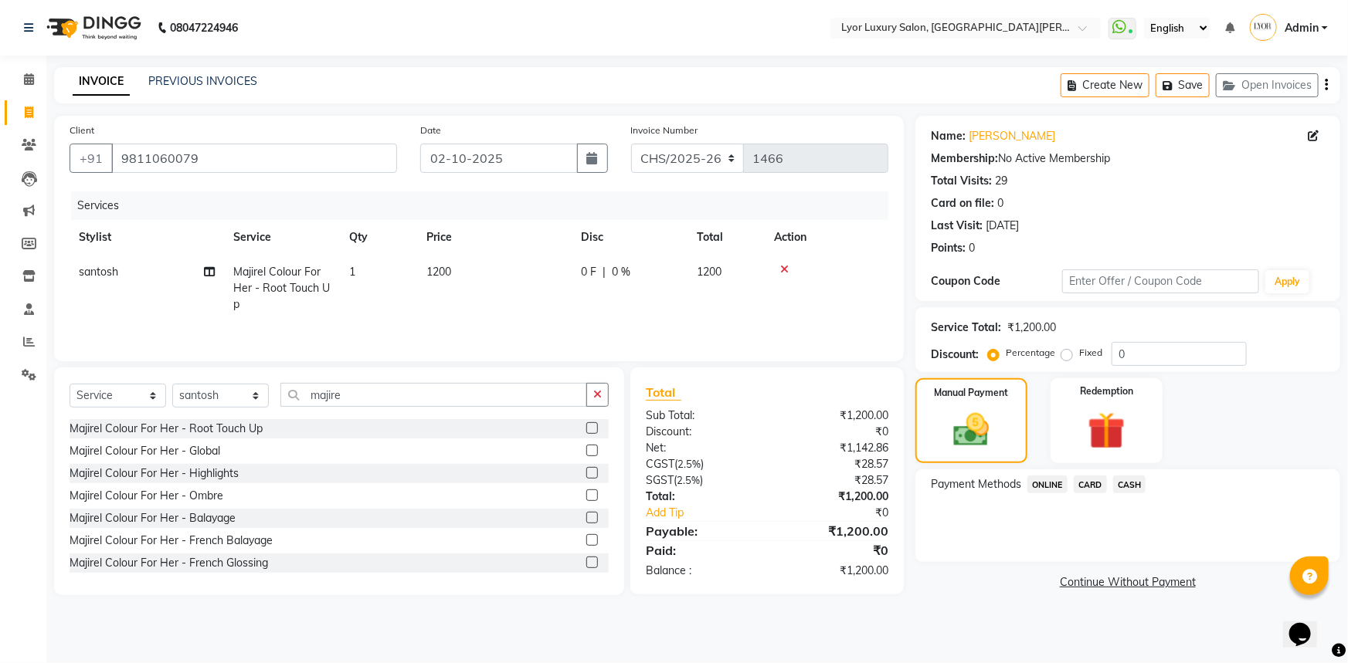
click at [1124, 487] on span "CASH" at bounding box center [1129, 485] width 33 height 18
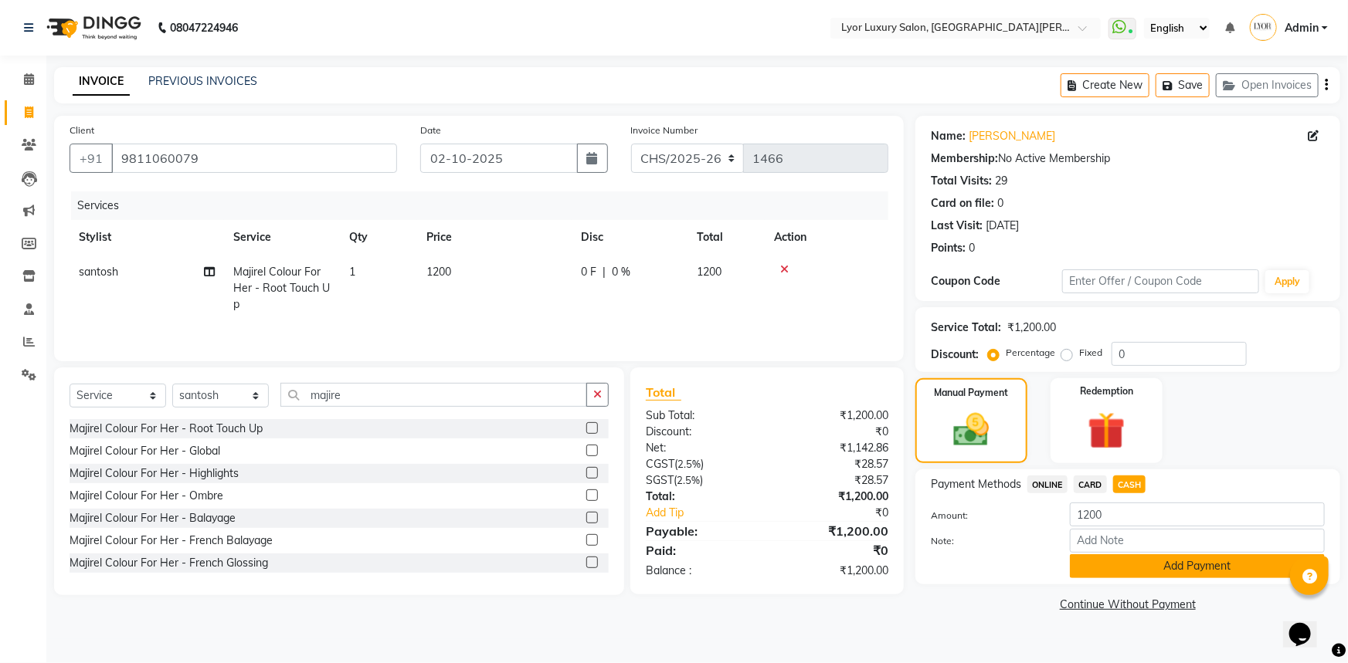
click at [1132, 559] on button "Add Payment" at bounding box center [1197, 566] width 255 height 24
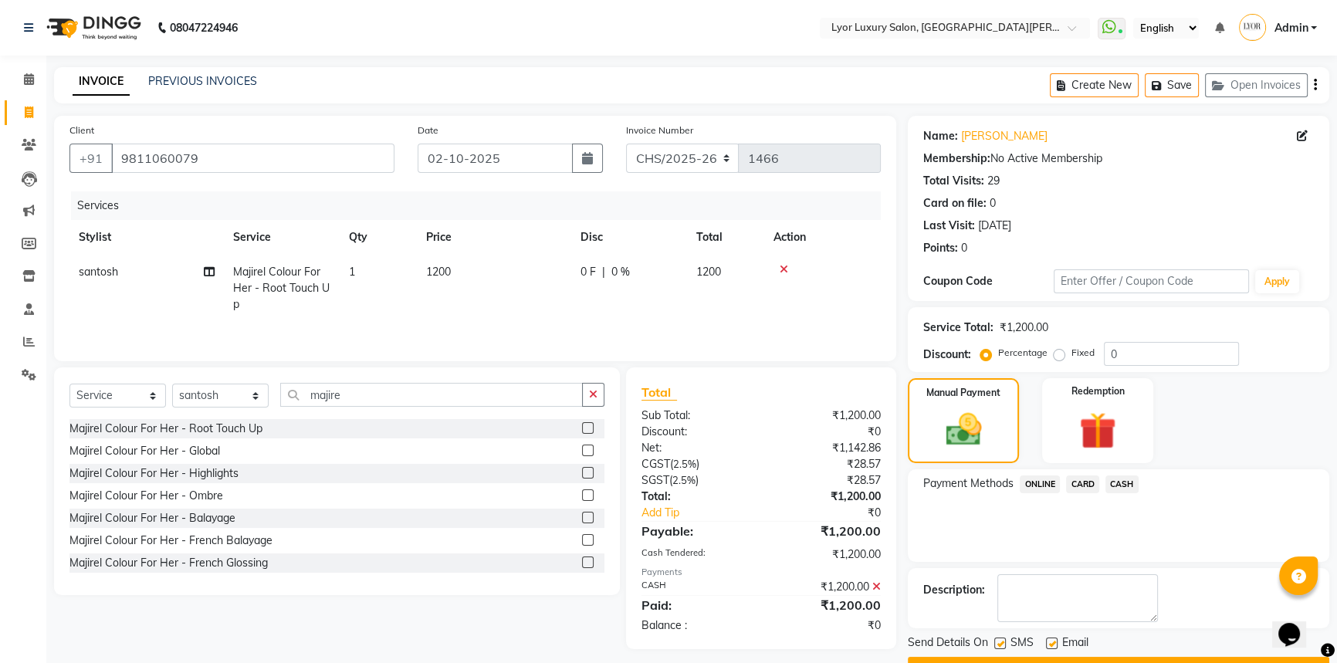
click at [1154, 657] on button "Checkout" at bounding box center [1119, 669] width 422 height 24
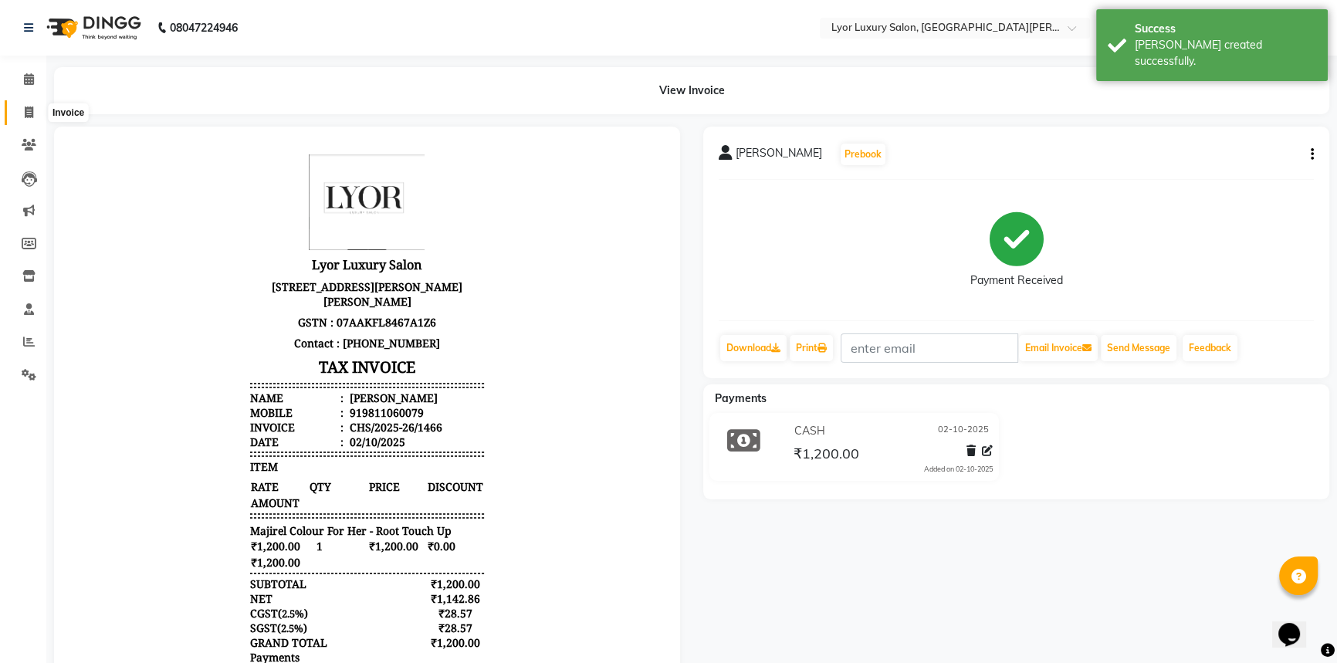
click at [25, 108] on icon at bounding box center [29, 113] width 8 height 12
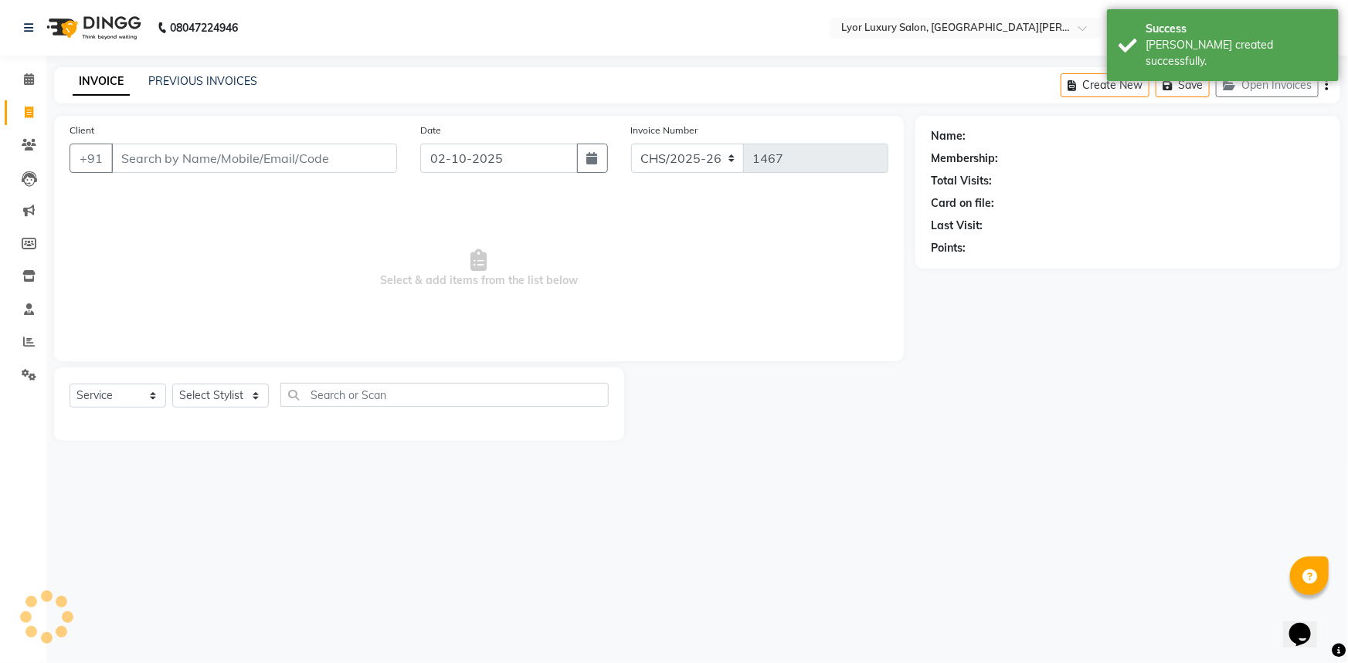
select select "P"
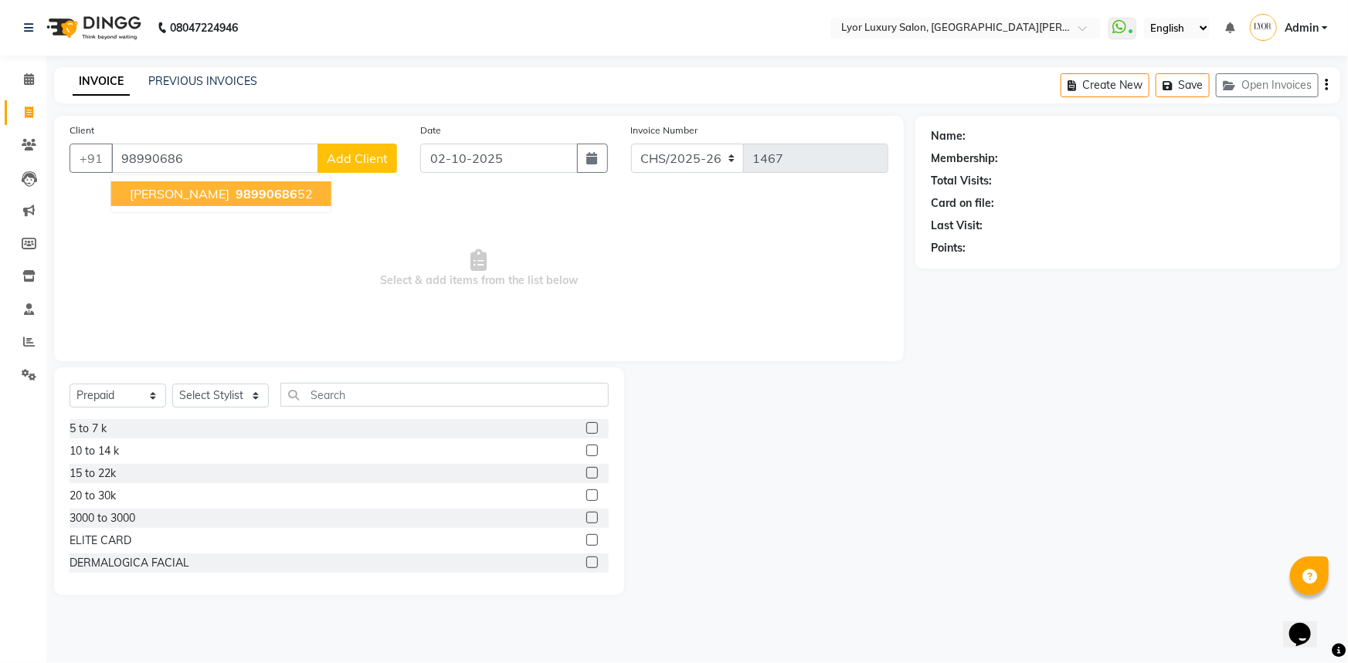
click at [259, 198] on ngb-highlight "98990686 52" at bounding box center [272, 193] width 80 height 15
type input "9899068652"
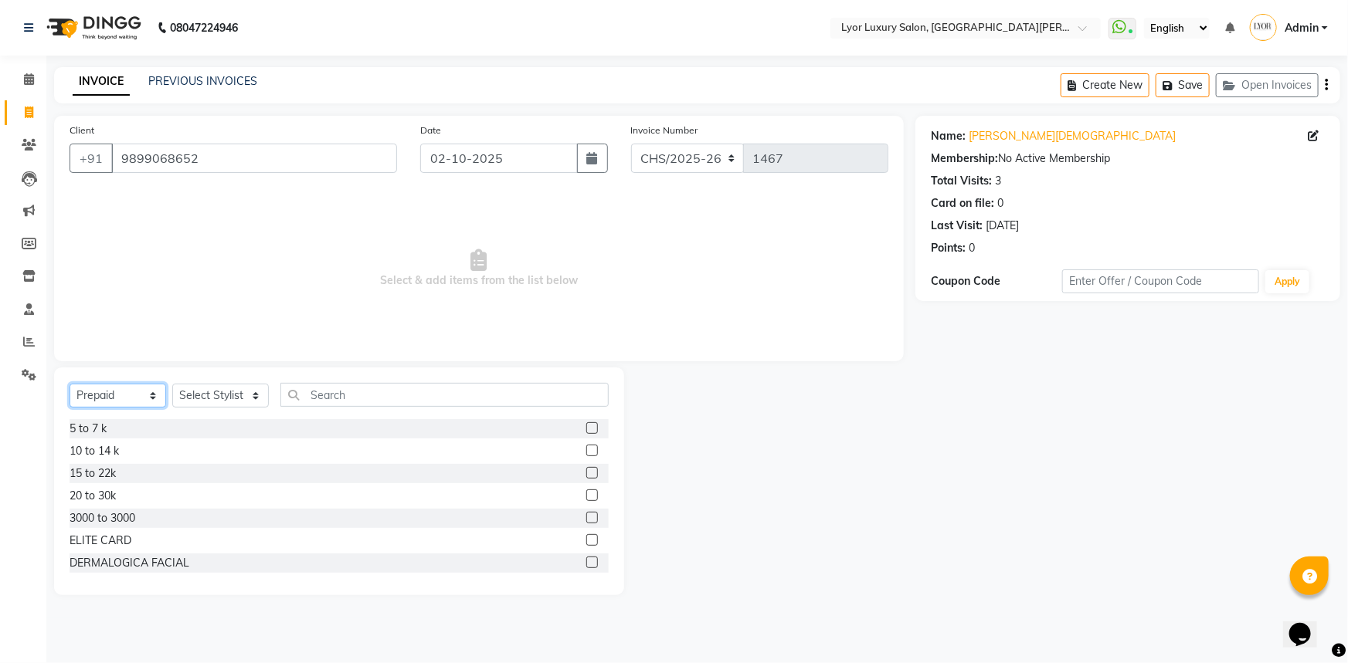
click at [131, 401] on select "Select Service Product Membership Package Voucher Prepaid Gift Card" at bounding box center [118, 396] width 97 height 24
select select "service"
click at [70, 384] on select "Select Service Product Membership Package Voucher Prepaid Gift Card" at bounding box center [118, 396] width 97 height 24
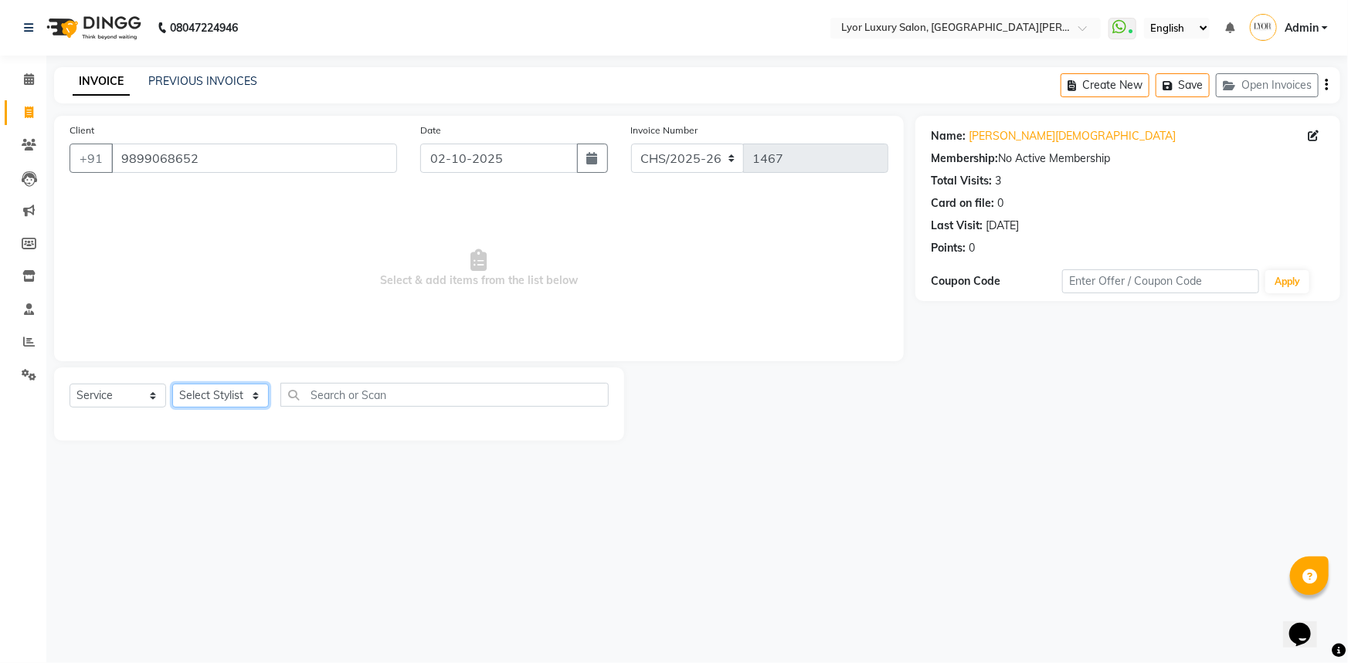
click at [239, 398] on select "Select Stylist [PERSON_NAME] Manager MD [PERSON_NAME] Sachin santosh [PERSON_NA…" at bounding box center [220, 396] width 97 height 24
select select "62882"
click at [172, 384] on select "Select Stylist [PERSON_NAME] Manager MD [PERSON_NAME] Sachin santosh [PERSON_NA…" at bounding box center [220, 396] width 97 height 24
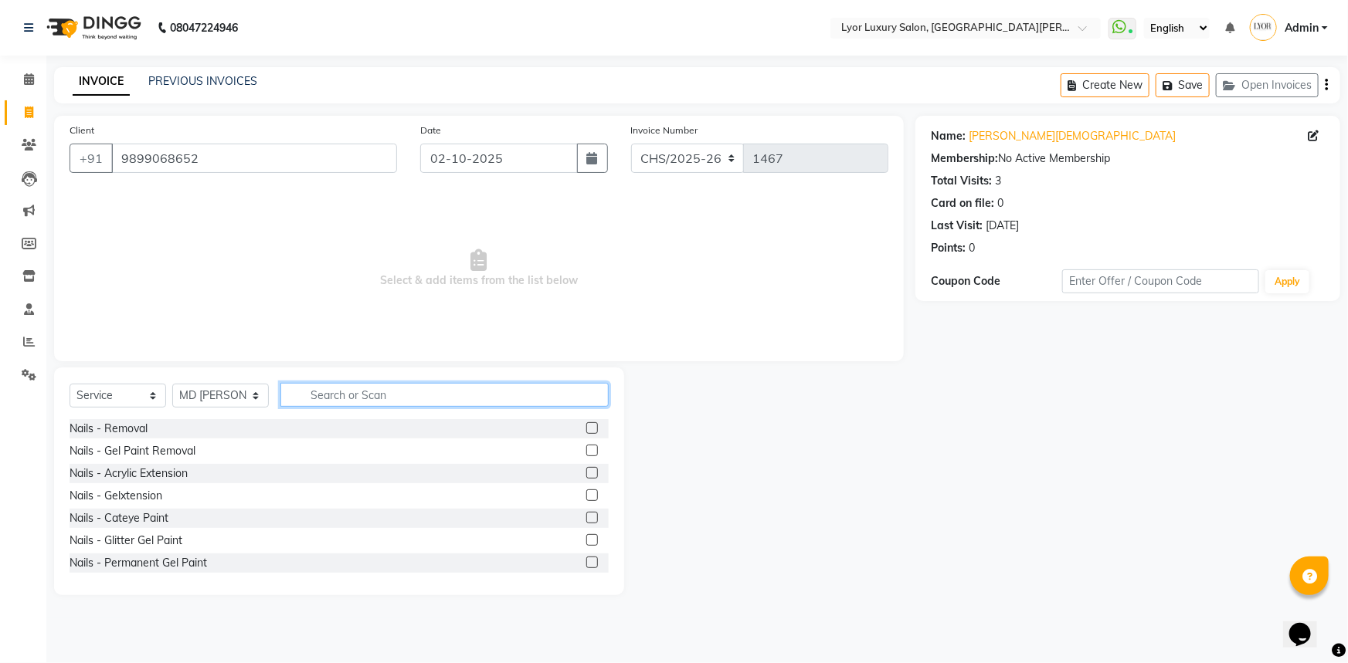
click at [417, 402] on input "text" at bounding box center [444, 395] width 328 height 24
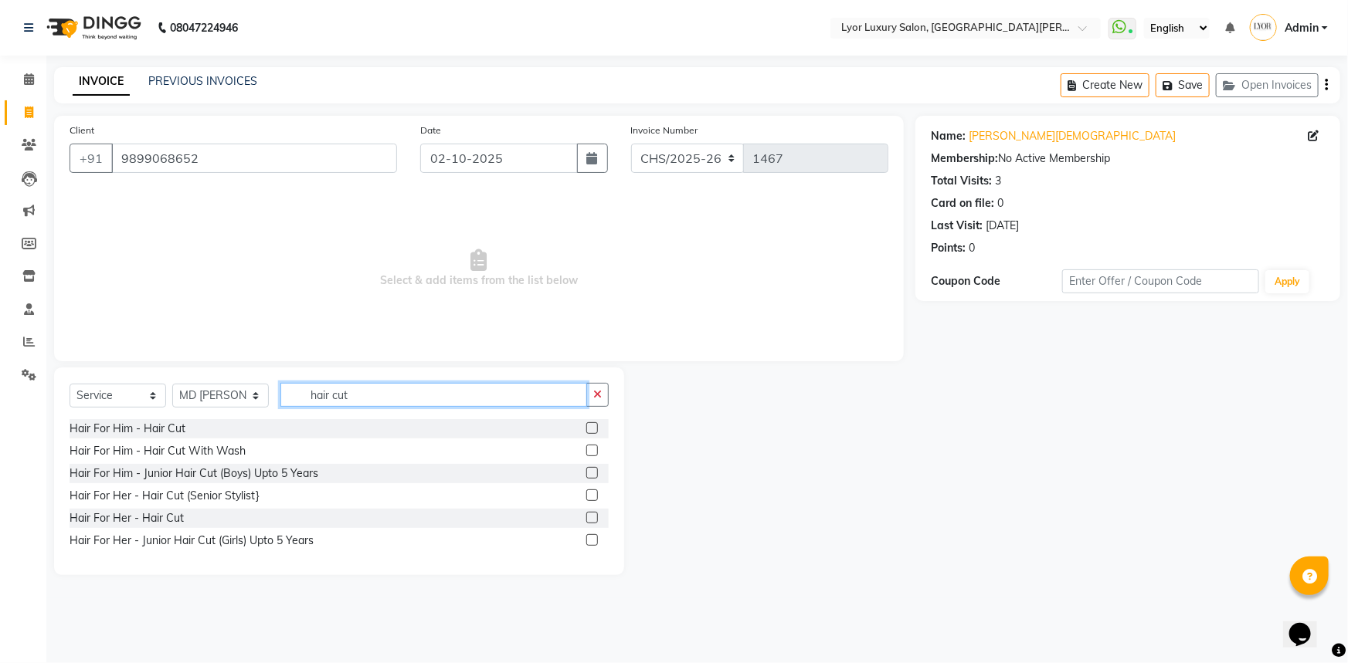
type input "hair cut"
click at [592, 433] on label at bounding box center [592, 428] width 12 height 12
click at [592, 433] on input "checkbox" at bounding box center [591, 429] width 10 height 10
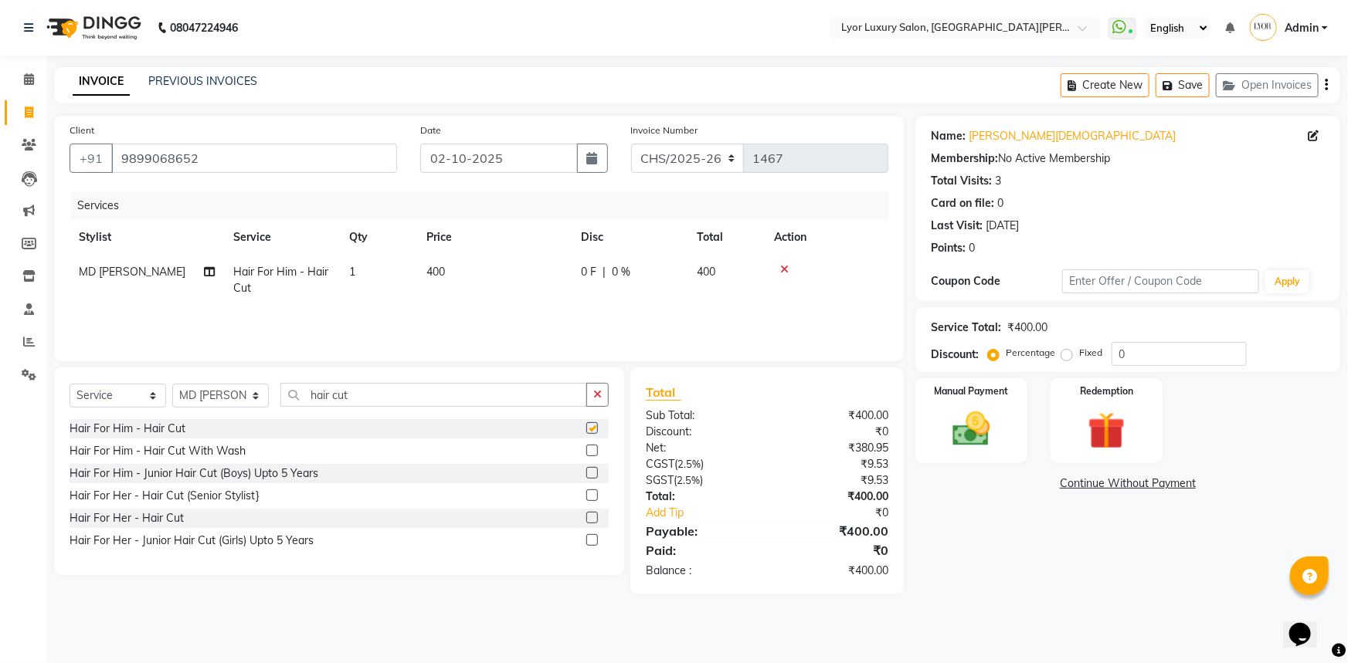
checkbox input "false"
click at [385, 388] on input "hair cut" at bounding box center [433, 395] width 307 height 24
type input "h"
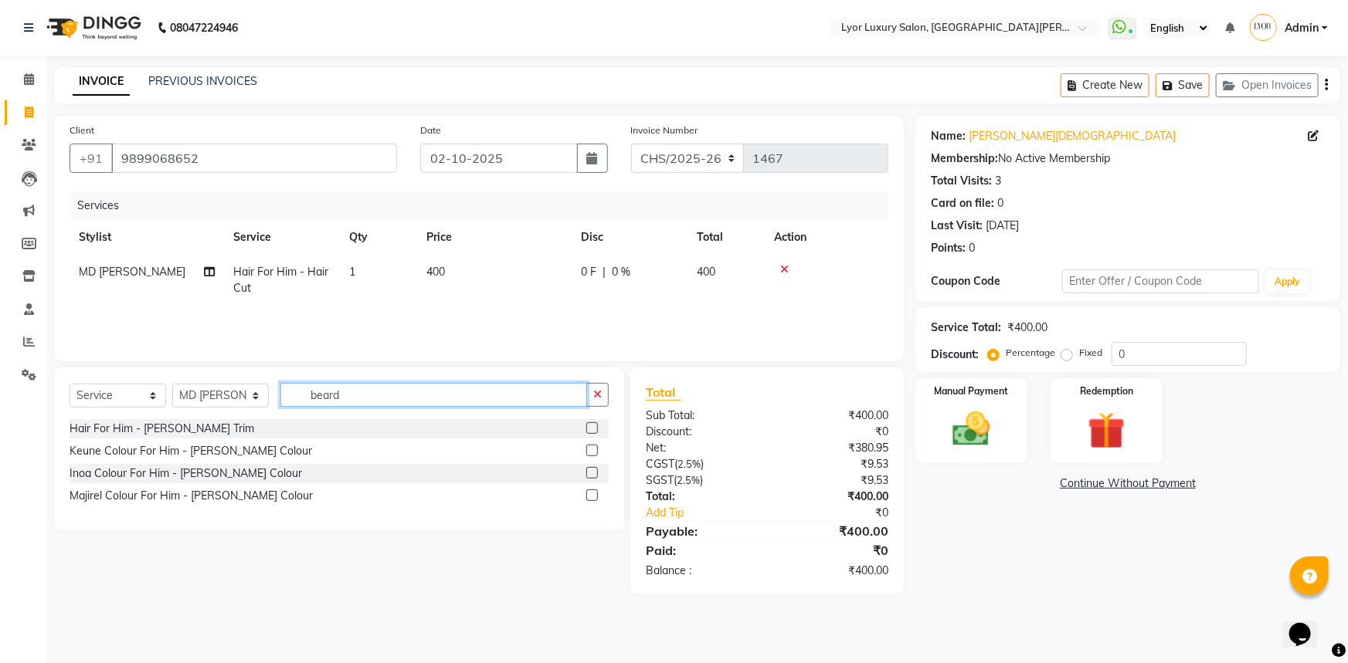
type input "beard"
click at [587, 427] on label at bounding box center [592, 428] width 12 height 12
click at [587, 427] on input "checkbox" at bounding box center [591, 429] width 10 height 10
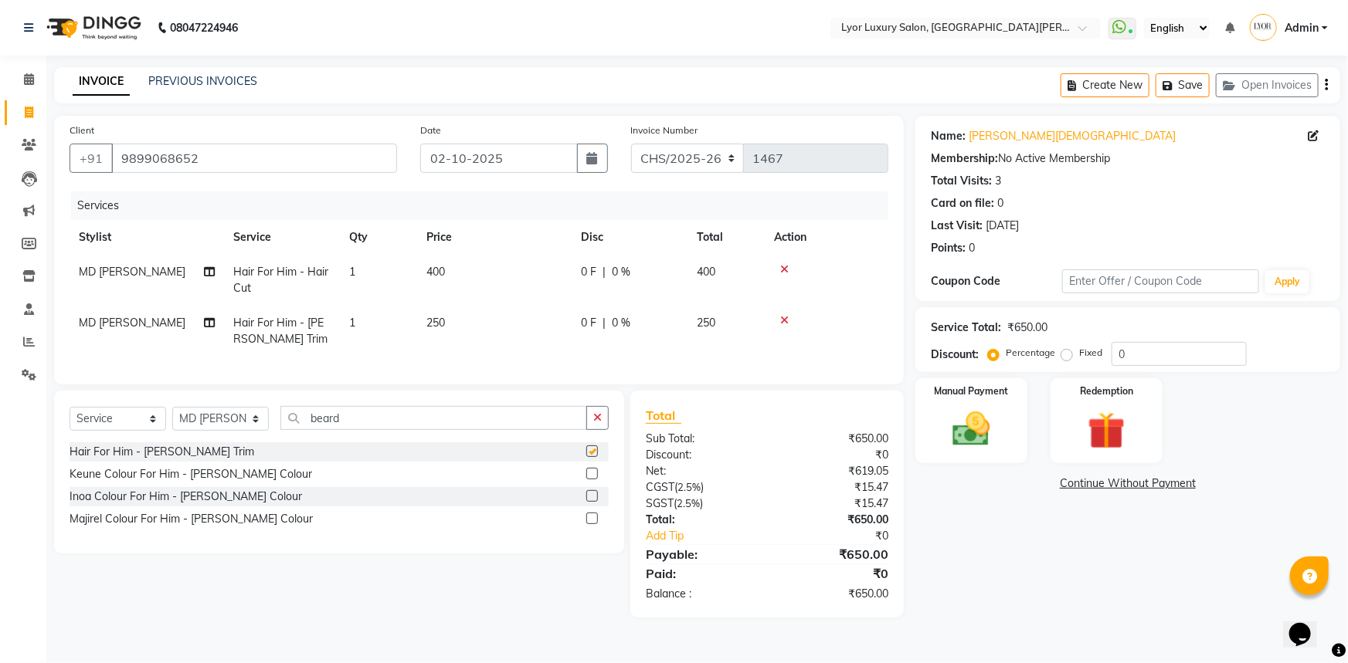
checkbox input "false"
click at [938, 434] on div "Manual Payment" at bounding box center [971, 421] width 117 height 89
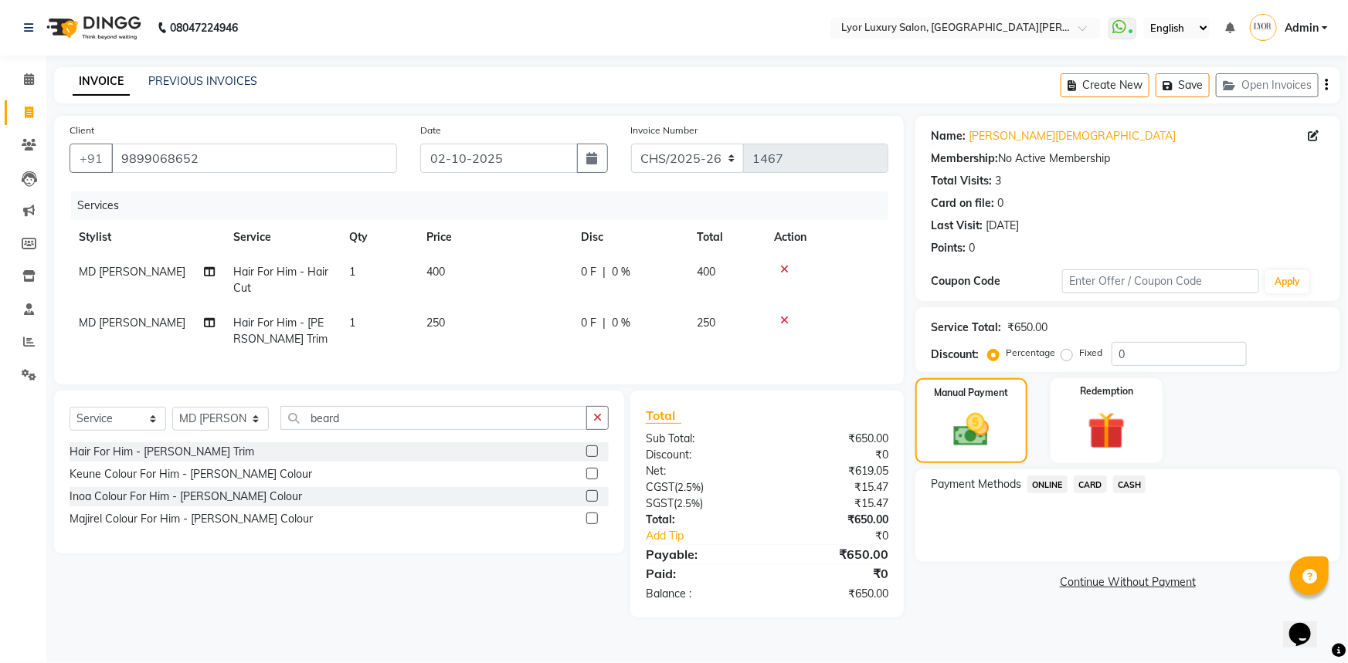
click at [1133, 487] on span "CASH" at bounding box center [1129, 485] width 33 height 18
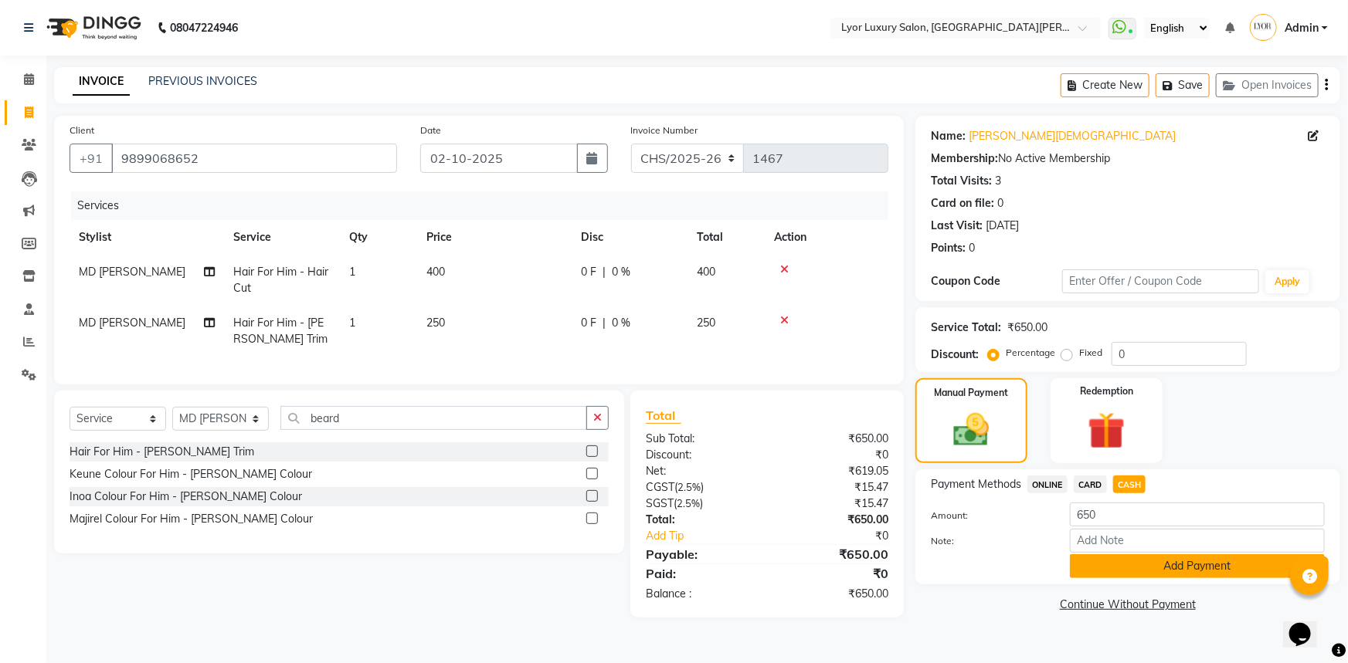
click at [1134, 561] on button "Add Payment" at bounding box center [1197, 566] width 255 height 24
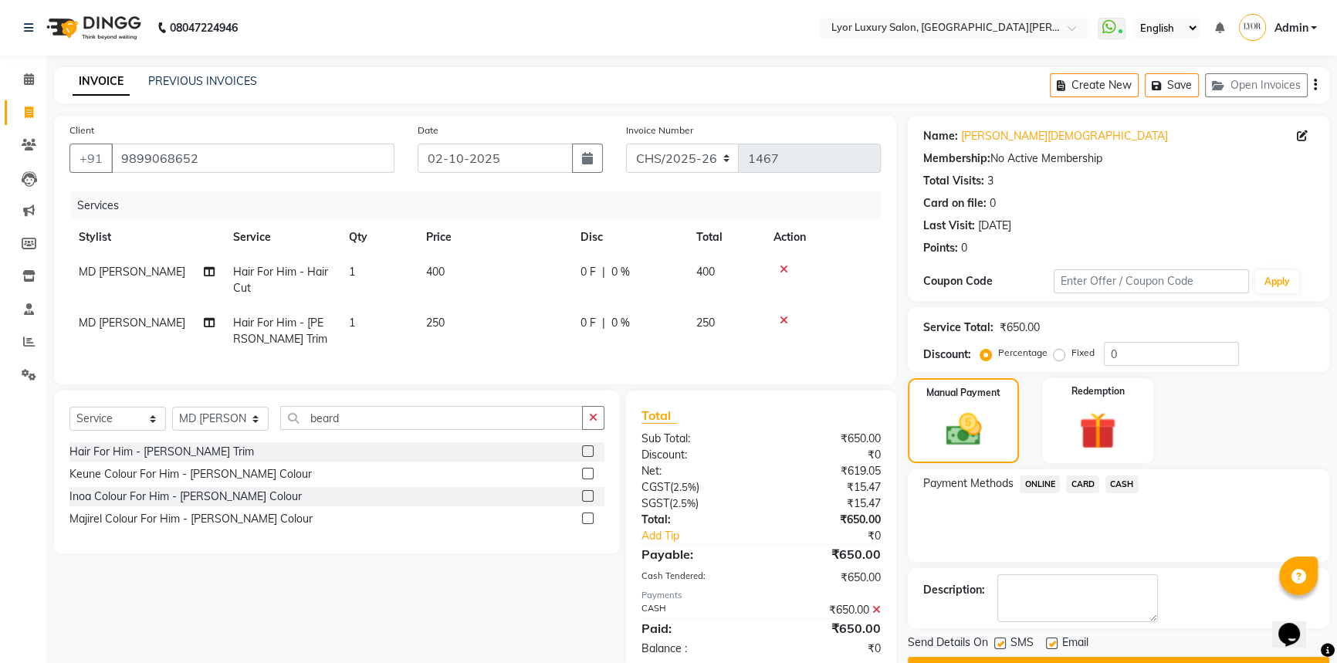
click at [1159, 657] on button "Checkout" at bounding box center [1119, 669] width 422 height 24
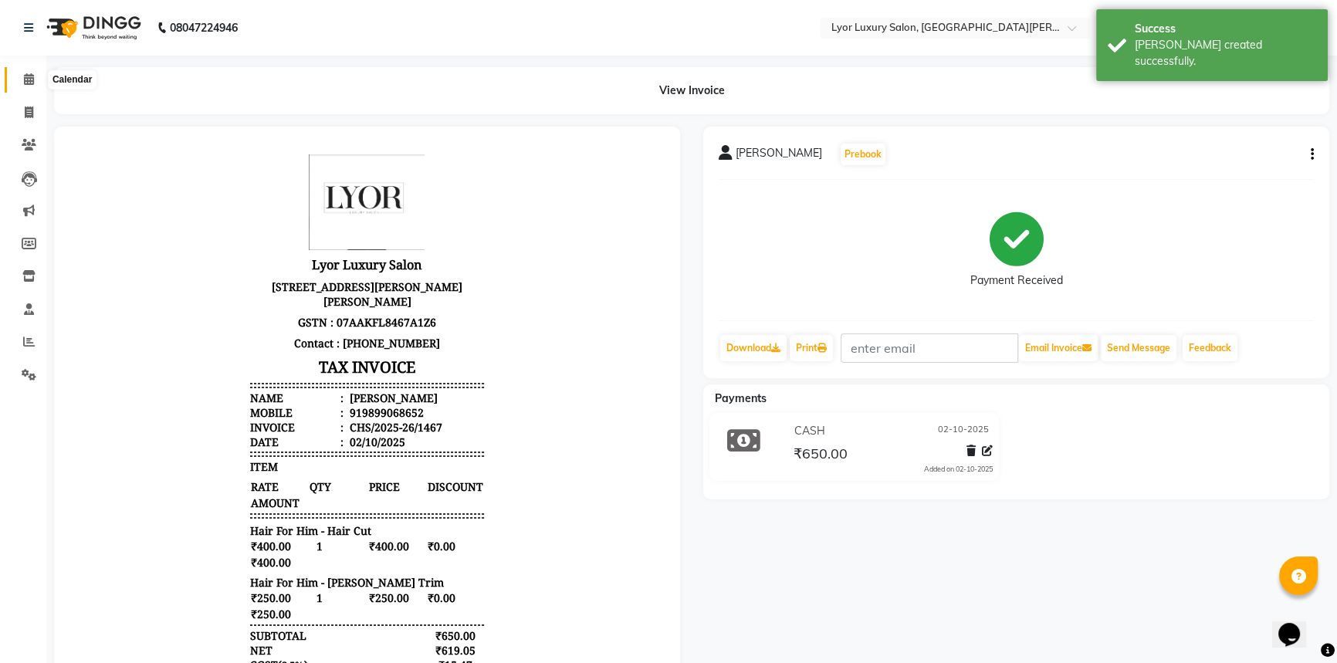
click at [30, 77] on icon at bounding box center [29, 79] width 10 height 12
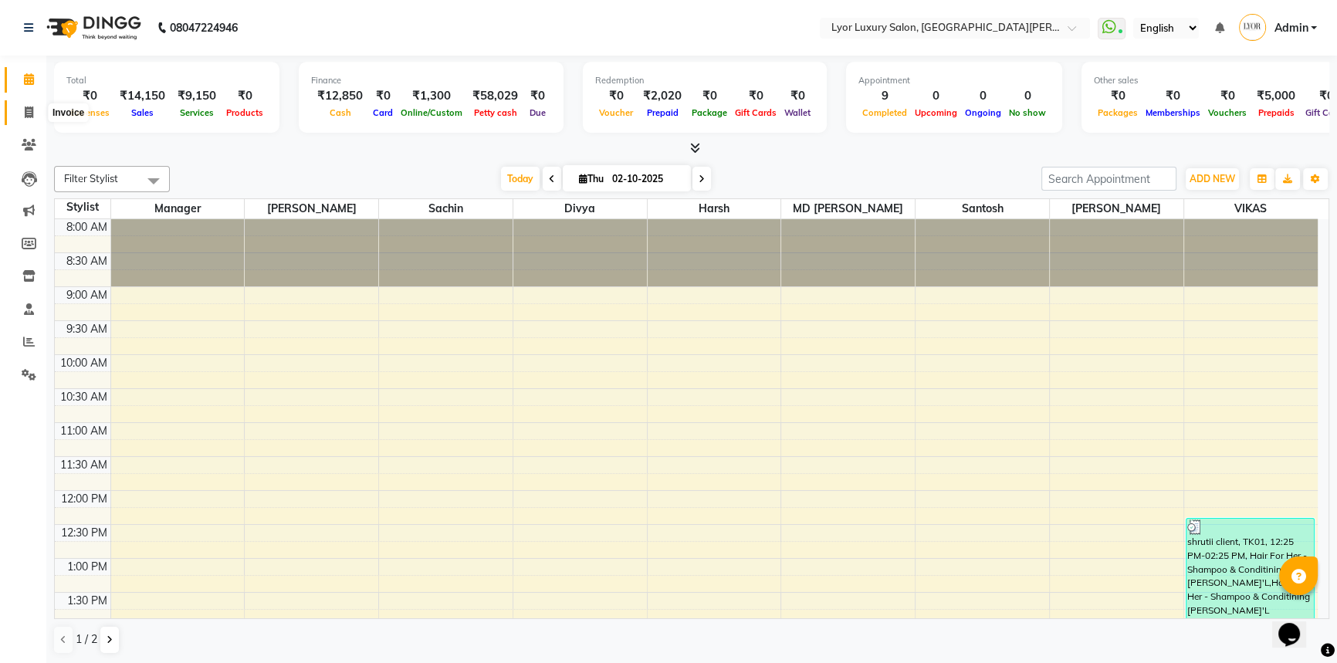
click at [36, 114] on span at bounding box center [28, 113] width 27 height 18
select select "service"
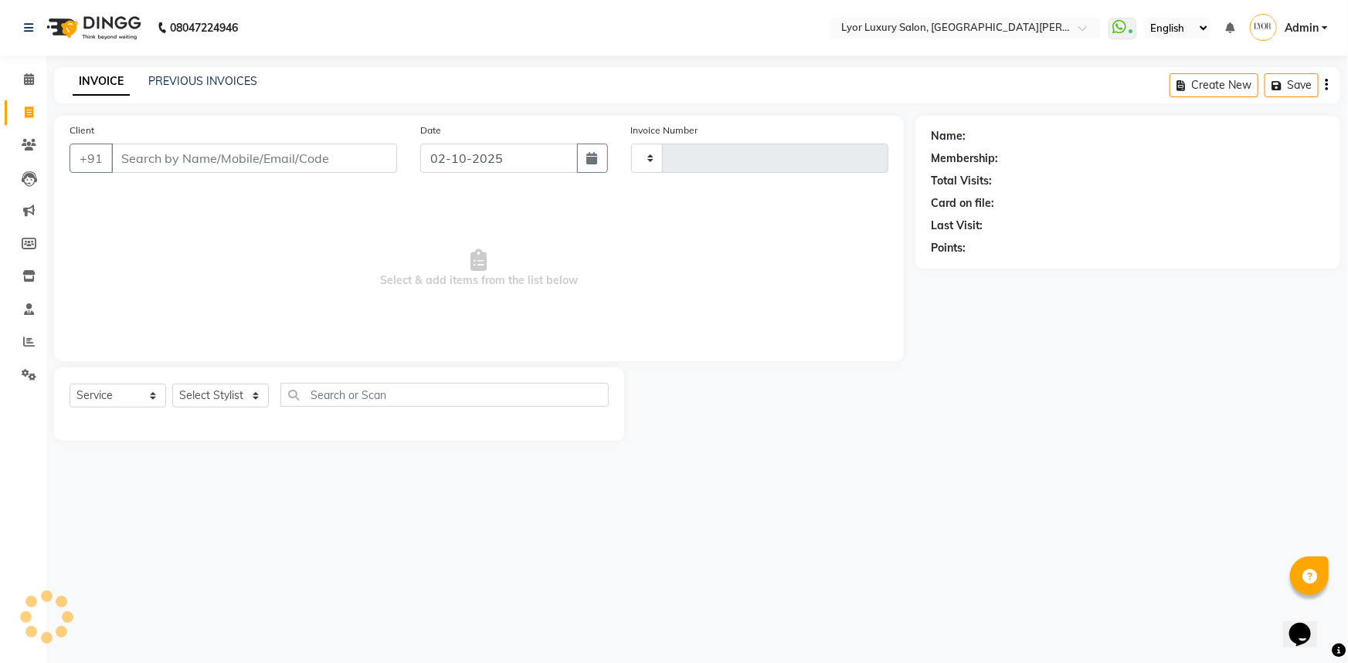
type input "1468"
select select "6597"
click at [181, 83] on link "PREVIOUS INVOICES" at bounding box center [202, 81] width 109 height 14
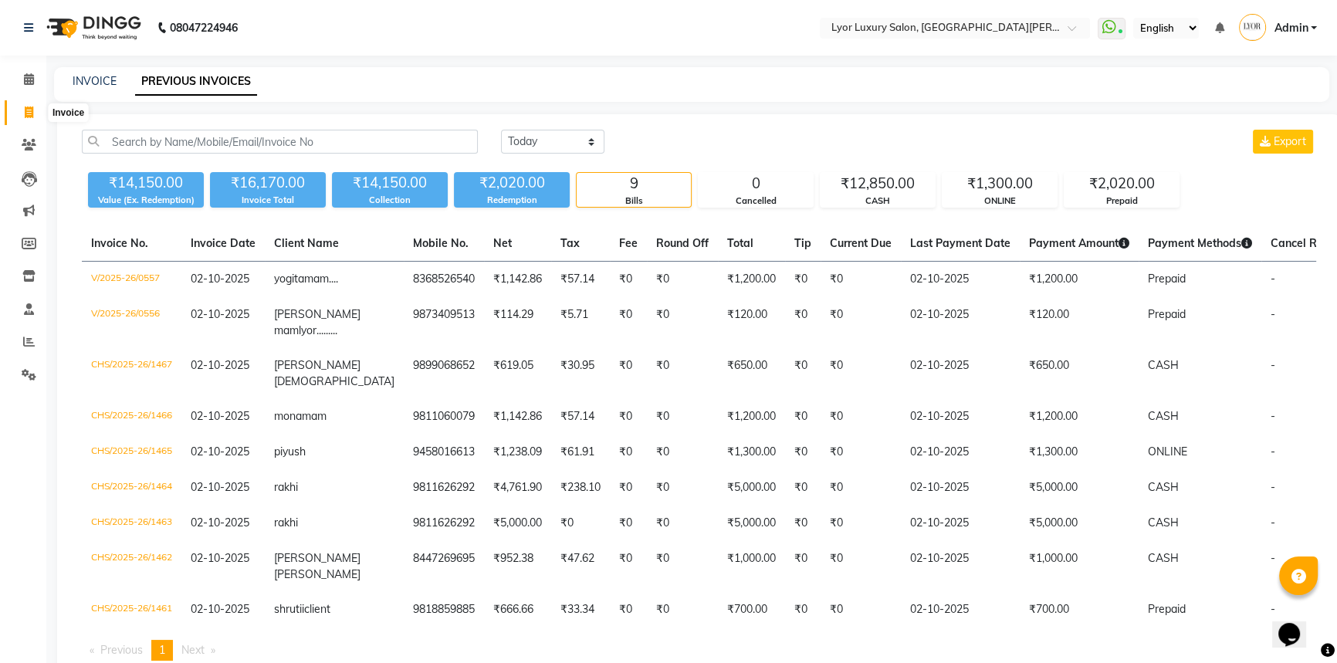
click at [35, 113] on span at bounding box center [28, 113] width 27 height 18
select select "service"
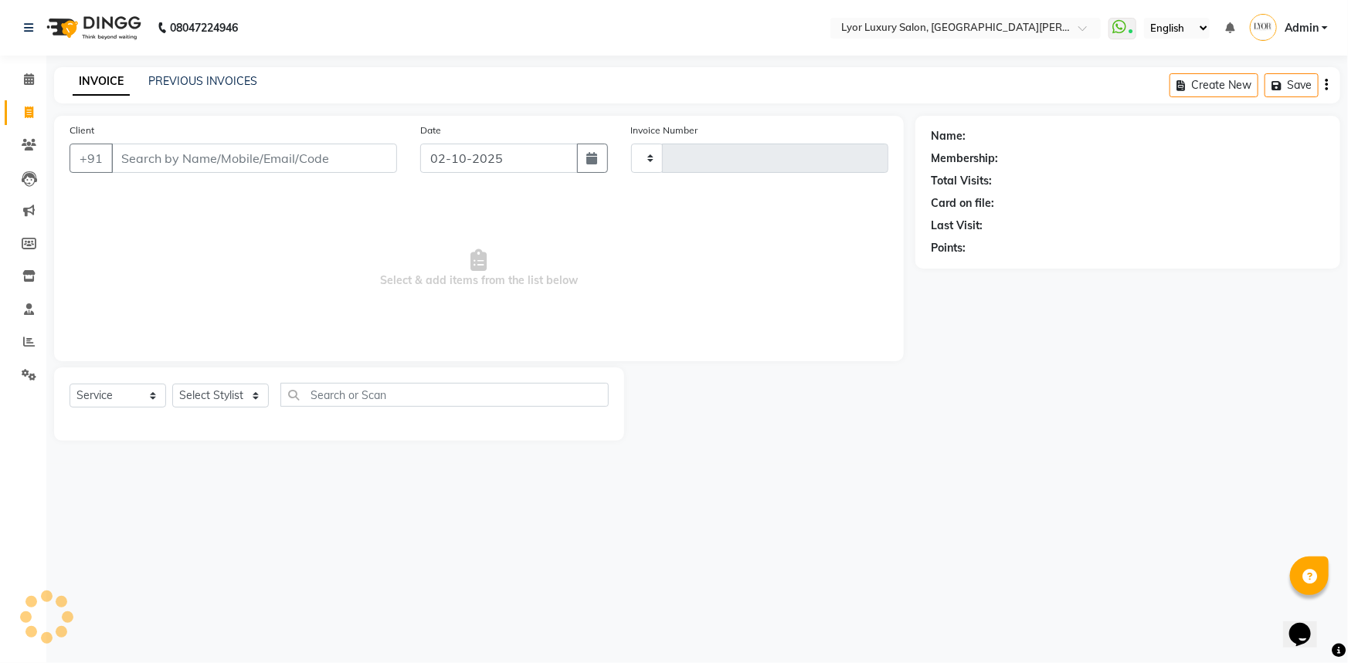
type input "1468"
select select "6597"
select select "P"
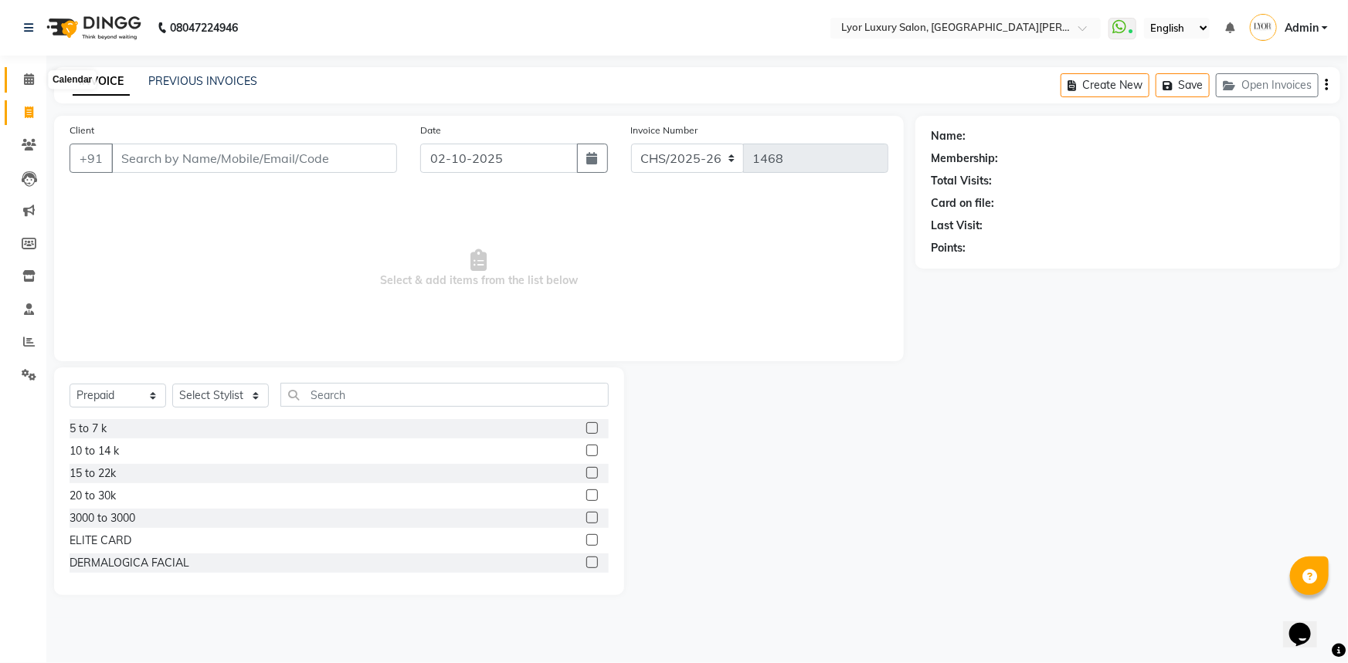
click at [19, 82] on span at bounding box center [28, 80] width 27 height 18
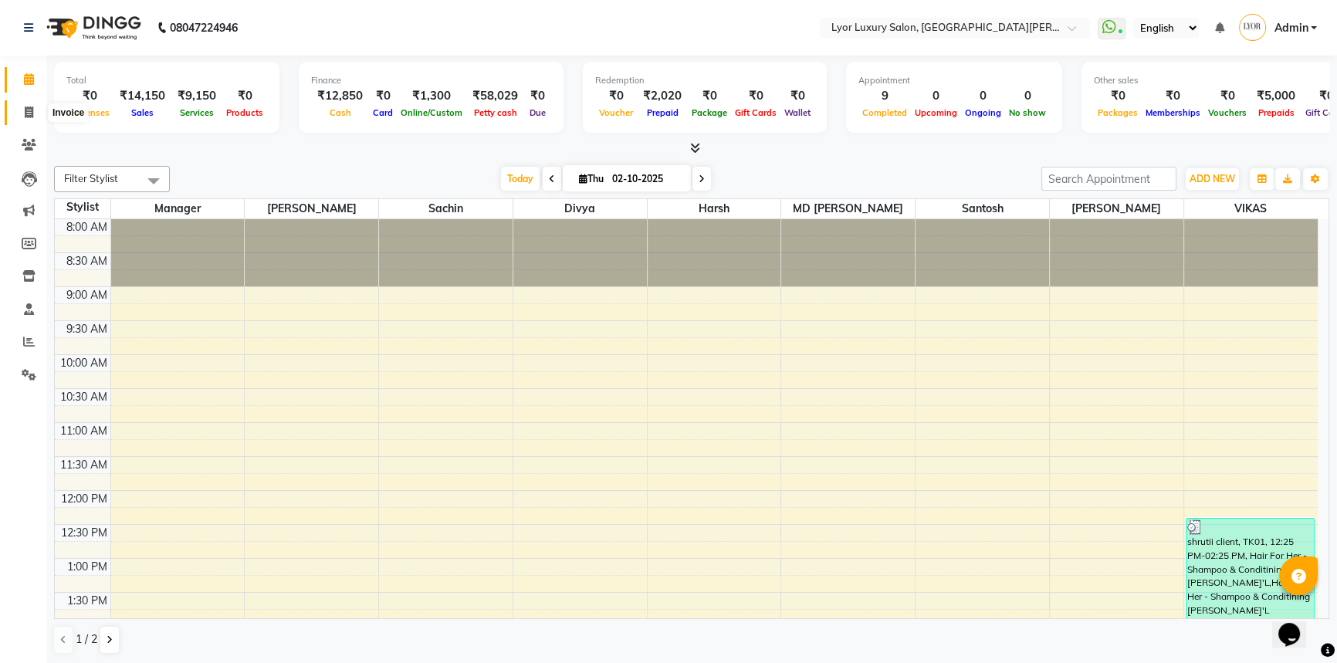
click at [29, 111] on icon at bounding box center [29, 113] width 8 height 12
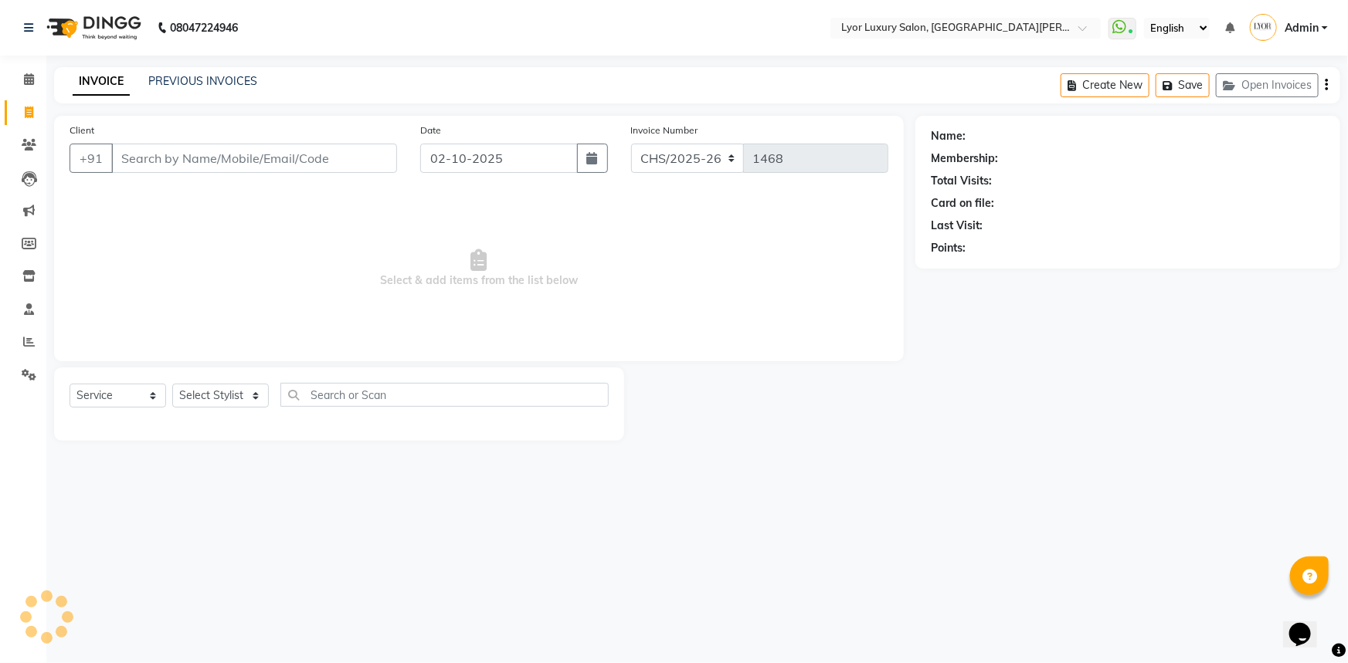
select select "P"
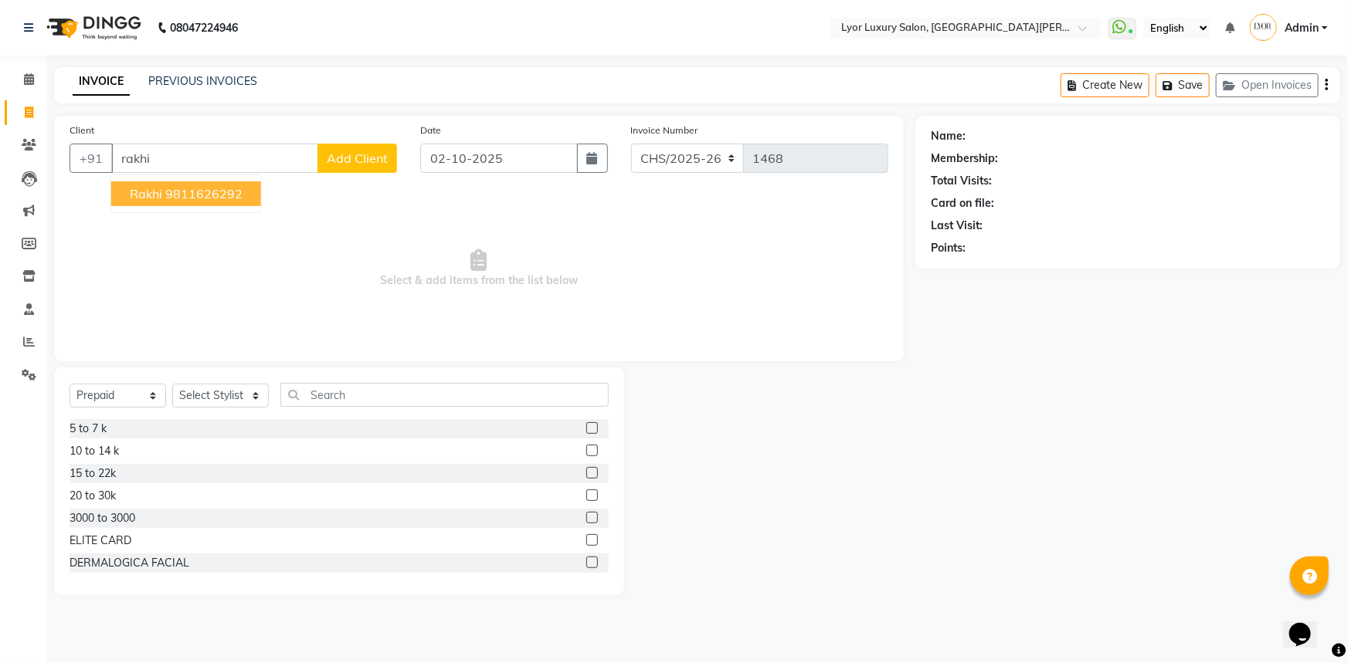
click at [161, 192] on span "rakhi" at bounding box center [146, 193] width 32 height 15
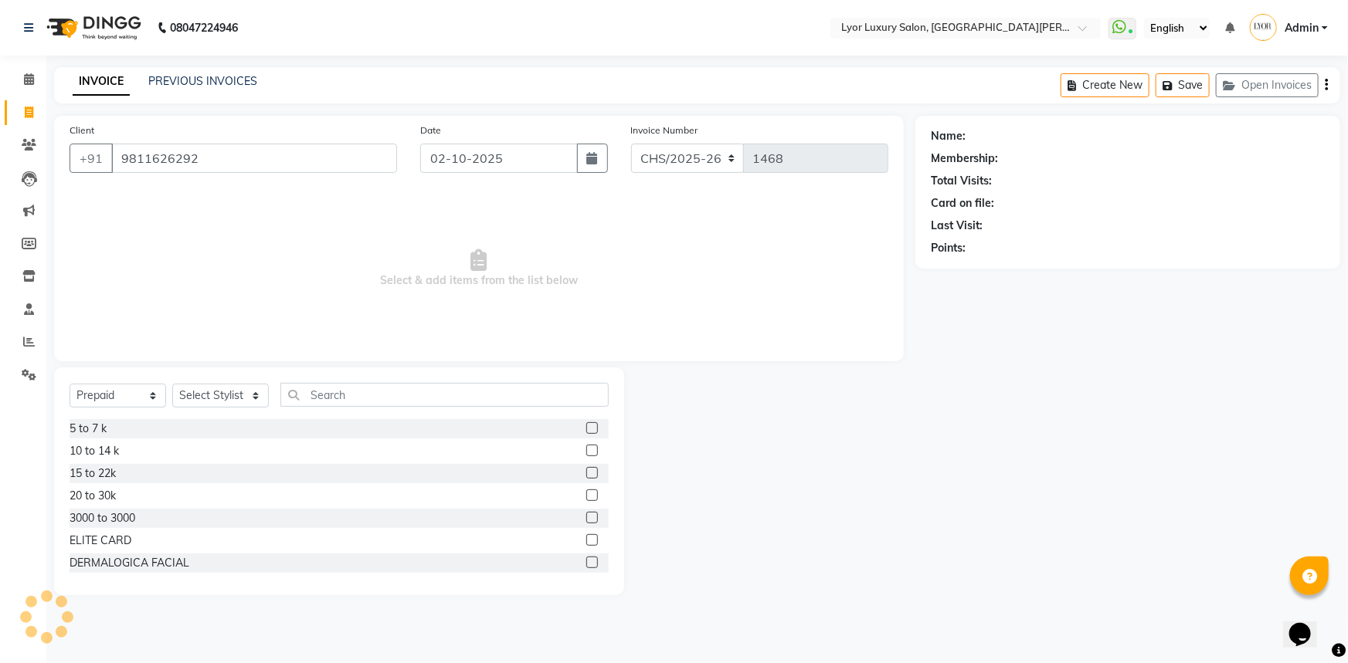
type input "9811626292"
click at [131, 393] on select "Select Service Product Membership Package Voucher Prepaid Gift Card" at bounding box center [118, 396] width 97 height 24
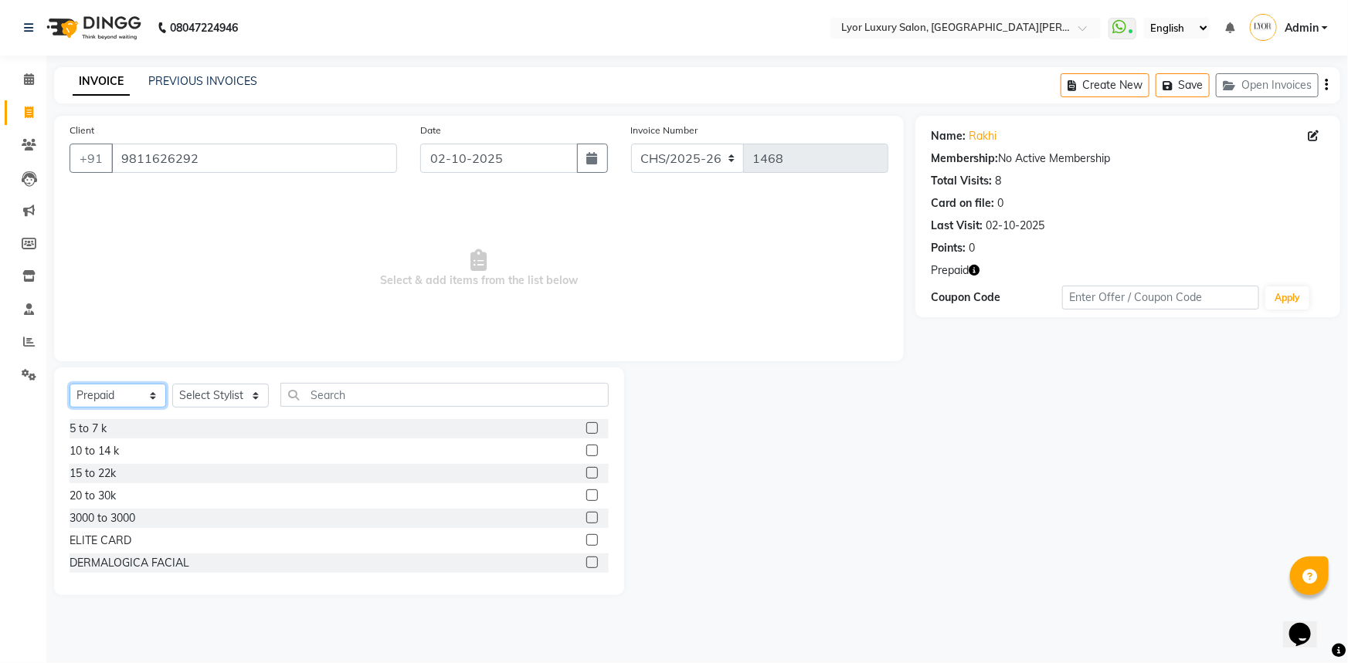
select select "service"
click at [70, 384] on select "Select Service Product Membership Package Voucher Prepaid Gift Card" at bounding box center [118, 396] width 97 height 24
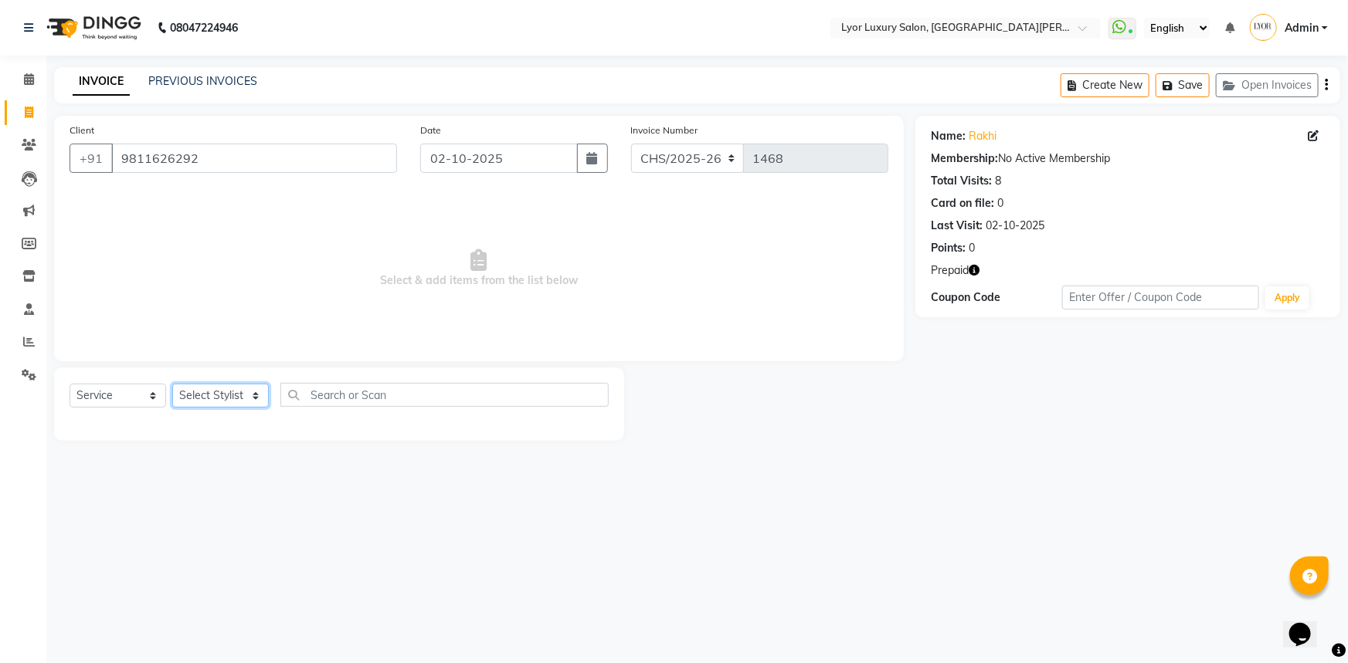
click at [246, 393] on select "Select Stylist [PERSON_NAME] Manager MD [PERSON_NAME] Sachin santosh [PERSON_NA…" at bounding box center [220, 396] width 97 height 24
select select "82631"
click at [172, 384] on select "Select Stylist [PERSON_NAME] Manager MD [PERSON_NAME] Sachin santosh [PERSON_NA…" at bounding box center [220, 396] width 97 height 24
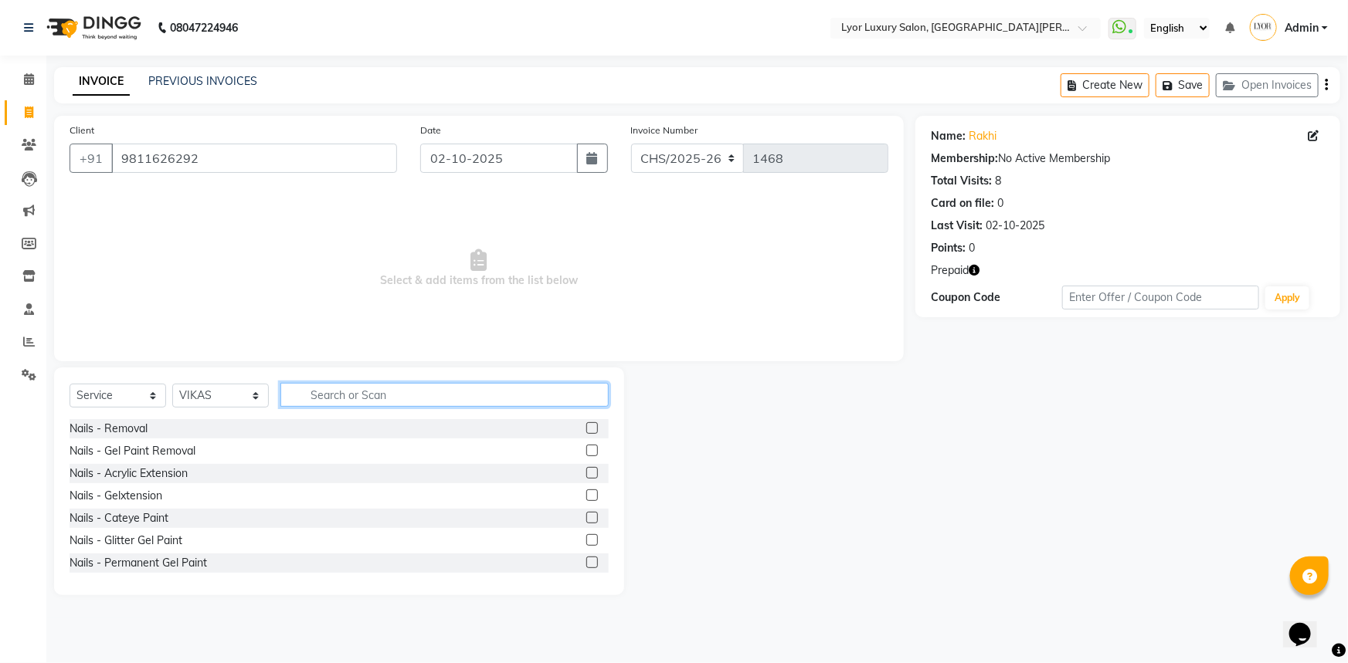
click at [367, 396] on input "text" at bounding box center [444, 395] width 328 height 24
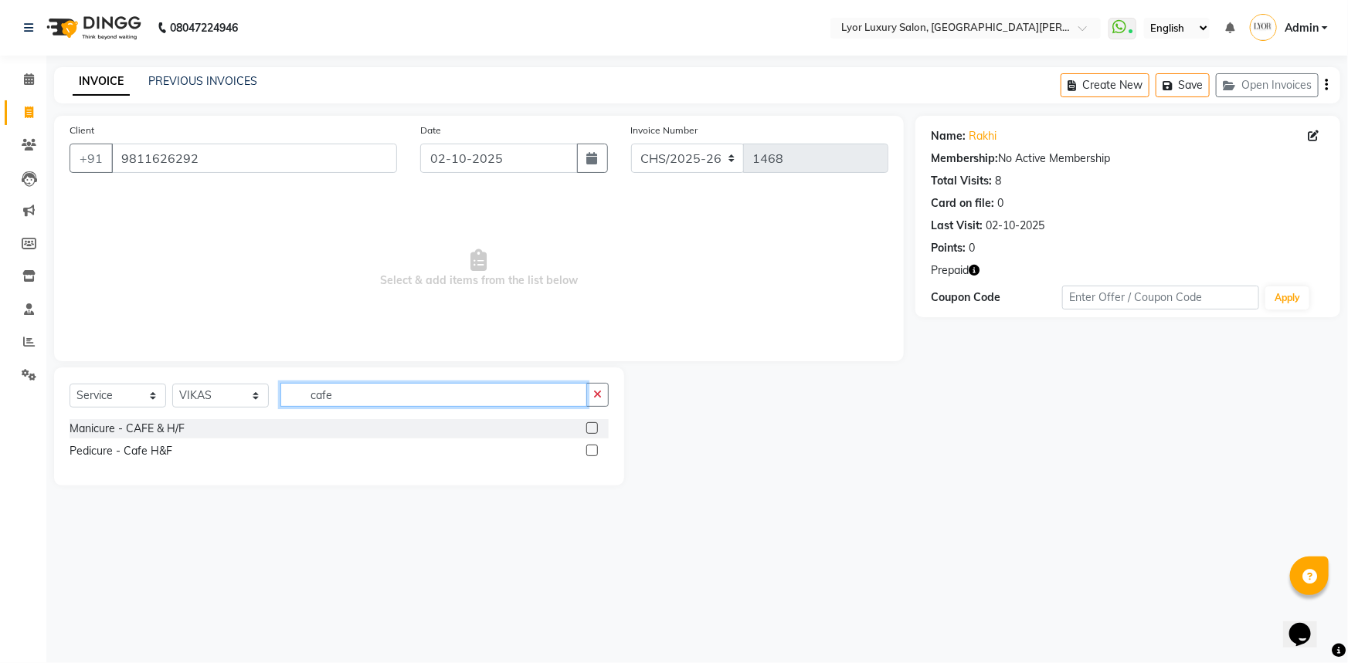
type input "cafe"
click at [589, 450] on label at bounding box center [592, 451] width 12 height 12
click at [589, 450] on input "checkbox" at bounding box center [591, 451] width 10 height 10
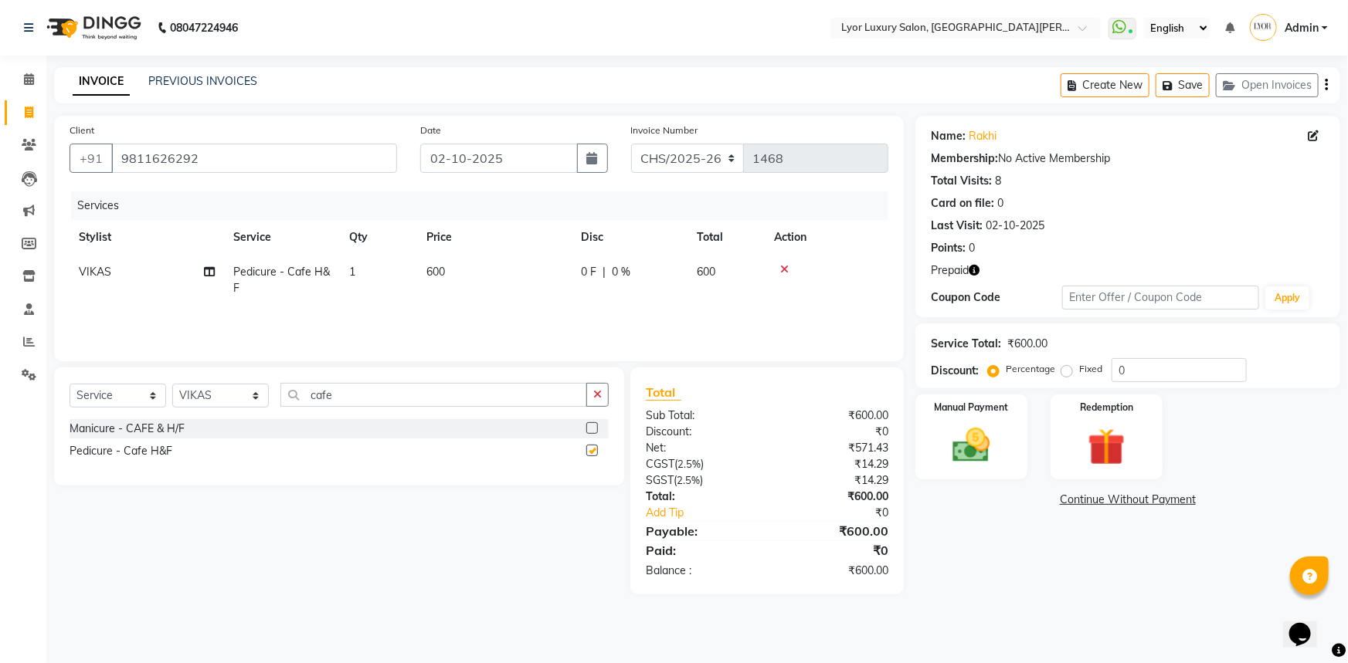
checkbox input "false"
click at [229, 399] on select "Select Stylist [PERSON_NAME] Manager MD [PERSON_NAME] Sachin santosh [PERSON_NA…" at bounding box center [220, 396] width 97 height 24
select select "53177"
click at [172, 384] on select "Select Stylist [PERSON_NAME] Manager MD [PERSON_NAME] Sachin santosh [PERSON_NA…" at bounding box center [220, 396] width 97 height 24
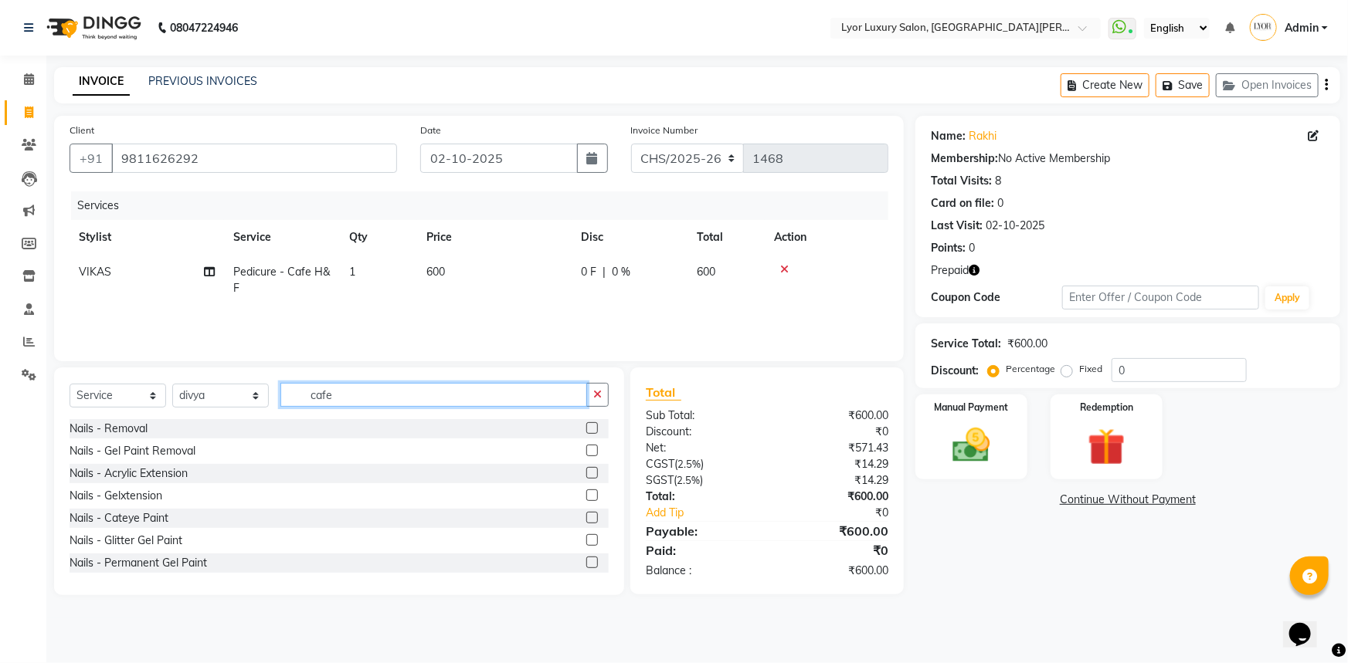
click at [357, 395] on input "cafe" at bounding box center [433, 395] width 307 height 24
type input "c"
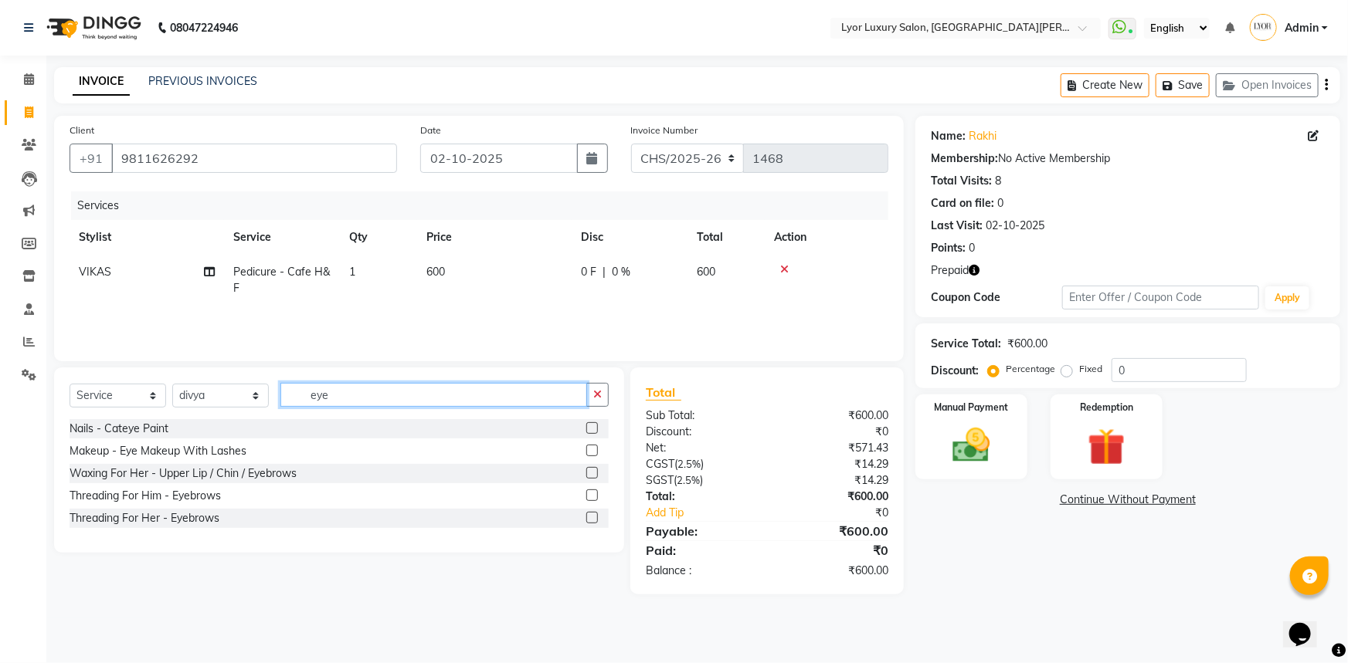
type input "eye"
click at [588, 522] on label at bounding box center [592, 518] width 12 height 12
click at [588, 522] on input "checkbox" at bounding box center [591, 519] width 10 height 10
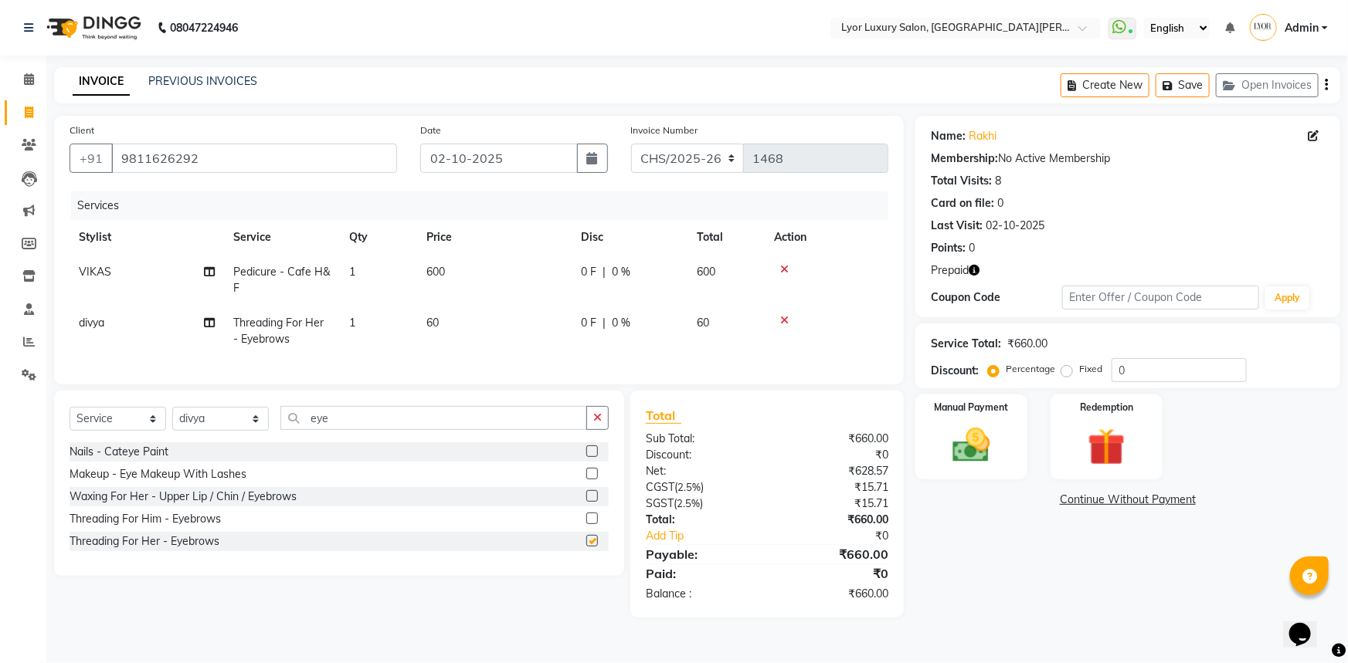
checkbox input "false"
click at [381, 334] on td "1" at bounding box center [378, 331] width 77 height 51
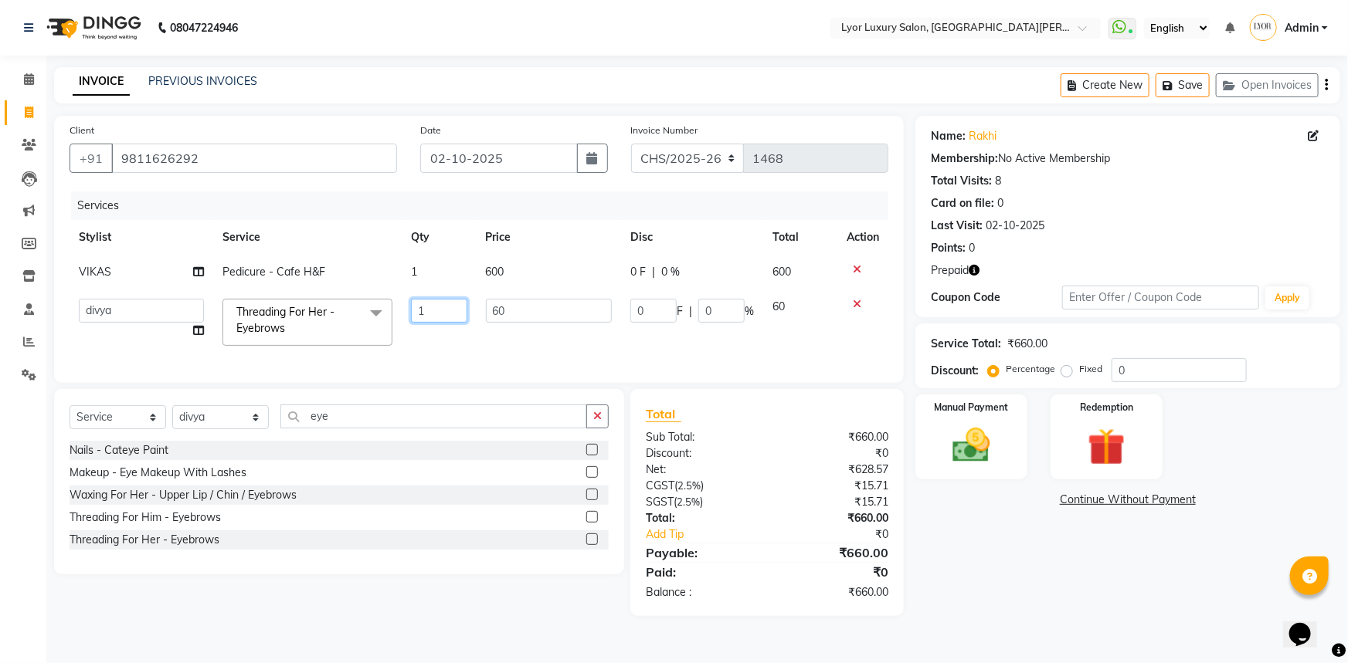
click at [432, 307] on input "1" at bounding box center [439, 311] width 56 height 24
type input "2"
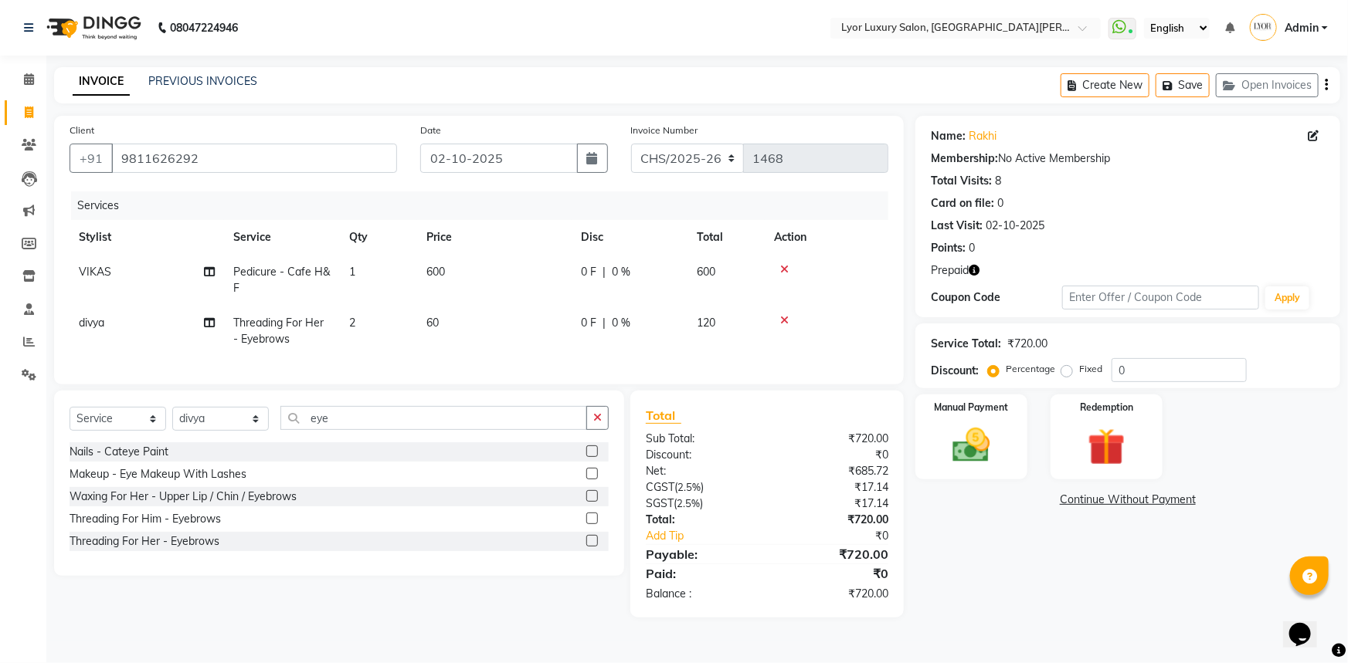
click at [978, 571] on div "Name: Rakhi Membership: No Active Membership Total Visits: 8 Card on file: 0 La…" at bounding box center [1133, 367] width 436 height 502
click at [703, 151] on select "CHS/2025-26 V/2025 V/2025-26" at bounding box center [688, 158] width 114 height 29
select select "4886"
click at [631, 144] on select "CHS/2025-26 V/2025 V/2025-26" at bounding box center [688, 158] width 114 height 29
type input "0558"
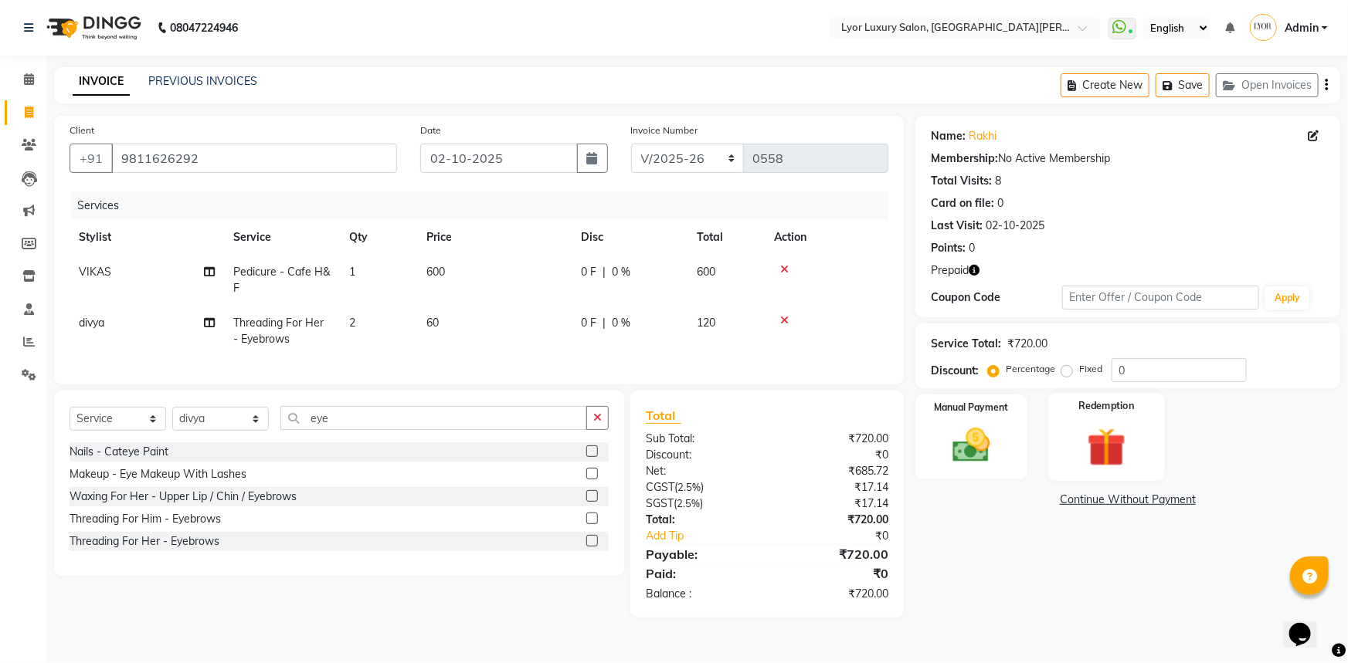
click at [1089, 439] on img at bounding box center [1106, 447] width 63 height 49
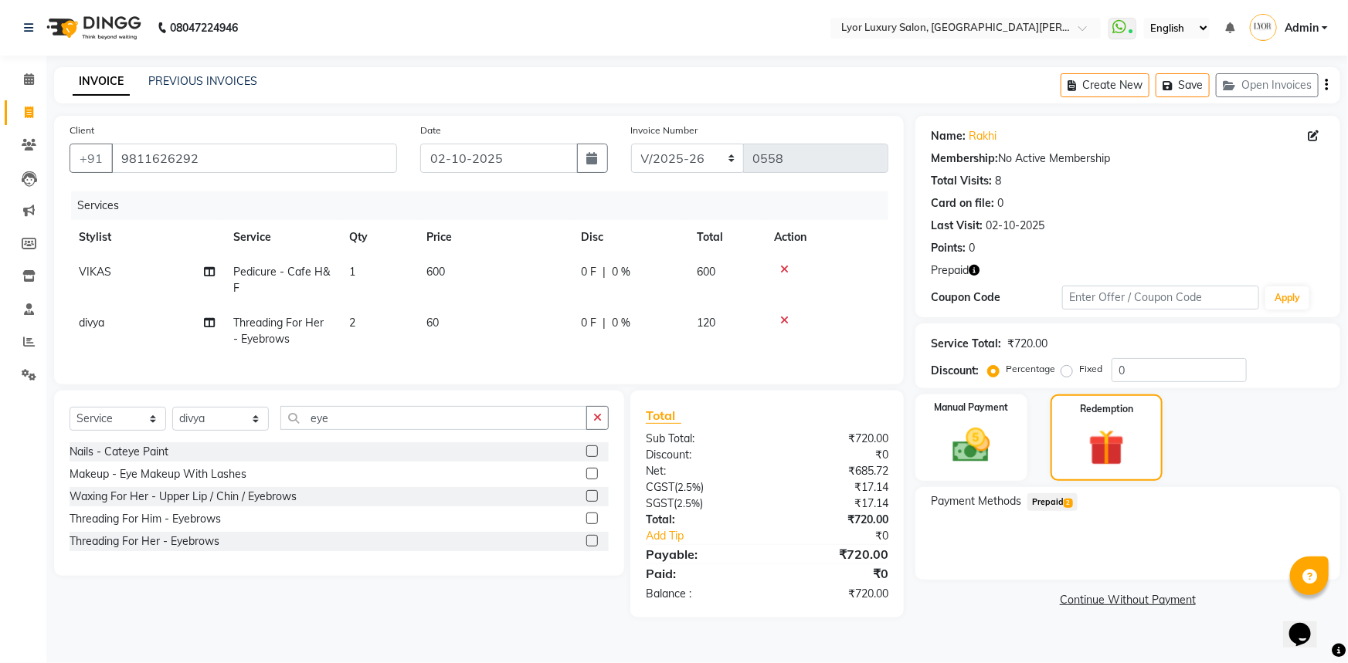
click at [1063, 502] on span "Prepaid 2" at bounding box center [1052, 502] width 50 height 18
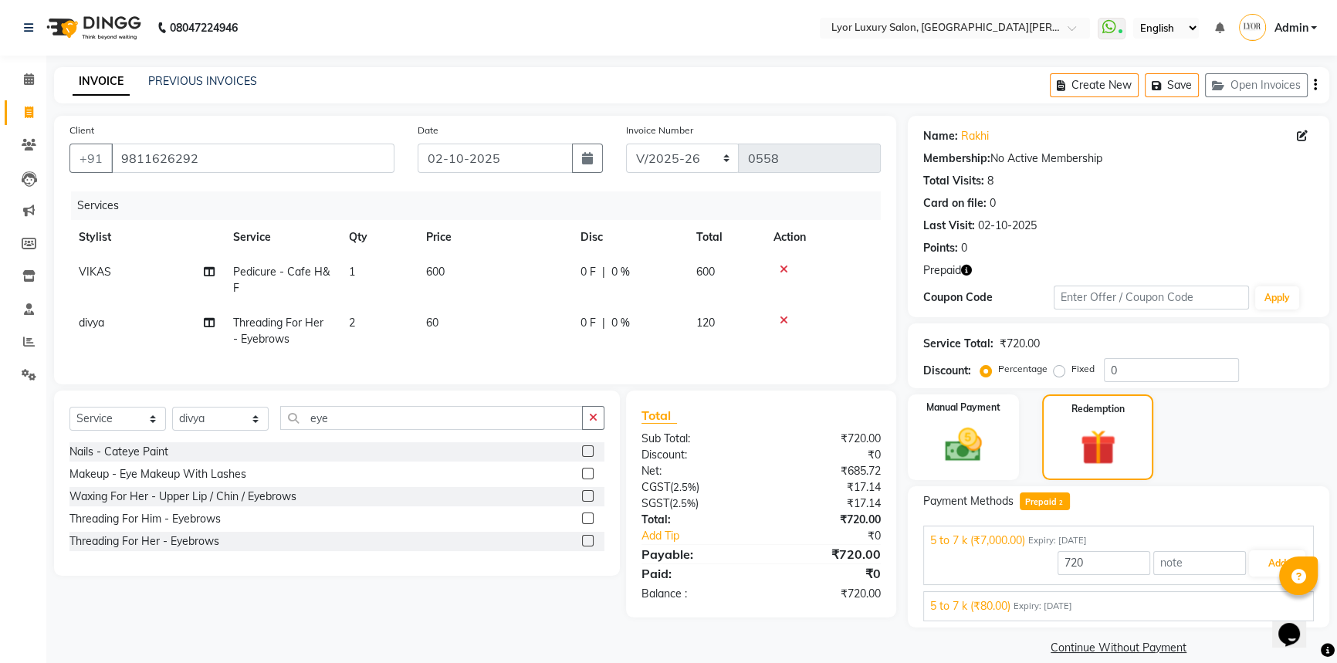
click at [1122, 602] on div "5 to 7 k (₹80.00) Expiry: [DATE]" at bounding box center [1119, 606] width 377 height 16
click at [1262, 594] on button "Add" at bounding box center [1277, 600] width 56 height 26
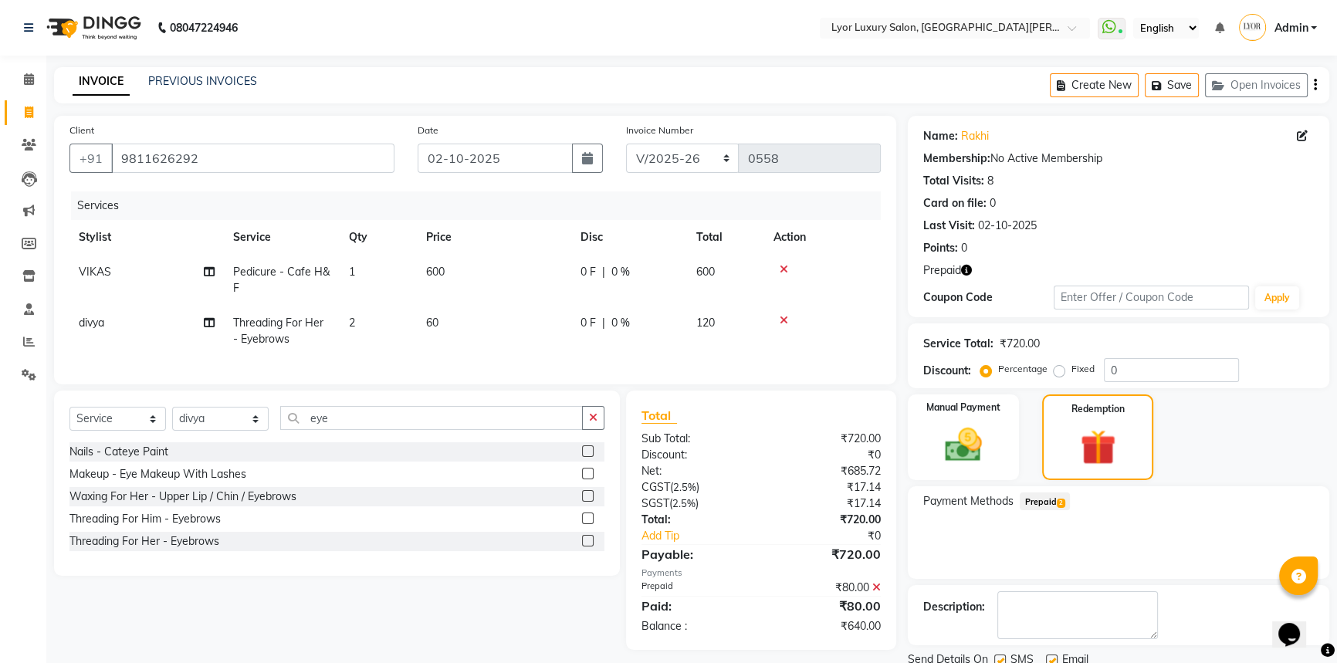
click at [1058, 503] on span "2" at bounding box center [1061, 503] width 8 height 9
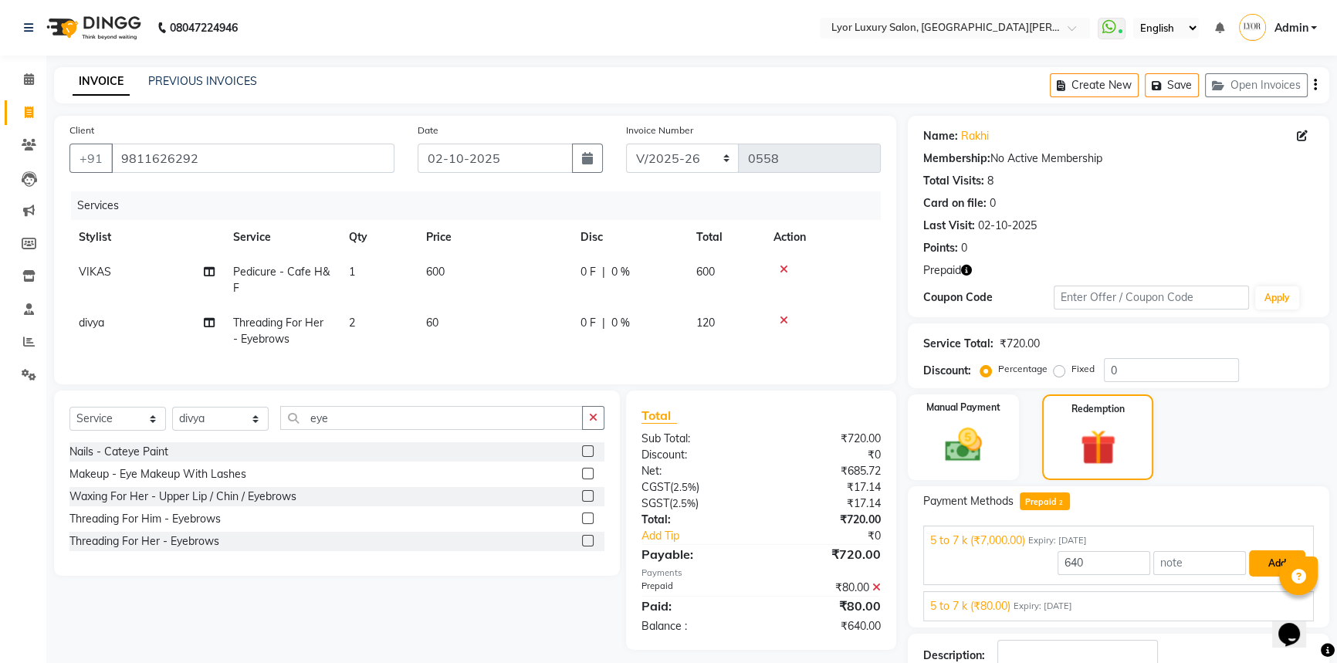
click at [1267, 563] on button "Add" at bounding box center [1277, 564] width 56 height 26
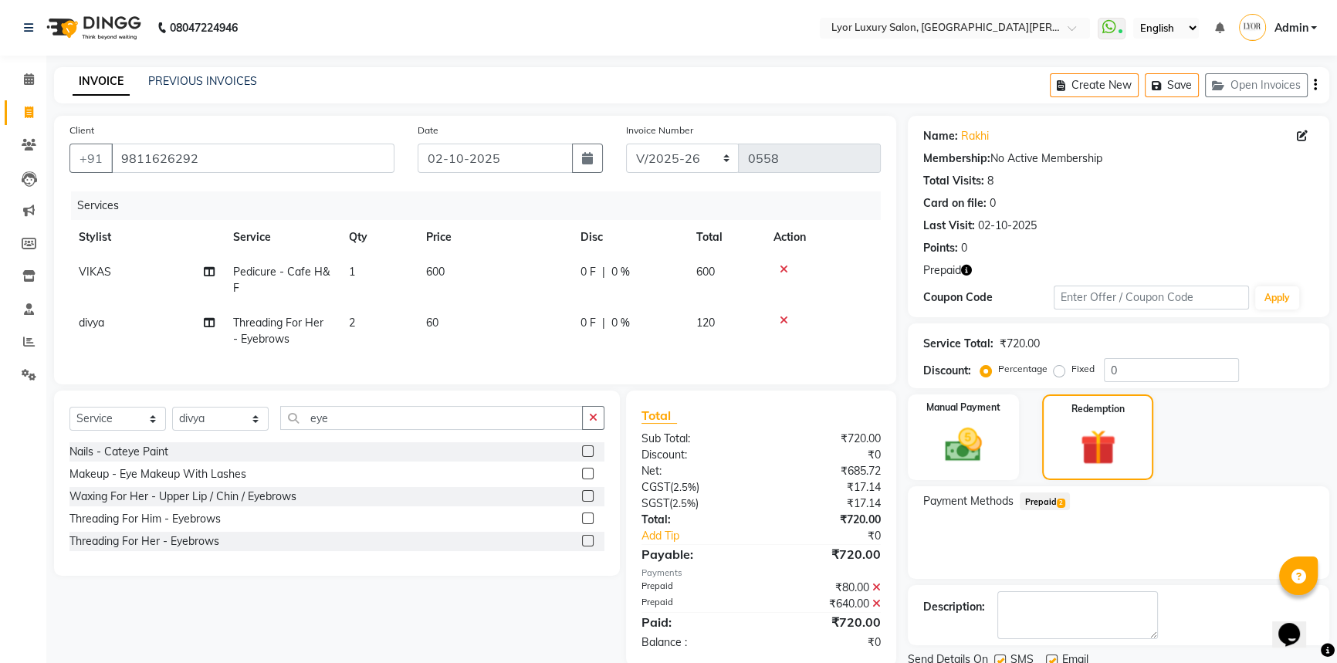
scroll to position [57, 0]
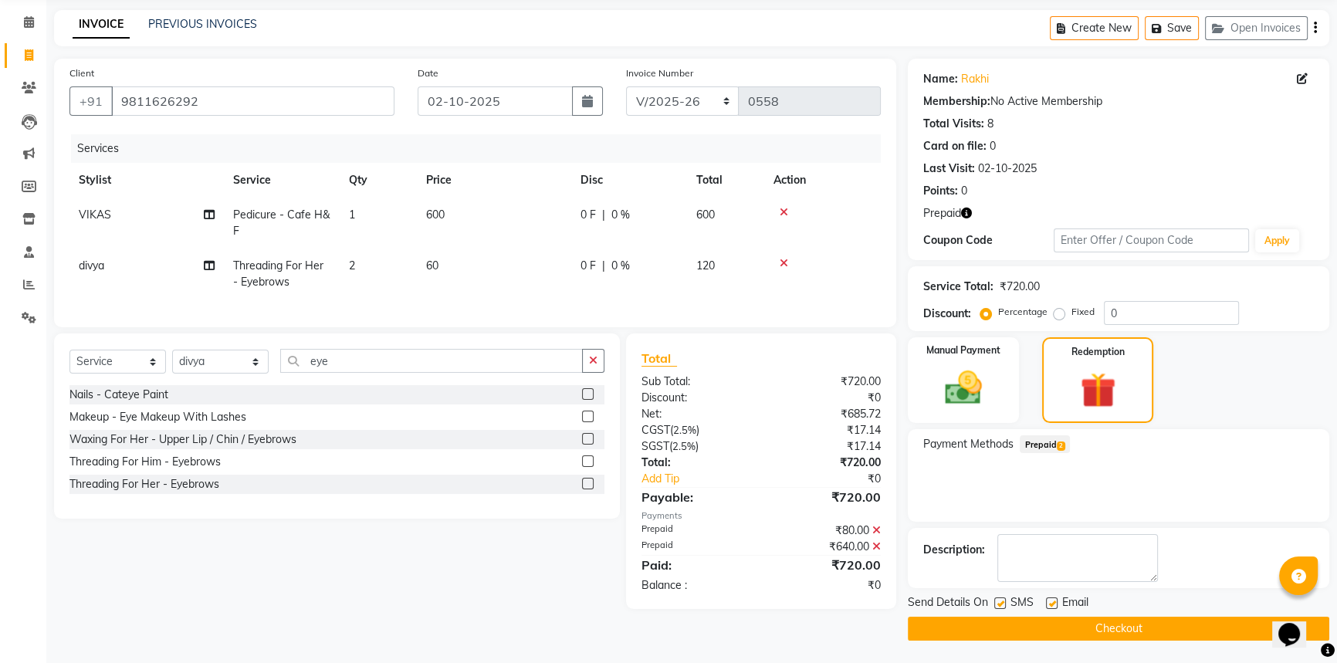
click at [1147, 626] on button "Checkout" at bounding box center [1119, 629] width 422 height 24
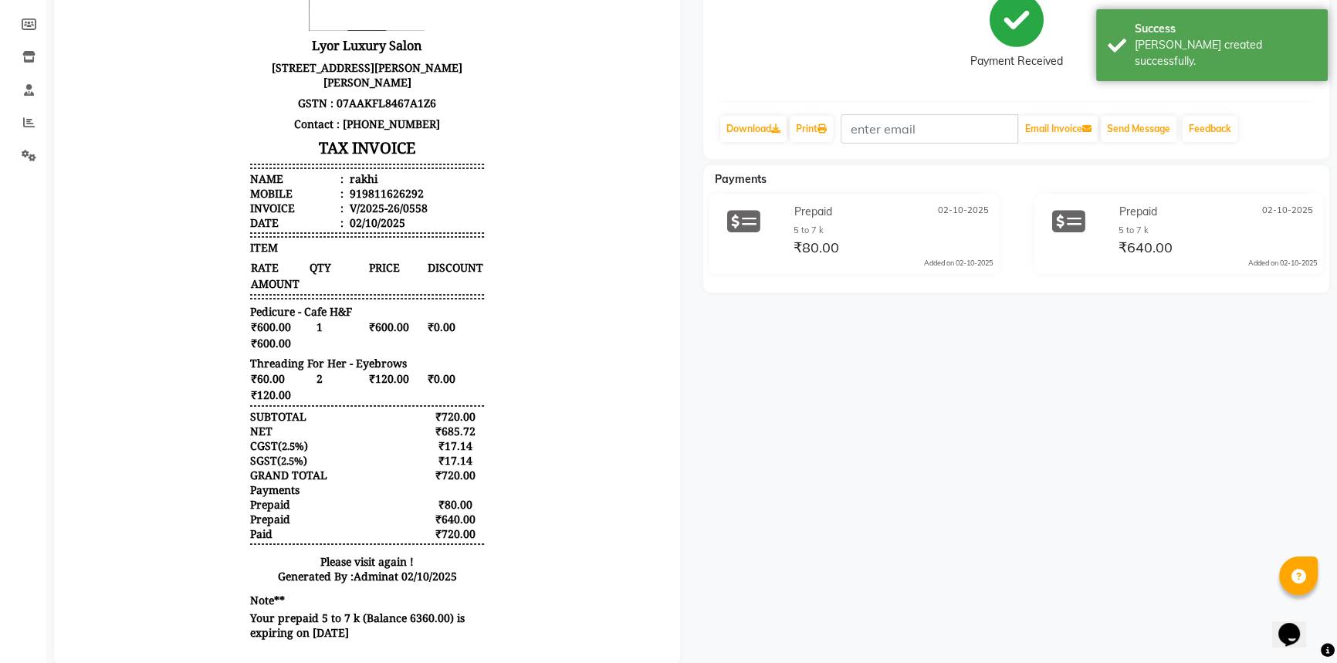
scroll to position [224, 0]
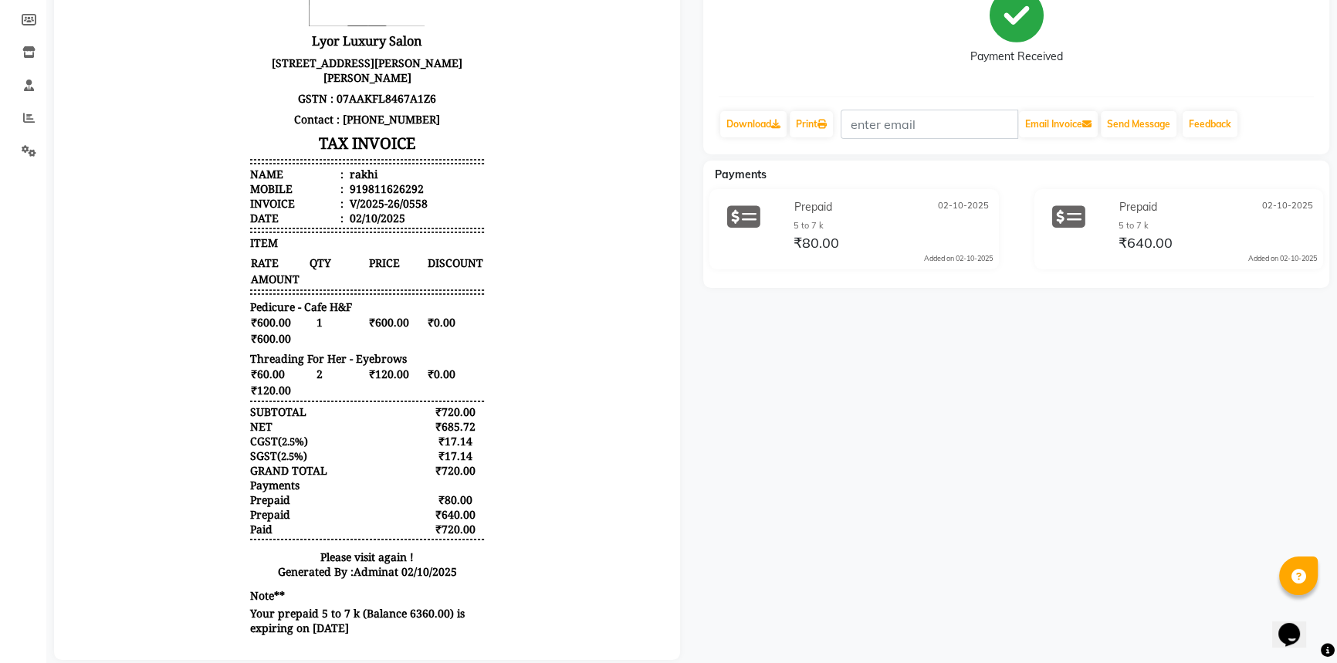
click at [1336, 35] on div "rakhi Prebook Payment Received Download Print Email Invoice Send Message Feedba…" at bounding box center [1016, 282] width 649 height 758
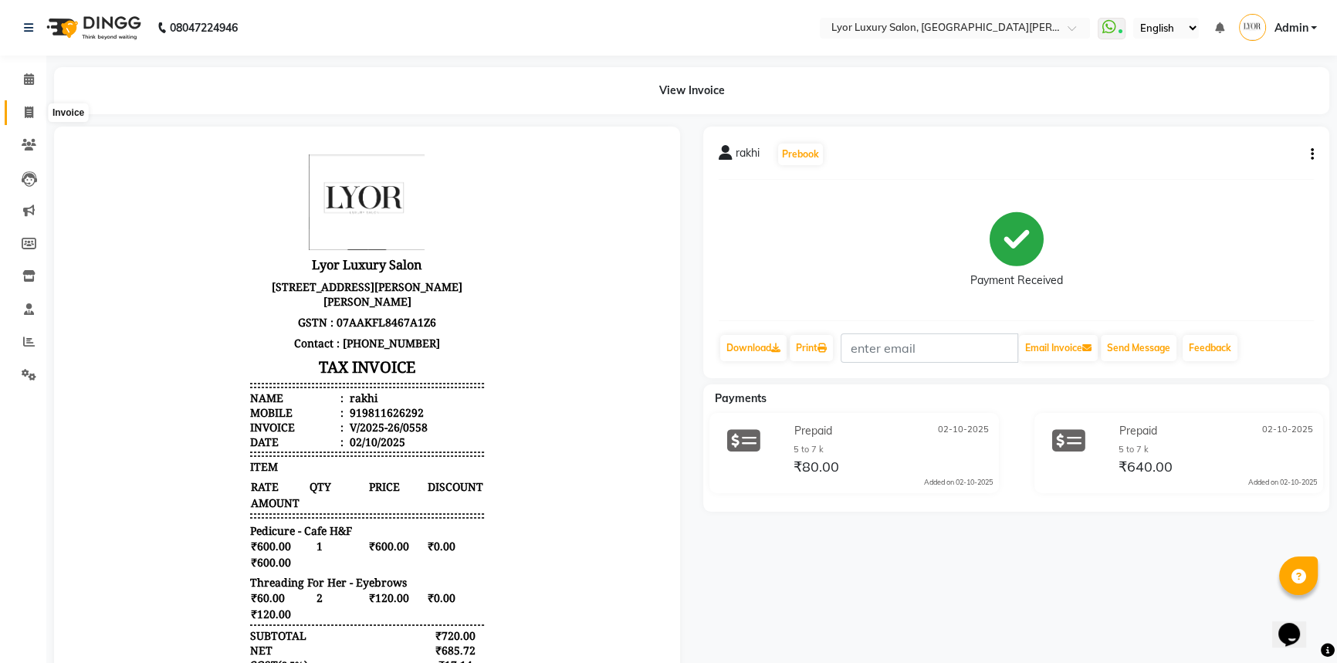
click at [15, 114] on span at bounding box center [28, 113] width 27 height 18
select select "service"
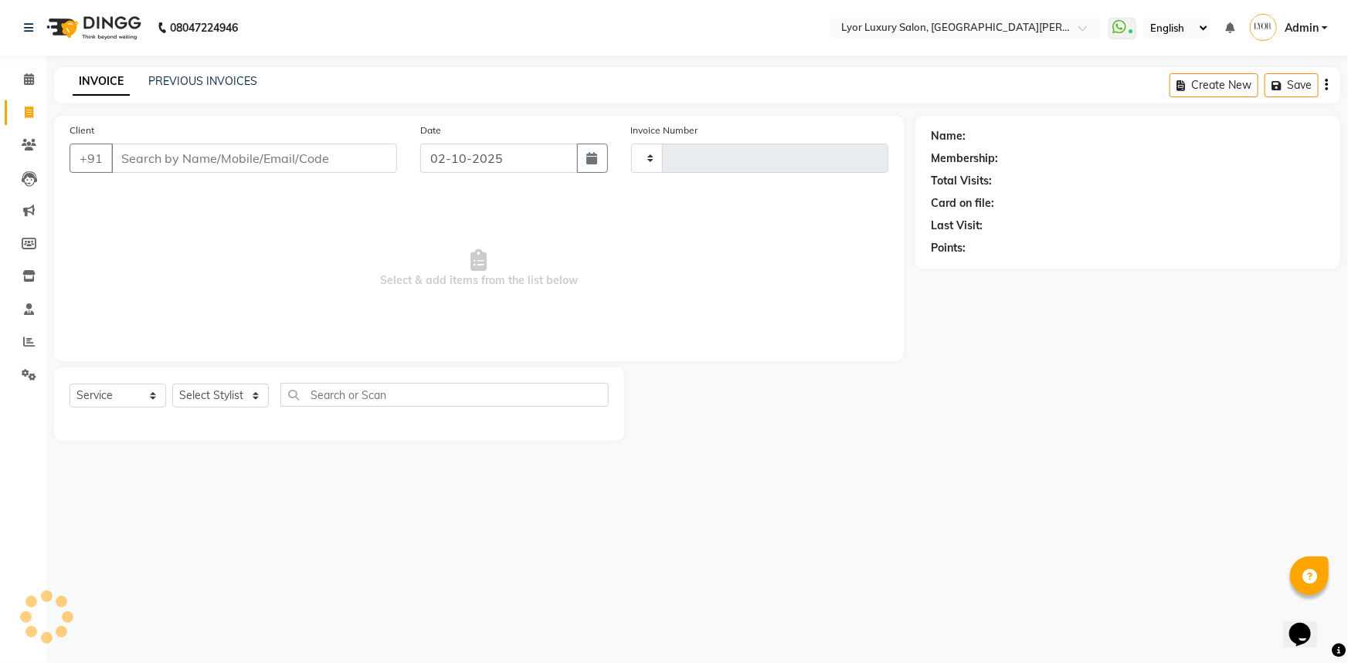
type input "1468"
select select "6597"
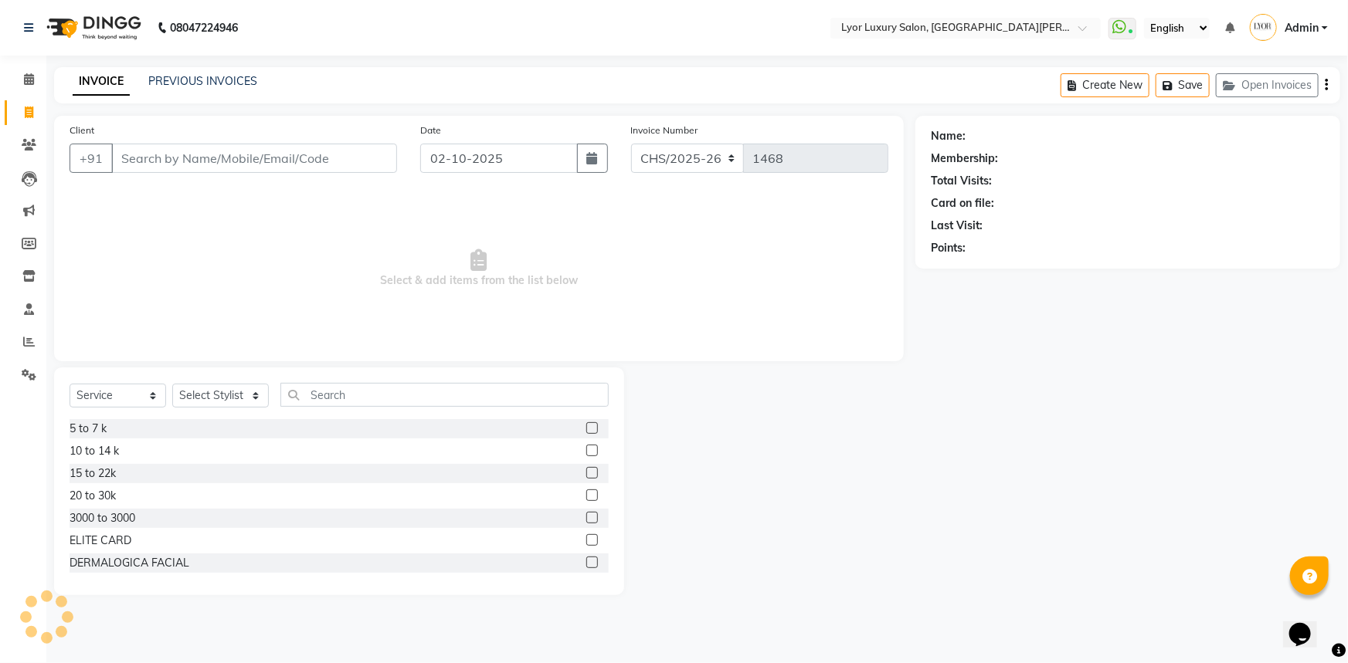
select select "P"
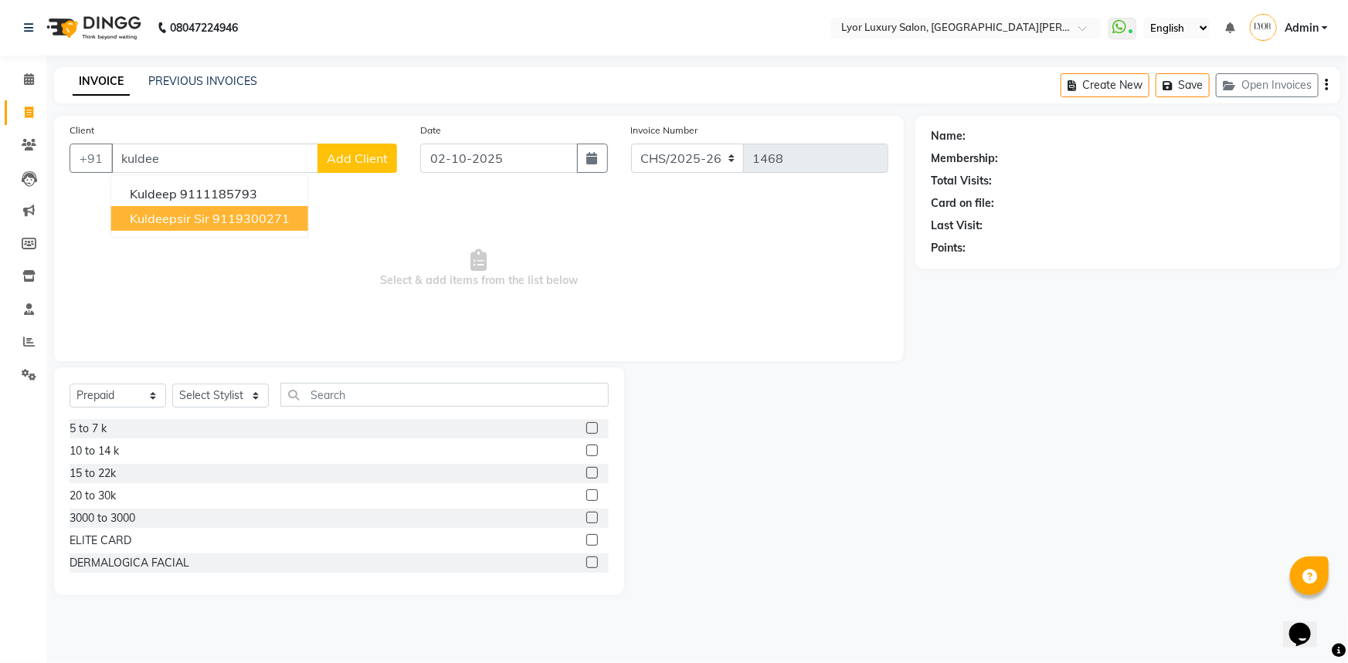
click at [208, 228] on button "kuldeepsir Sir 9119300271" at bounding box center [209, 218] width 197 height 25
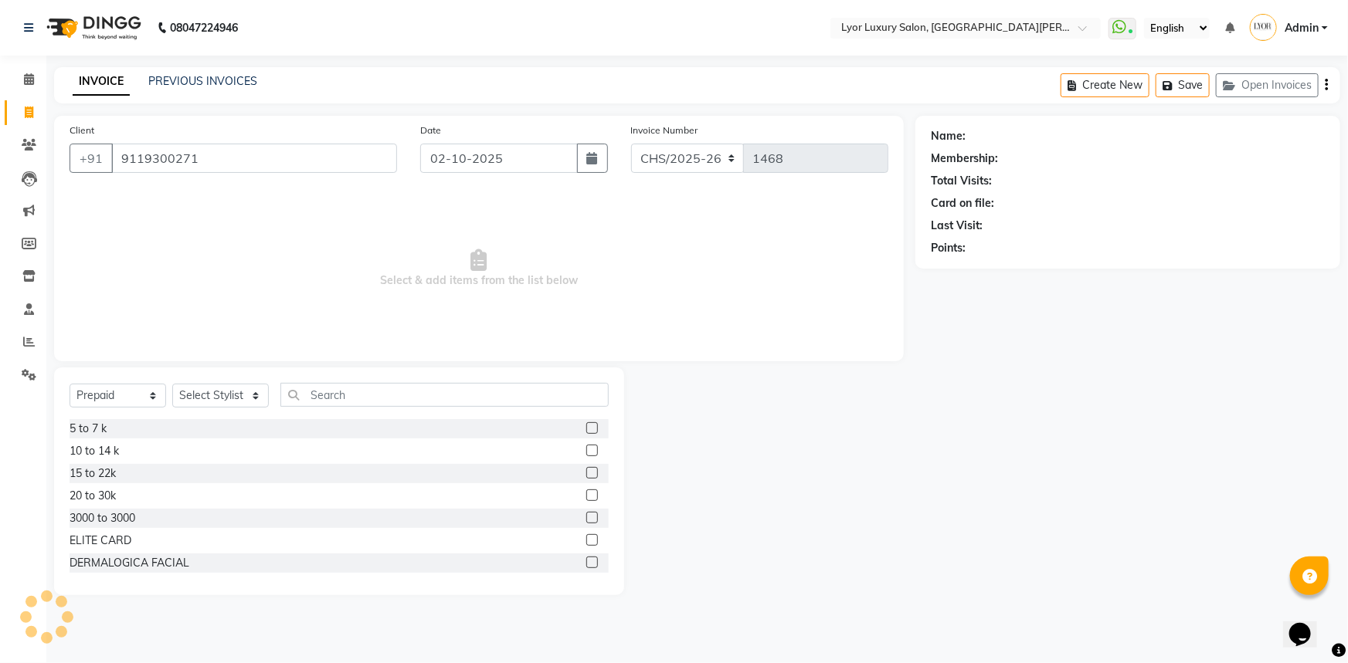
type input "9119300271"
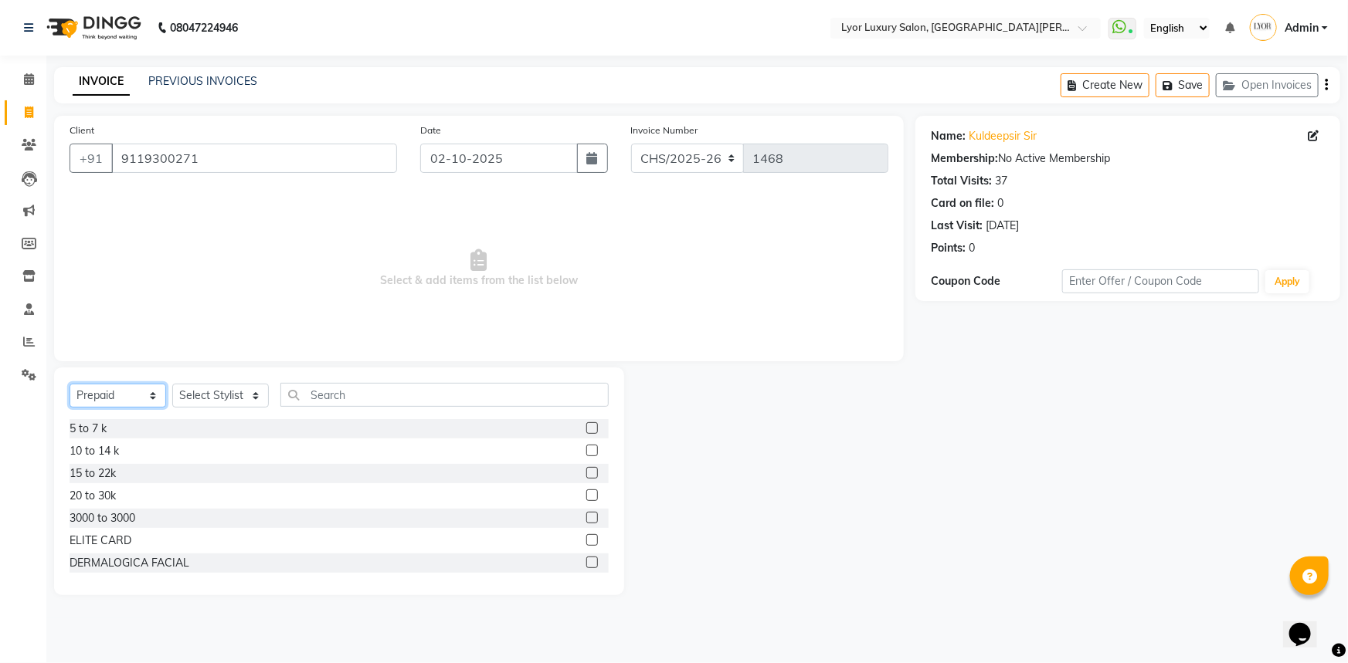
drag, startPoint x: 145, startPoint y: 396, endPoint x: 145, endPoint y: 408, distance: 11.6
click at [145, 396] on select "Select Service Product Membership Package Voucher Prepaid Gift Card" at bounding box center [118, 396] width 97 height 24
click at [70, 384] on select "Select Service Product Membership Package Voucher Prepaid Gift Card" at bounding box center [118, 396] width 97 height 24
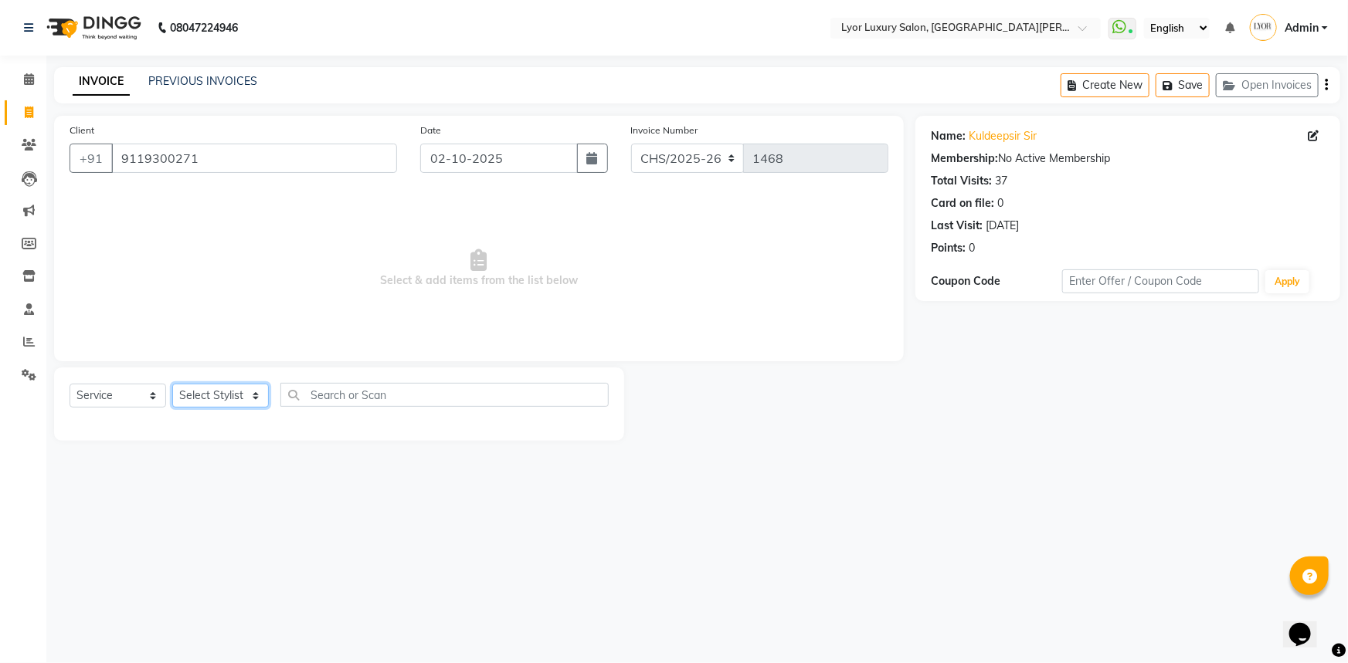
click at [241, 392] on select "Select Stylist" at bounding box center [220, 396] width 97 height 24
click at [236, 400] on select "Select Stylist" at bounding box center [220, 396] width 97 height 24
click at [238, 395] on select "Select Stylist" at bounding box center [220, 396] width 97 height 24
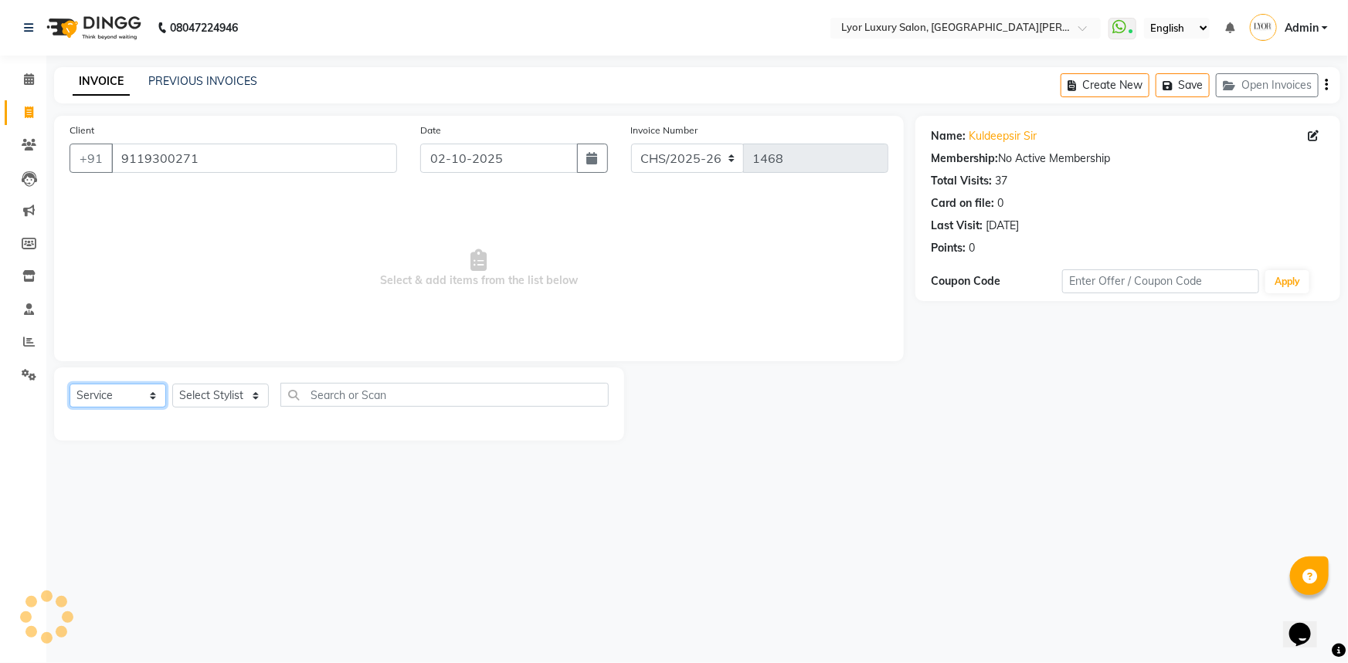
click at [139, 393] on select "Select Service Product Membership Package Voucher Prepaid Gift Card" at bounding box center [118, 396] width 97 height 24
click at [70, 384] on select "Select Service Product Membership Package Voucher Prepaid Gift Card" at bounding box center [118, 396] width 97 height 24
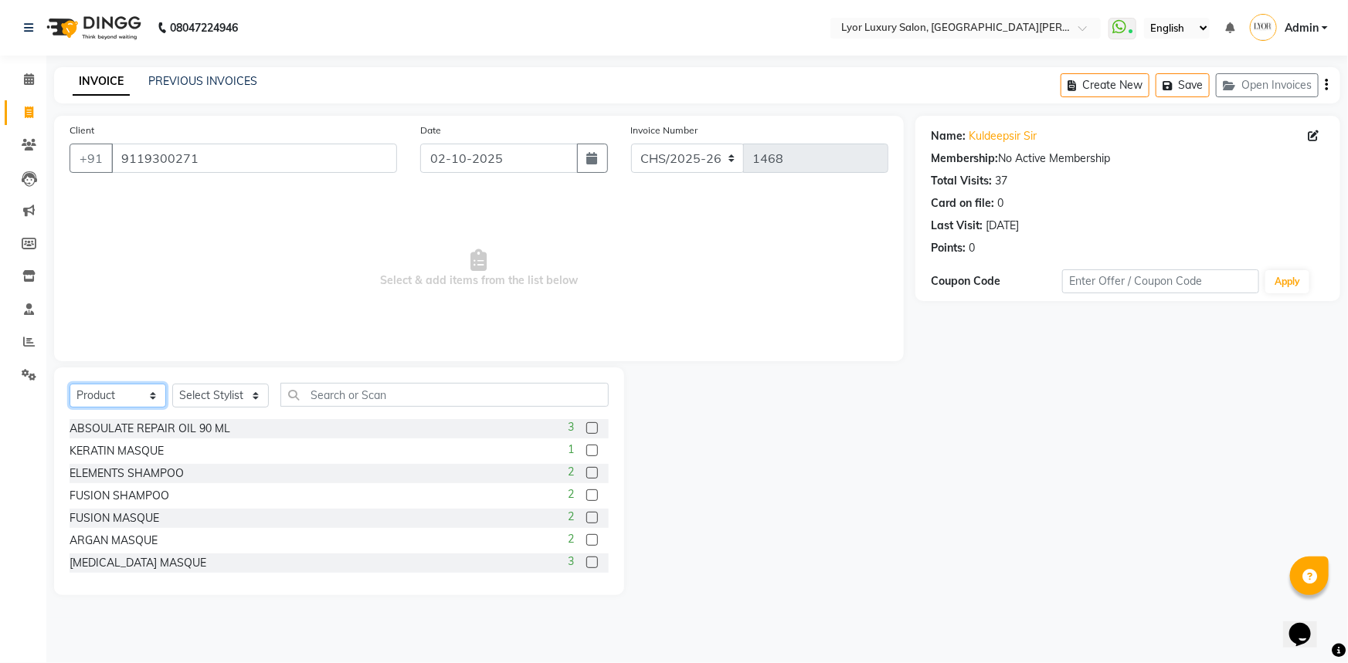
click at [141, 400] on select "Select Service Product Membership Package Voucher Prepaid Gift Card" at bounding box center [118, 396] width 97 height 24
select select "service"
click at [70, 384] on select "Select Service Product Membership Package Voucher Prepaid Gift Card" at bounding box center [118, 396] width 97 height 24
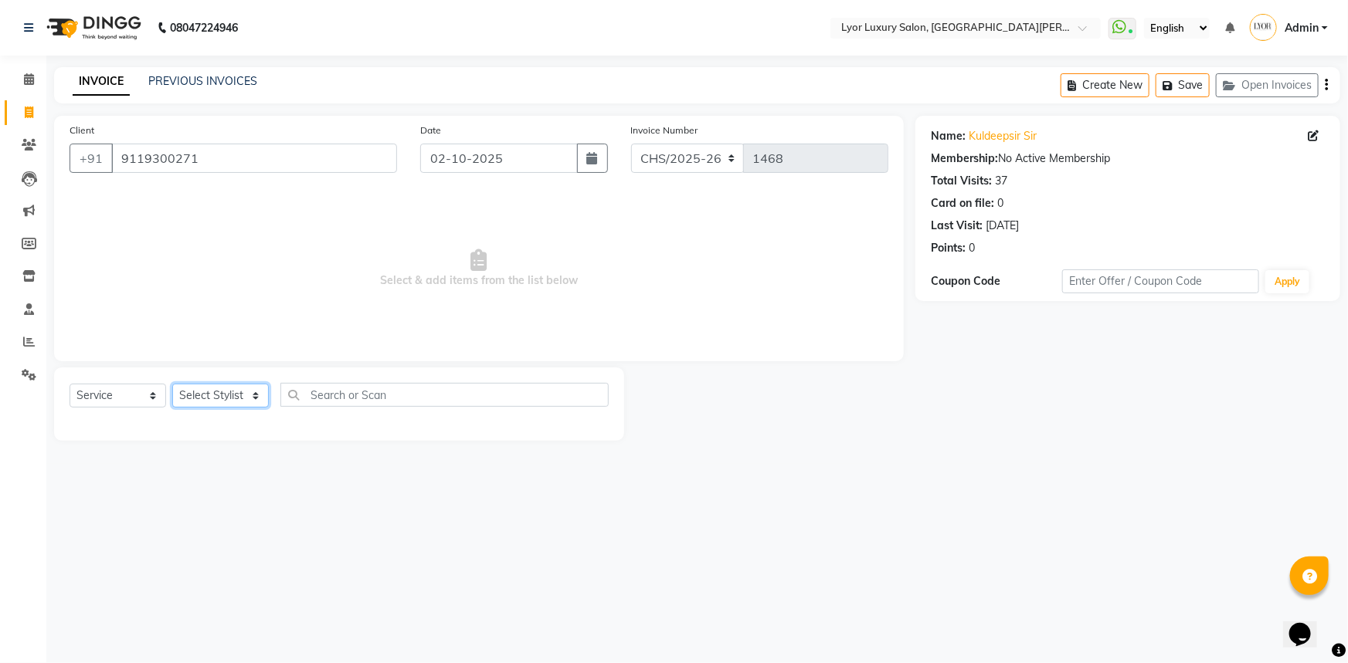
click at [236, 398] on select "Select Stylist" at bounding box center [220, 396] width 97 height 24
drag, startPoint x: 117, startPoint y: 158, endPoint x: 268, endPoint y: 140, distance: 152.4
click at [265, 141] on div "Client [PHONE_NUMBER]" at bounding box center [233, 153] width 351 height 63
click at [22, 112] on span at bounding box center [28, 113] width 27 height 18
select select "service"
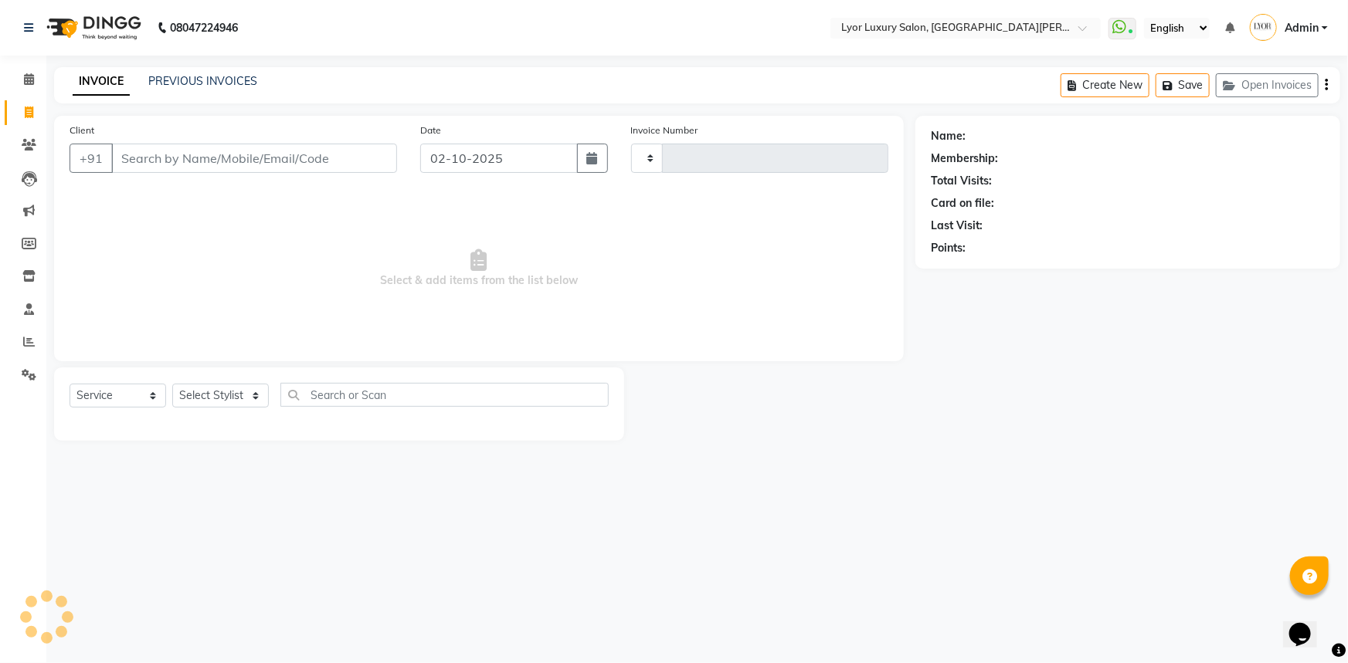
type input "1468"
select select "6597"
select select "P"
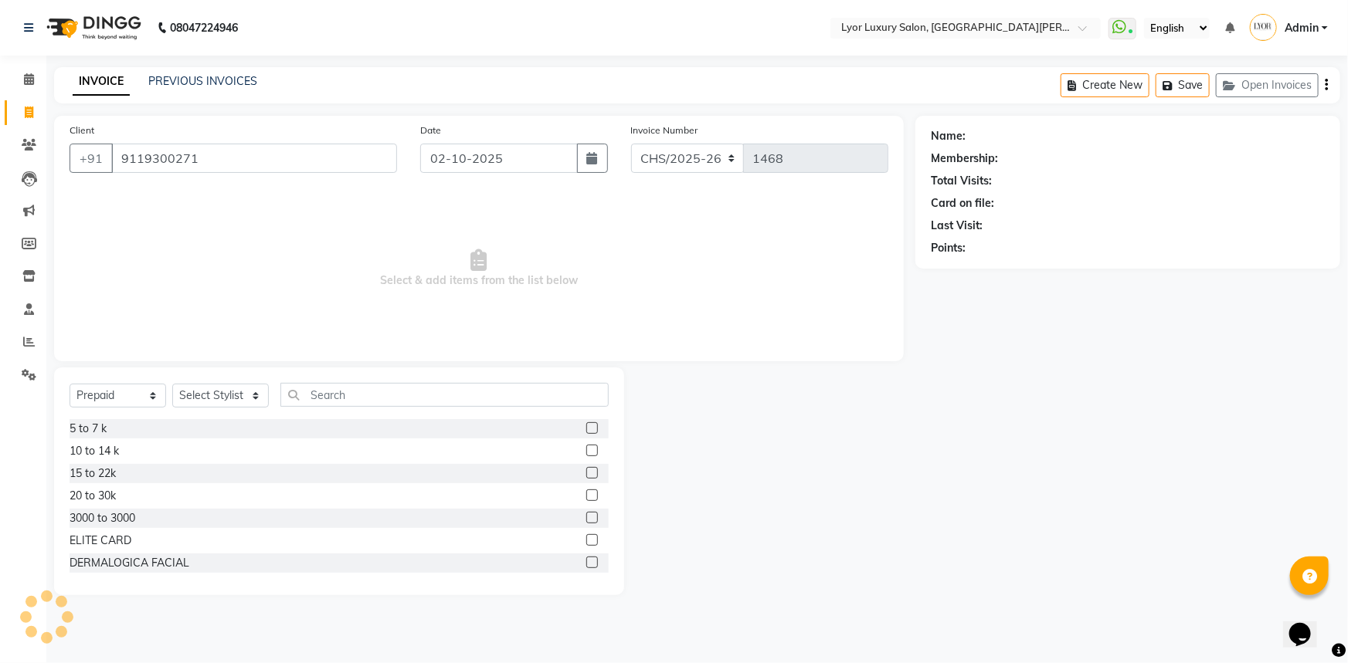
type input "9119300271"
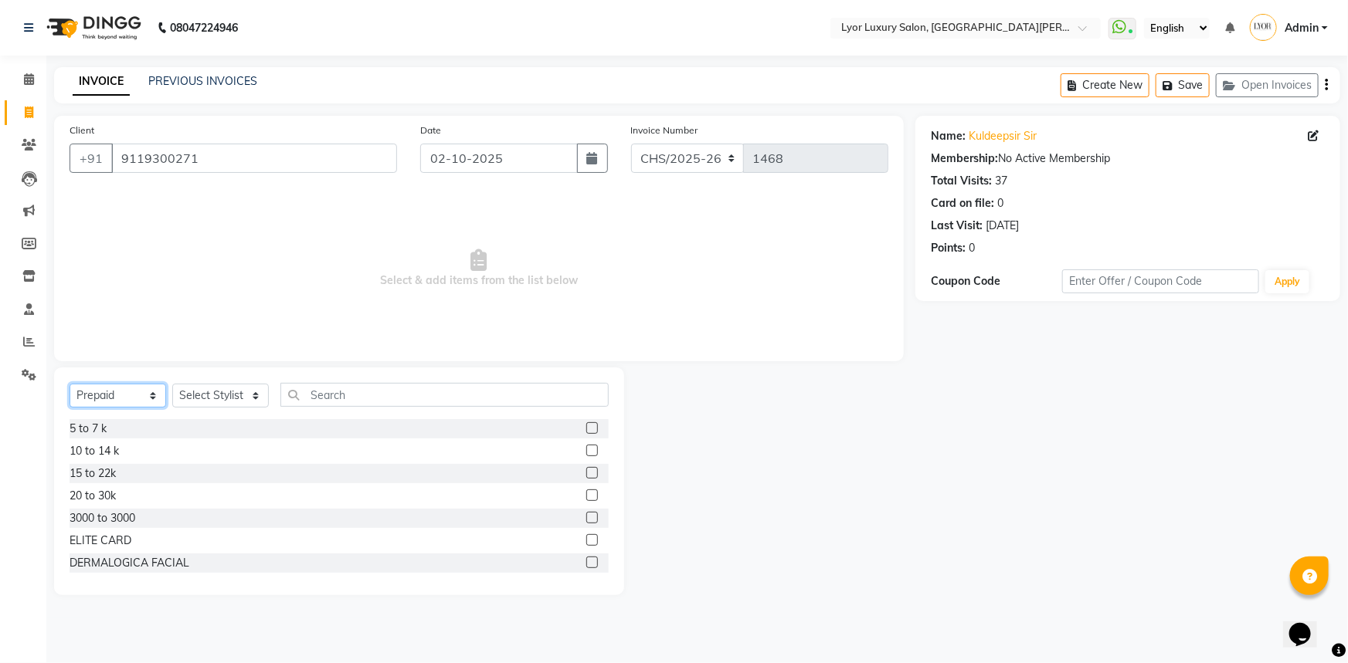
click at [141, 395] on select "Select Service Product Membership Package Voucher Prepaid Gift Card" at bounding box center [118, 396] width 97 height 24
select select "service"
click at [70, 384] on select "Select Service Product Membership Package Voucher Prepaid Gift Card" at bounding box center [118, 396] width 97 height 24
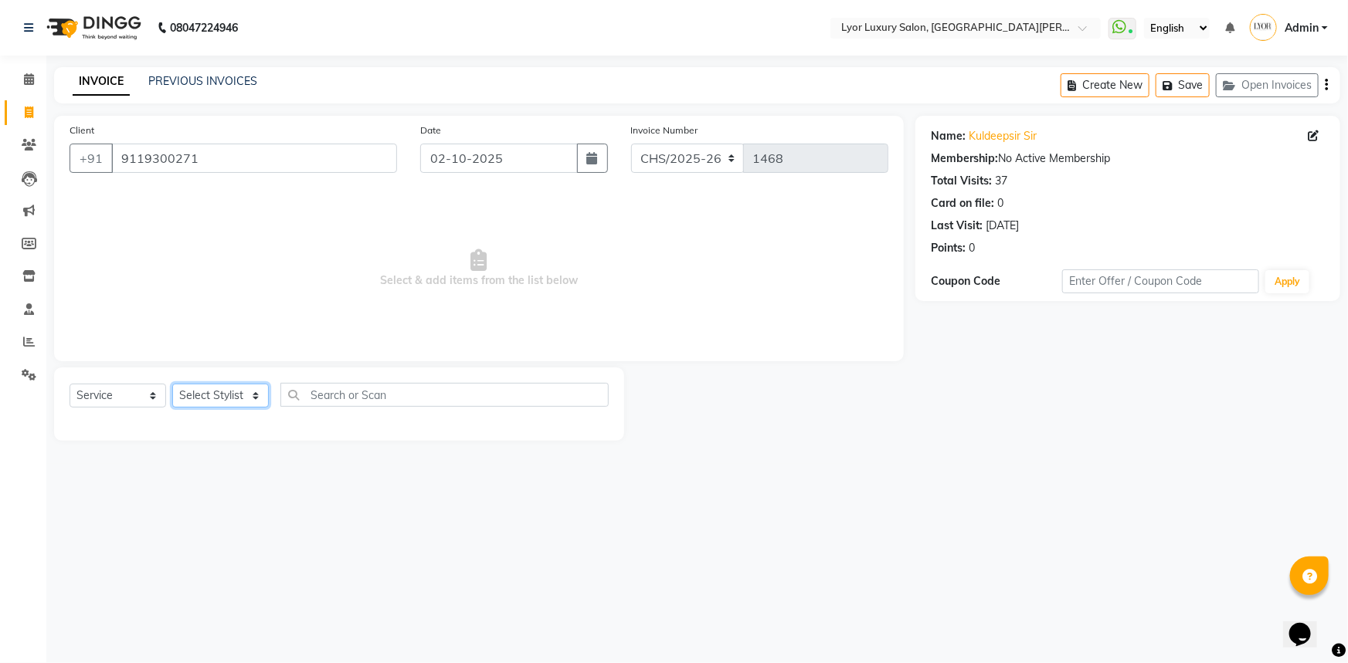
click at [217, 395] on select "Select Stylist [PERSON_NAME] Manager MD [PERSON_NAME] Sachin santosh [PERSON_NA…" at bounding box center [220, 396] width 97 height 24
click at [172, 384] on select "Select Stylist [PERSON_NAME] Manager MD [PERSON_NAME] Sachin santosh [PERSON_NA…" at bounding box center [220, 396] width 97 height 24
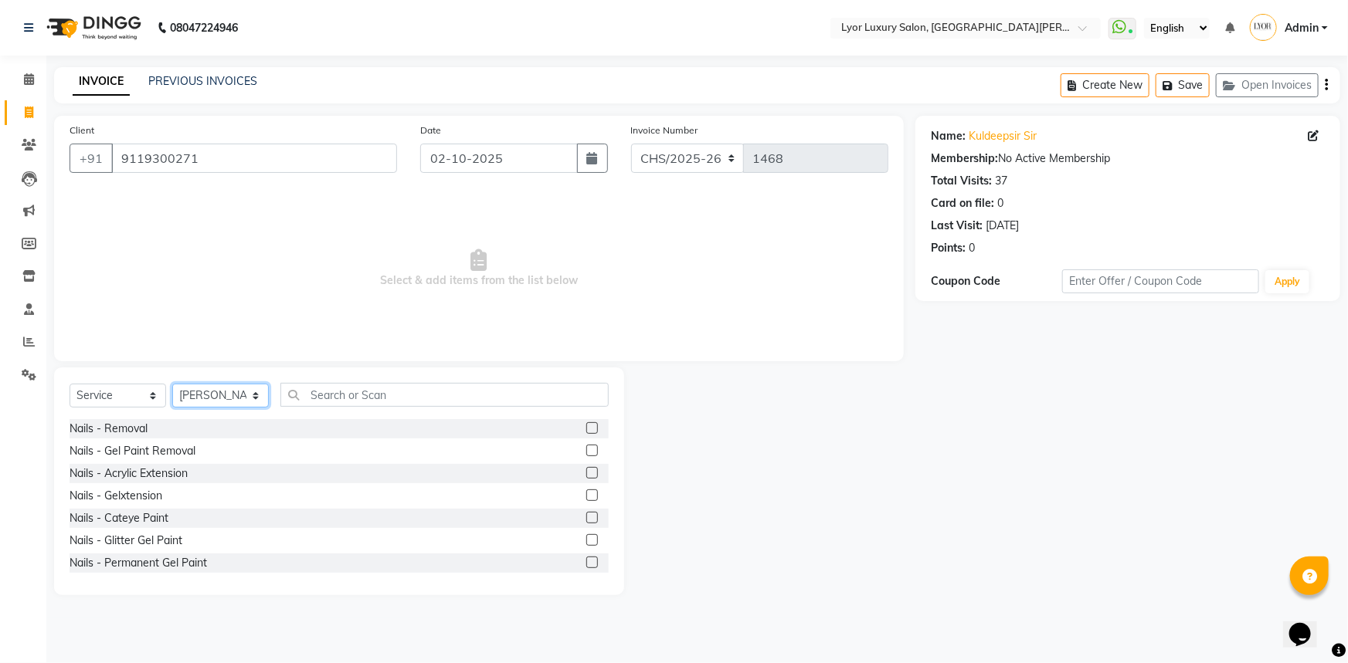
click at [232, 398] on select "Select Stylist [PERSON_NAME] Manager MD [PERSON_NAME] Sachin santosh [PERSON_NA…" at bounding box center [220, 396] width 97 height 24
select select "62882"
click at [172, 384] on select "Select Stylist [PERSON_NAME] Manager MD [PERSON_NAME] Sachin santosh [PERSON_NA…" at bounding box center [220, 396] width 97 height 24
click at [361, 391] on input "text" at bounding box center [444, 395] width 328 height 24
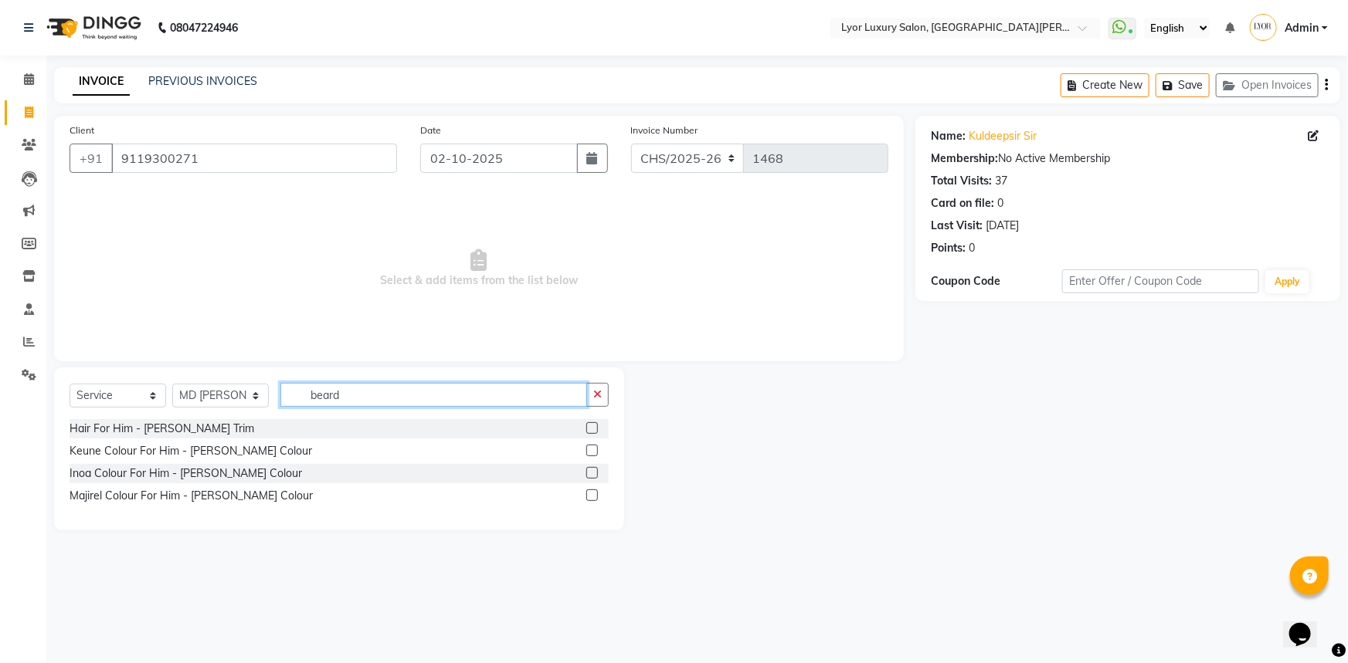
type input "beard"
click at [592, 430] on label at bounding box center [592, 428] width 12 height 12
click at [592, 430] on input "checkbox" at bounding box center [591, 429] width 10 height 10
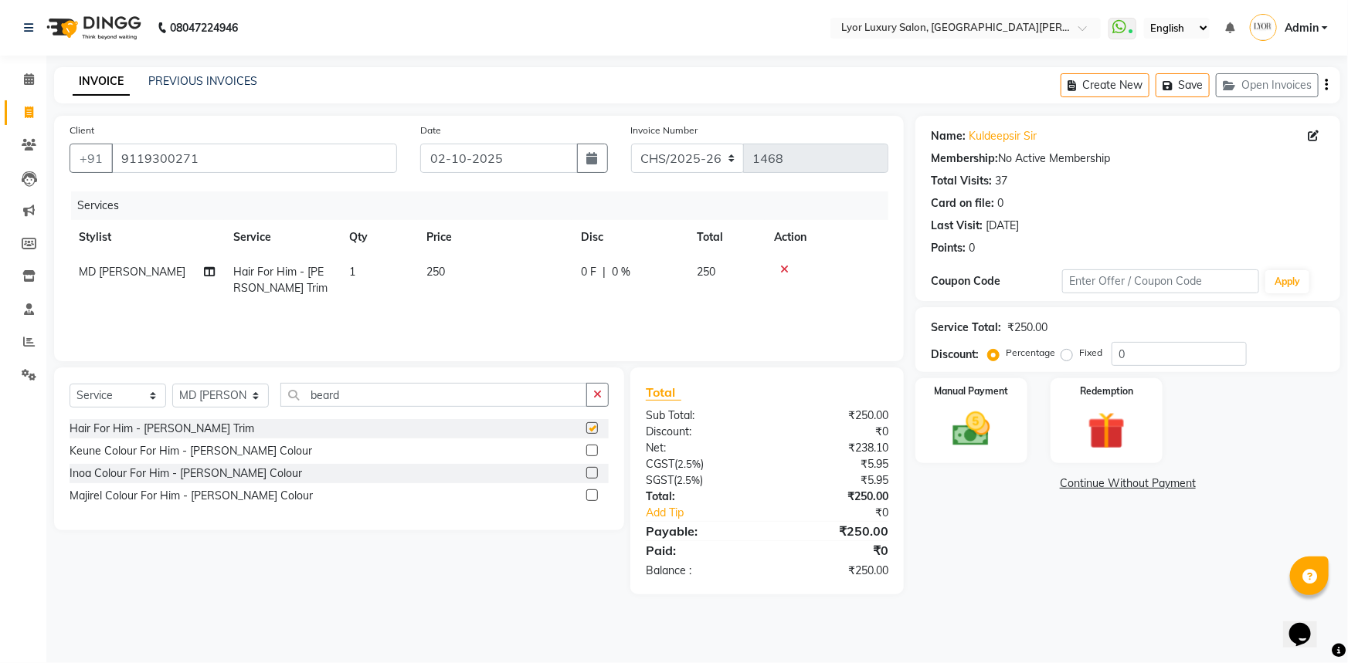
checkbox input "false"
click at [995, 437] on img at bounding box center [971, 429] width 63 height 45
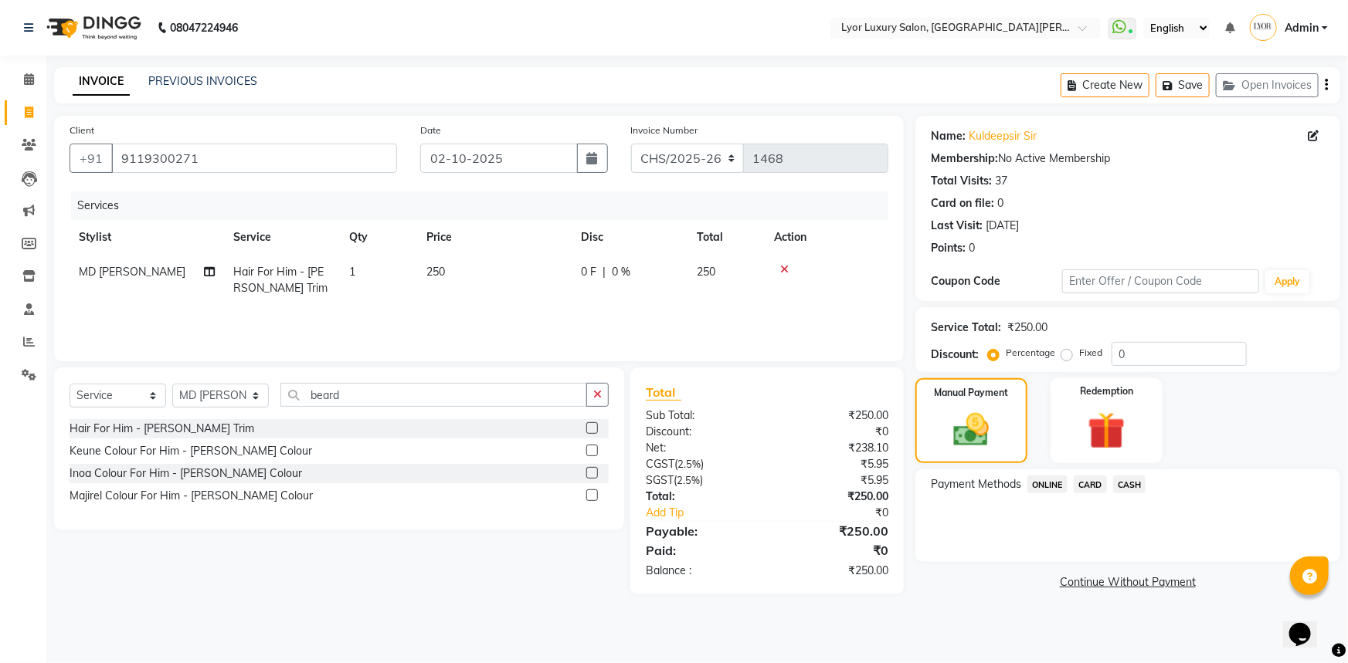
click at [1053, 485] on span "ONLINE" at bounding box center [1047, 485] width 40 height 18
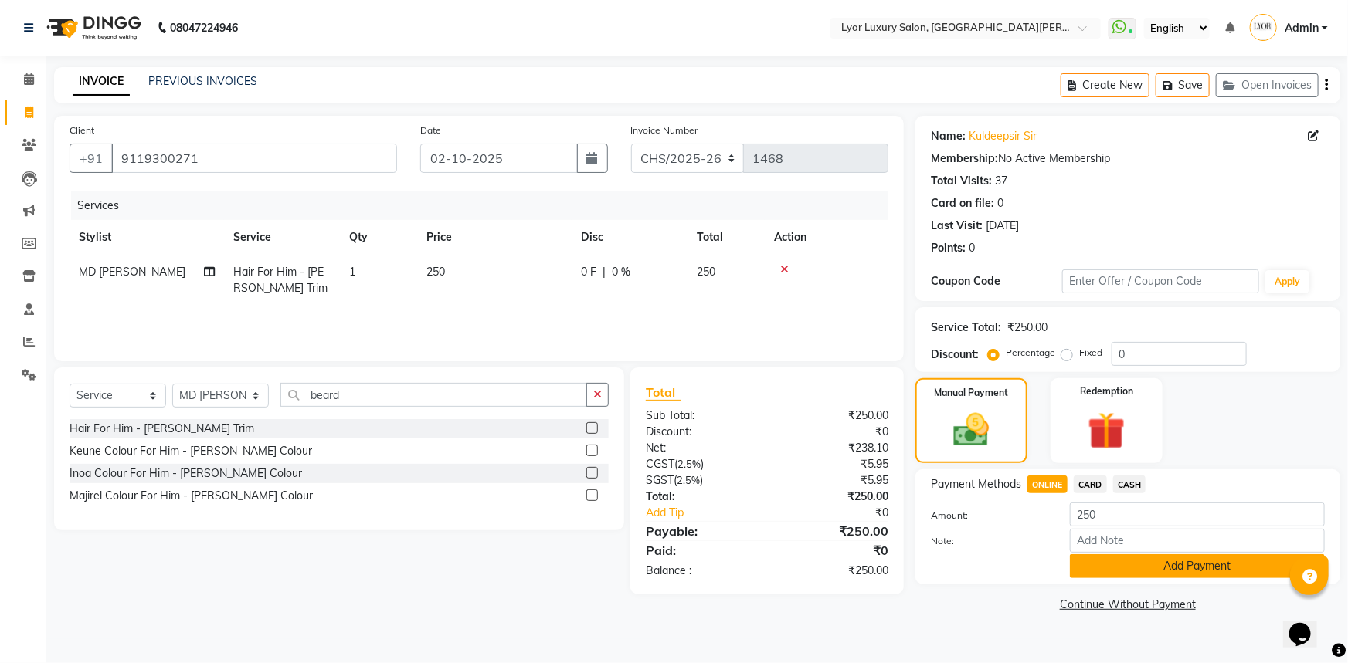
click at [1164, 568] on button "Add Payment" at bounding box center [1197, 566] width 255 height 24
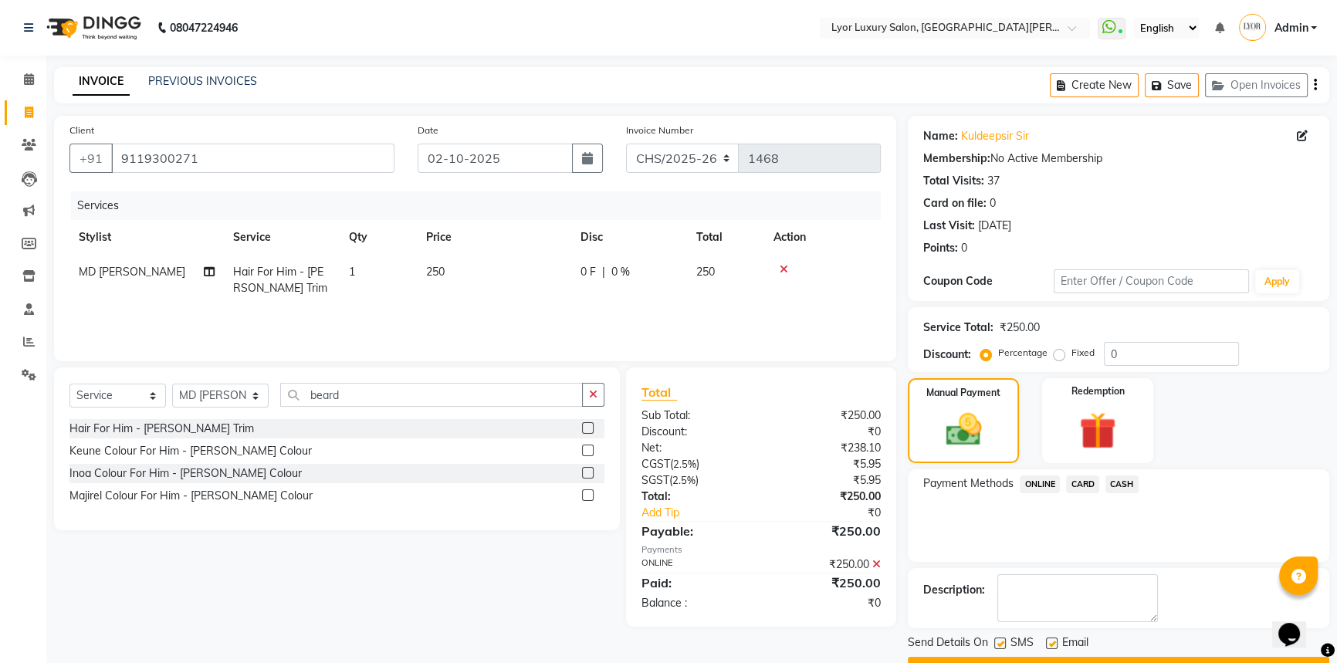
scroll to position [39, 0]
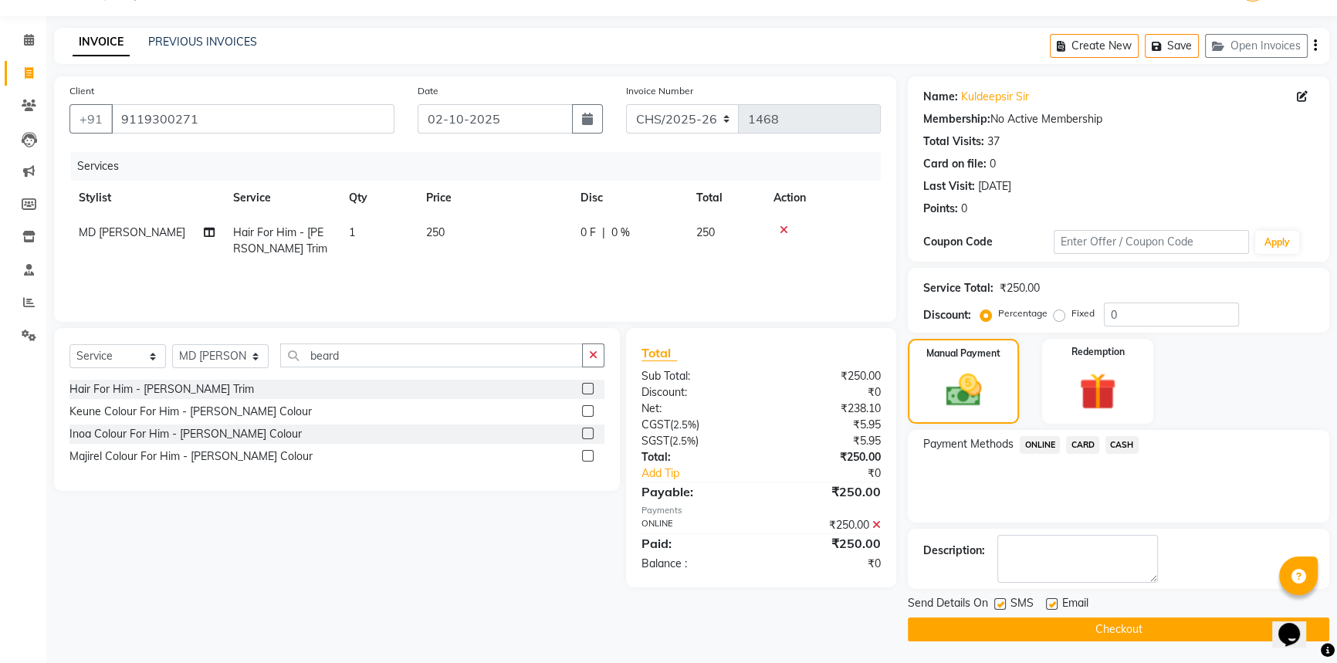
click at [994, 602] on div "Send Details On SMS Email" at bounding box center [1119, 604] width 422 height 19
click at [1002, 602] on label at bounding box center [1001, 604] width 12 height 12
click at [1002, 602] on input "checkbox" at bounding box center [1000, 605] width 10 height 10
checkbox input "false"
click at [1027, 626] on button "Checkout" at bounding box center [1119, 630] width 422 height 24
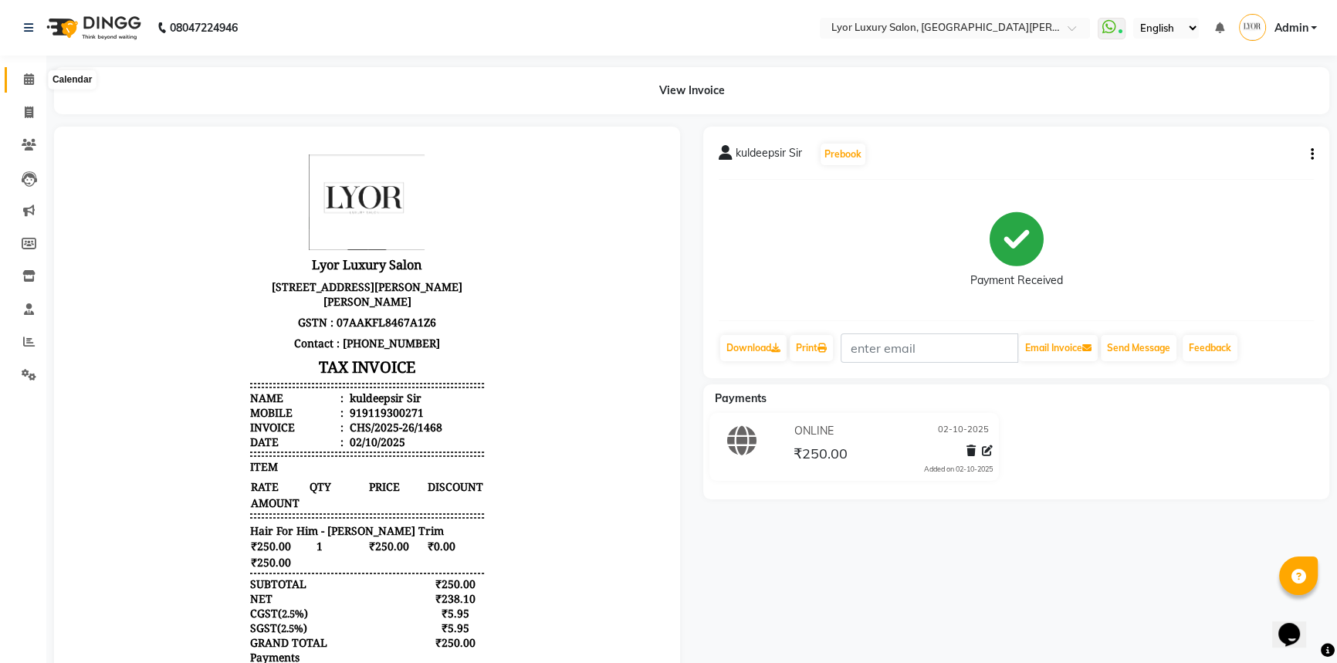
click at [27, 76] on icon at bounding box center [29, 79] width 10 height 12
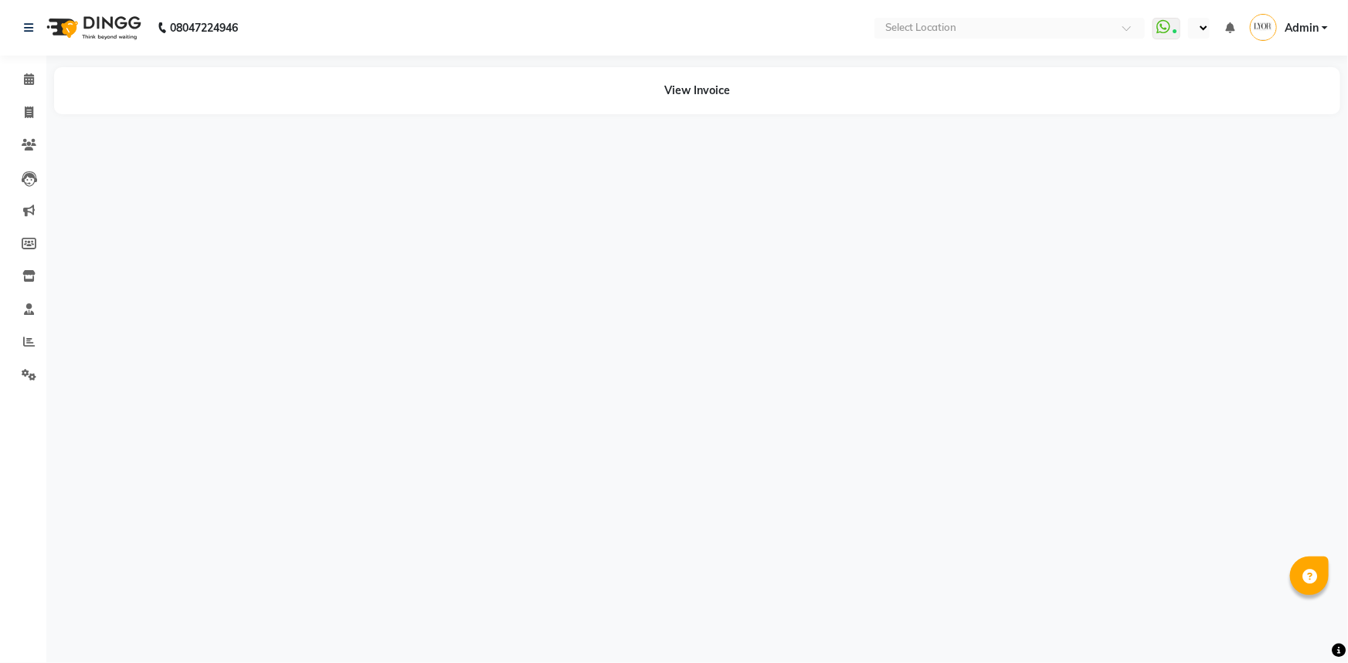
select select "en"
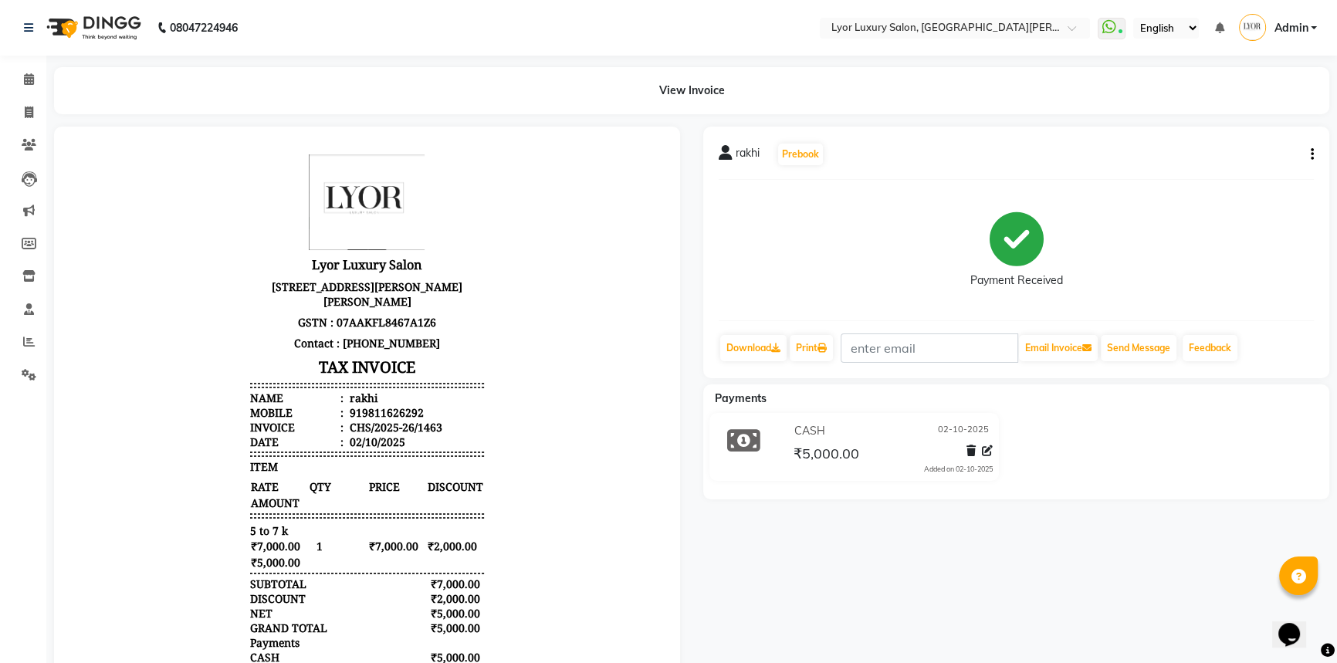
click at [1311, 155] on icon "button" at bounding box center [1312, 154] width 3 height 1
click at [1257, 167] on div "Edit Invoice" at bounding box center [1249, 163] width 77 height 19
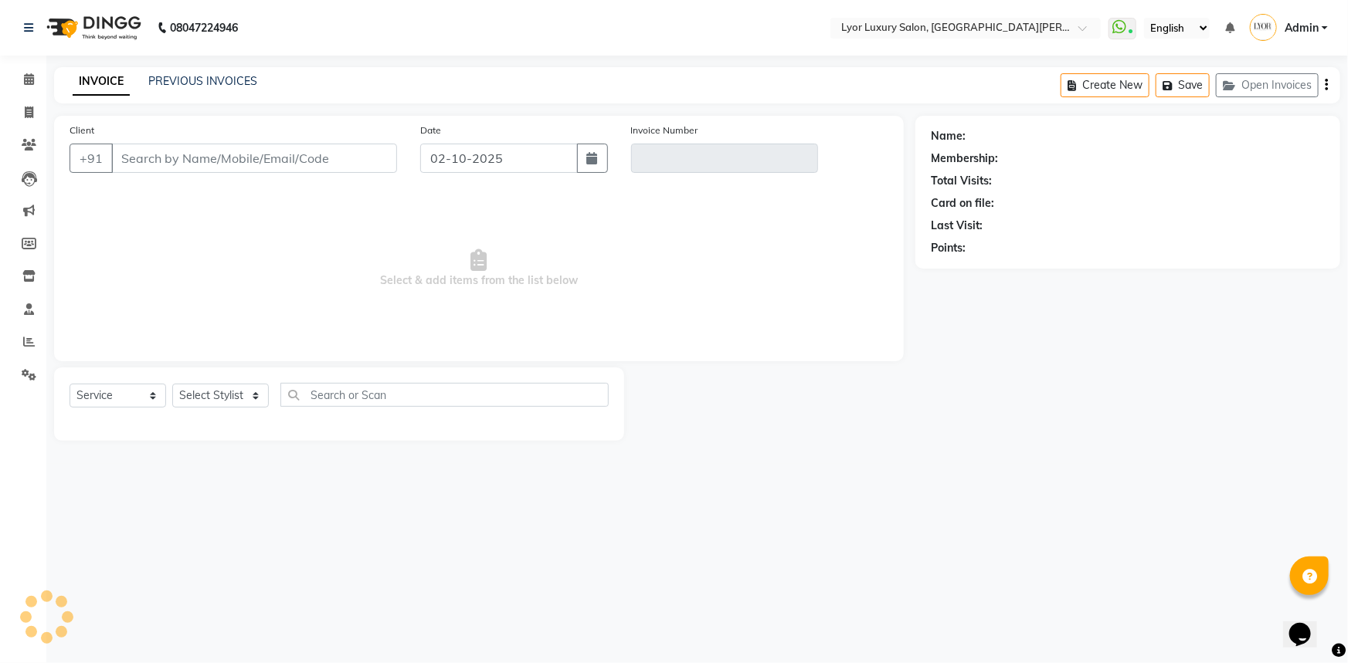
select select "P"
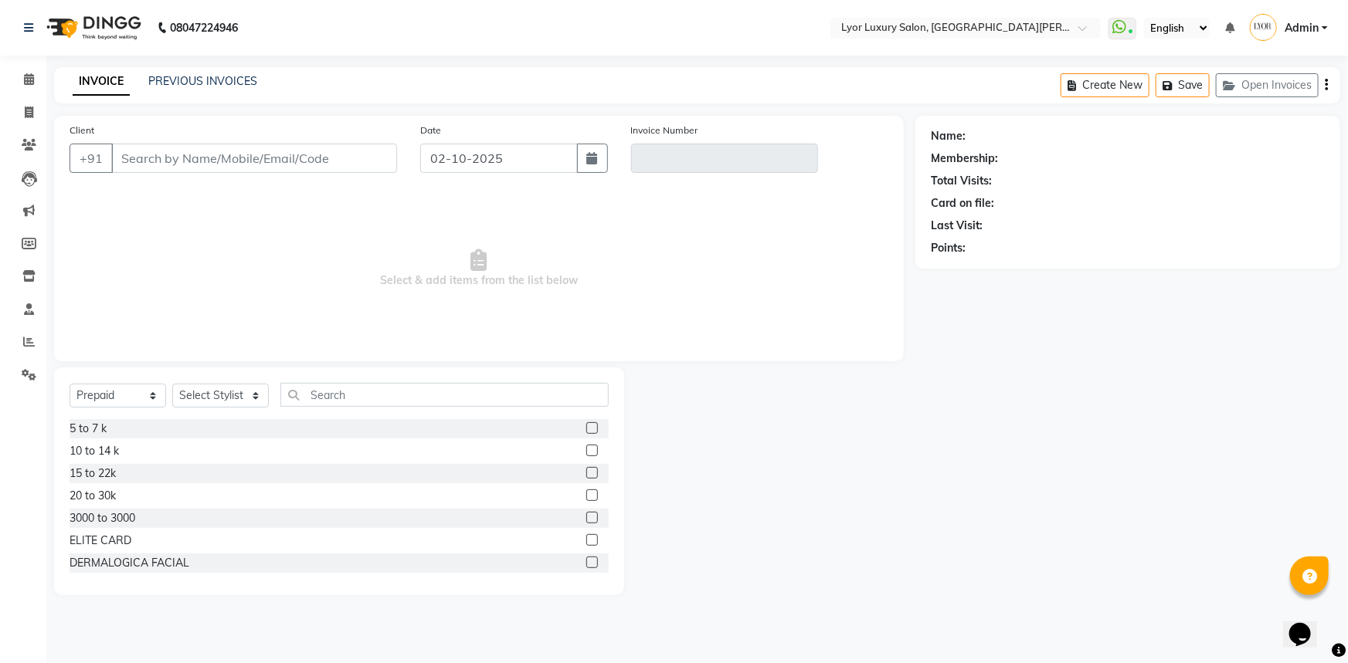
type input "9811626292"
type input "CHS/2025-26/1463"
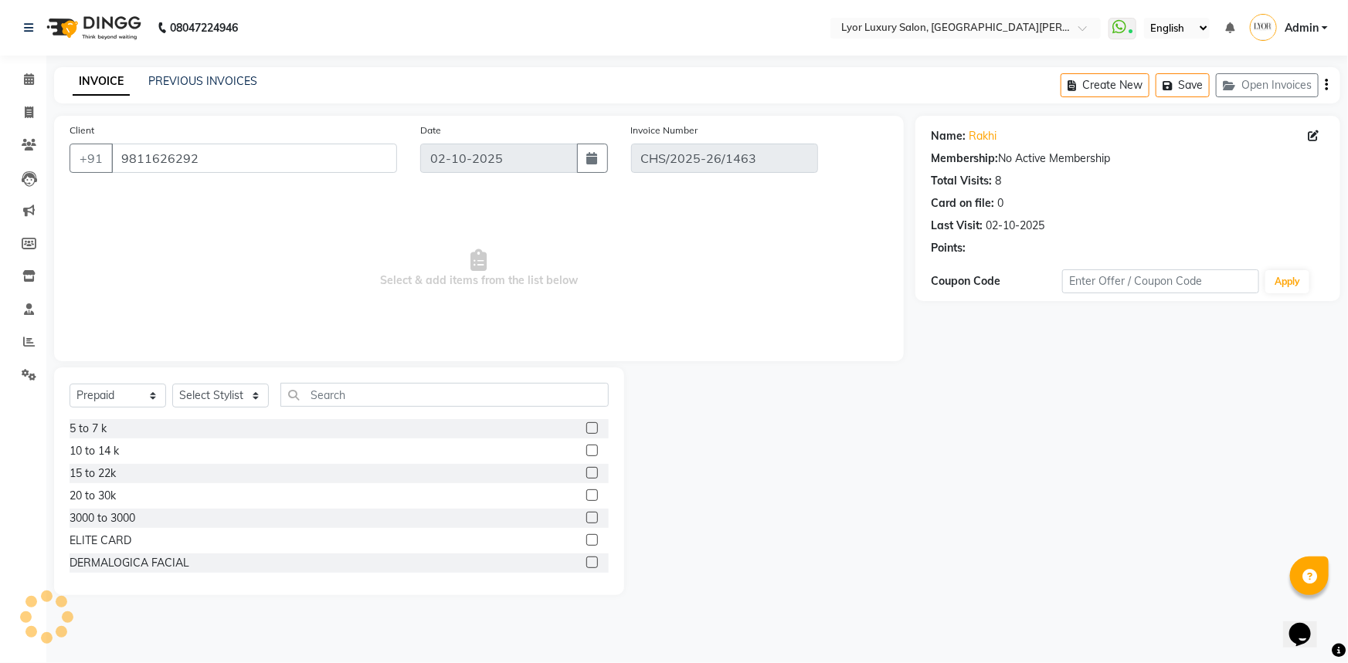
select select "select"
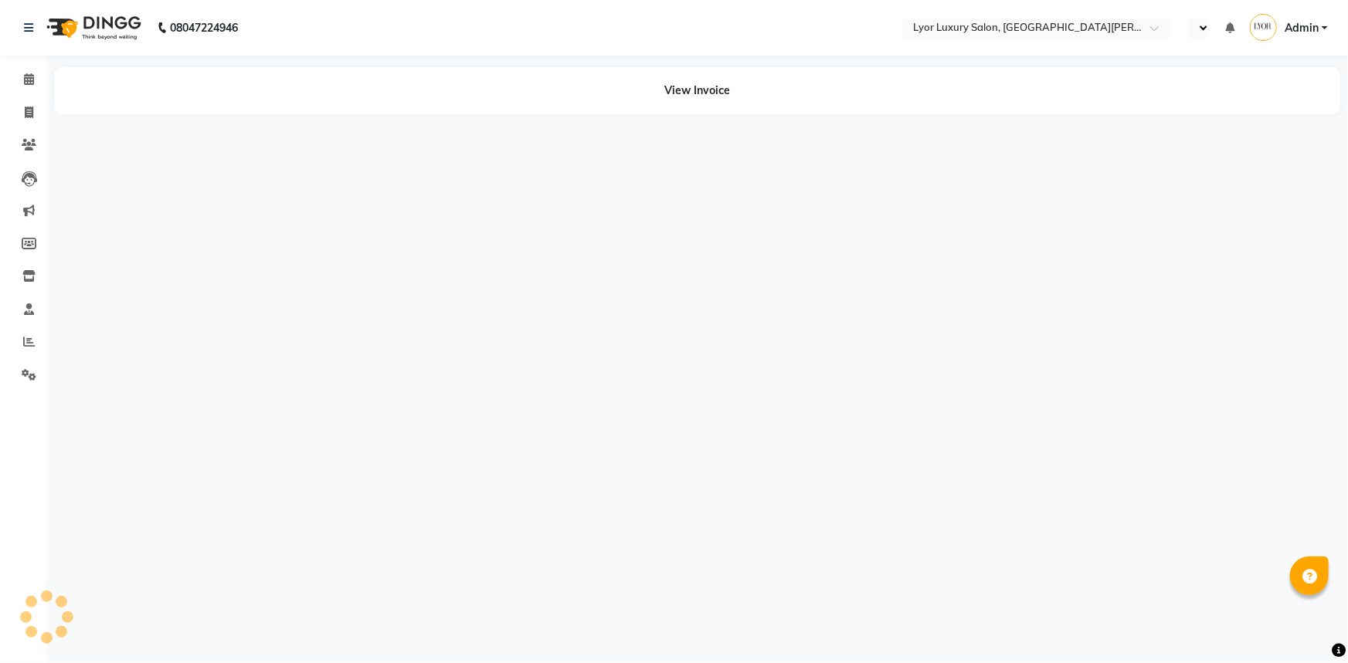
select select "en"
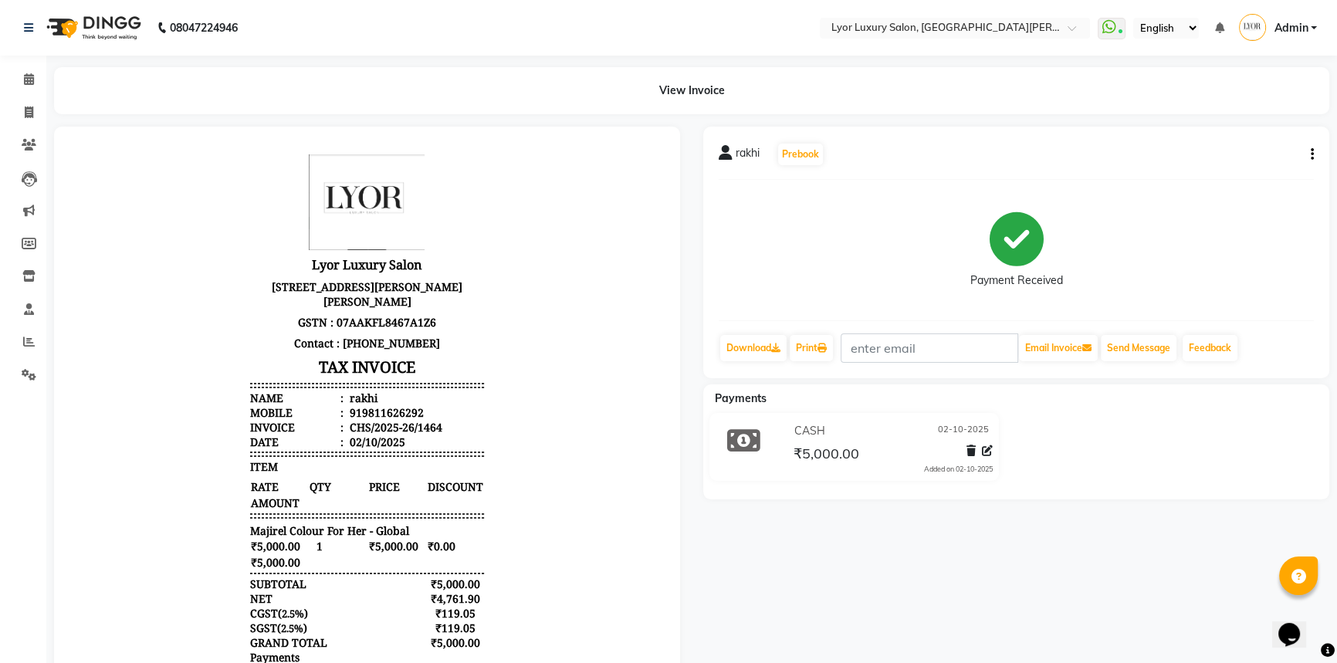
click at [1320, 158] on div "rakhi Prebook Payment Received Download Print Email Invoice Send Message Feedba…" at bounding box center [1016, 253] width 626 height 252
click at [1309, 157] on button "button" at bounding box center [1309, 155] width 9 height 16
click at [1209, 177] on div "Edit Invoice" at bounding box center [1235, 173] width 106 height 19
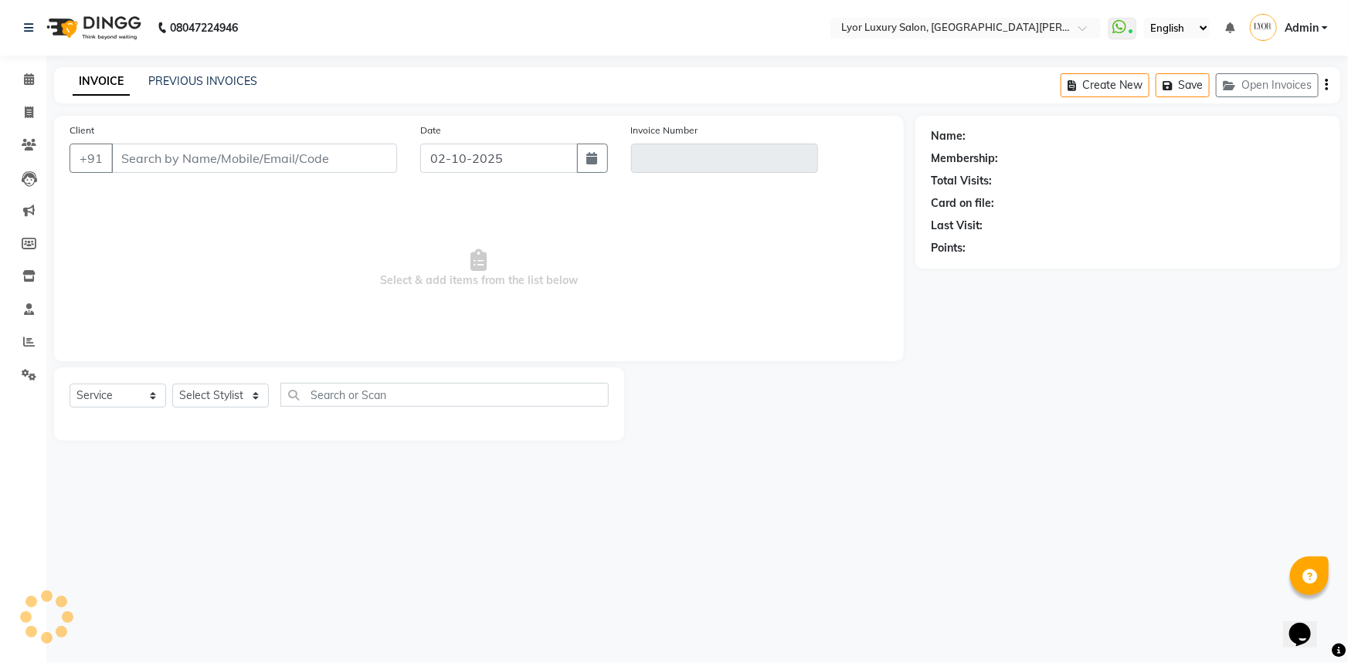
select select "P"
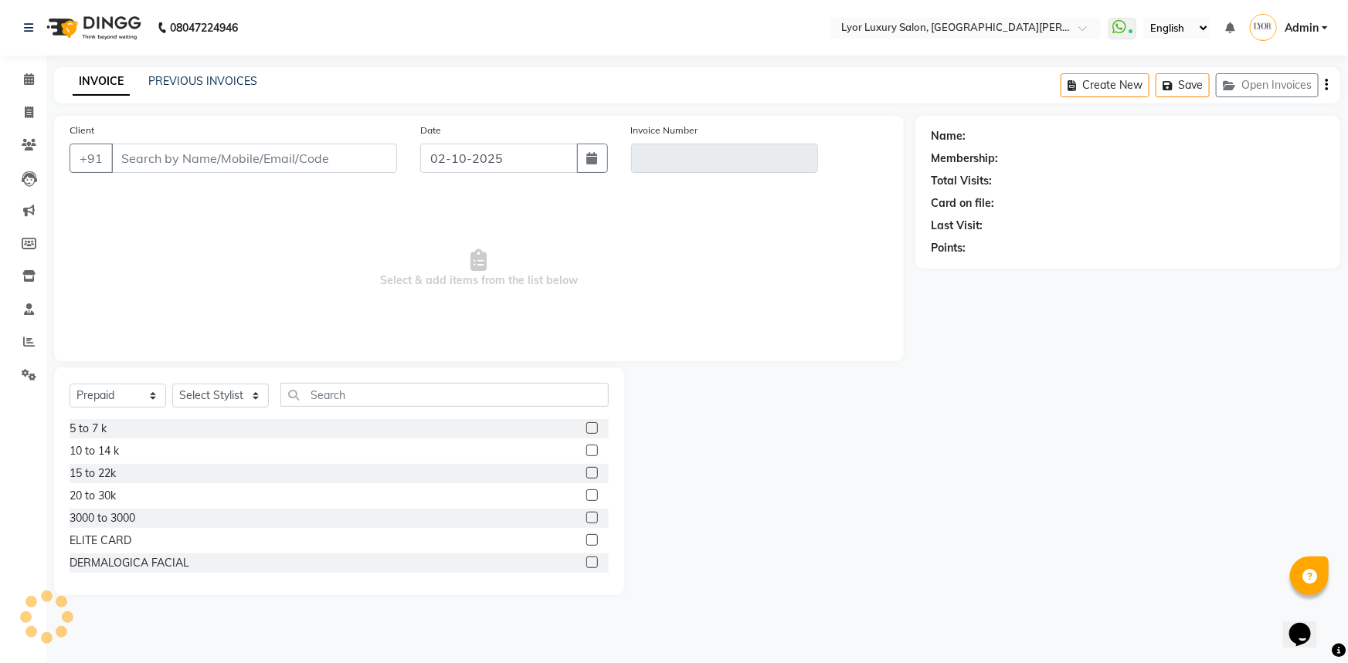
type input "9811626292"
type input "CHS/2025-26/1464"
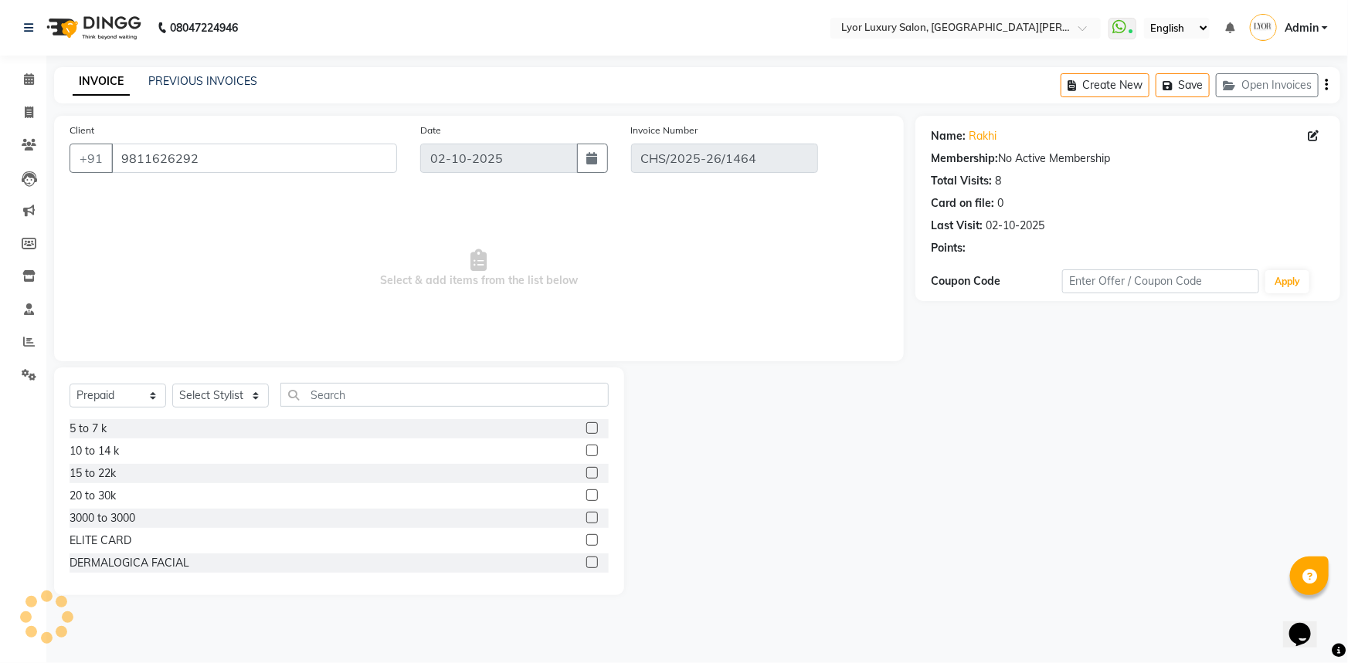
select select "select"
